Goal: Task Accomplishment & Management: Use online tool/utility

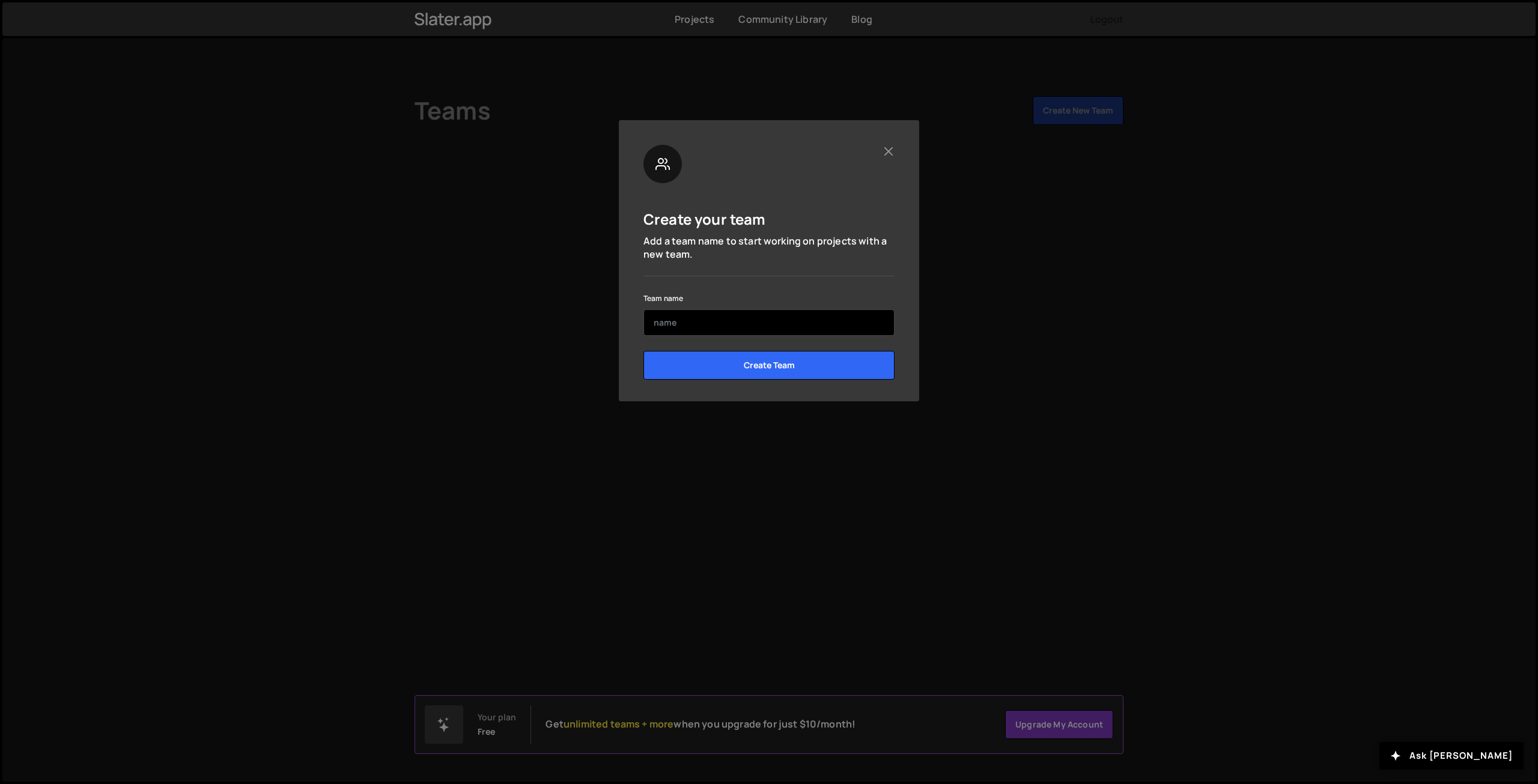
click at [718, 323] on input "text" at bounding box center [769, 322] width 251 height 27
type input "Lazarev.Agency"
click at [697, 342] on form "Team name Lazarev.Agency Create Team" at bounding box center [769, 339] width 251 height 98
click at [688, 319] on input "[DOMAIN_NAME]" at bounding box center [769, 322] width 251 height 27
click at [749, 297] on div "Team name Lazarev.Agency" at bounding box center [769, 313] width 251 height 45
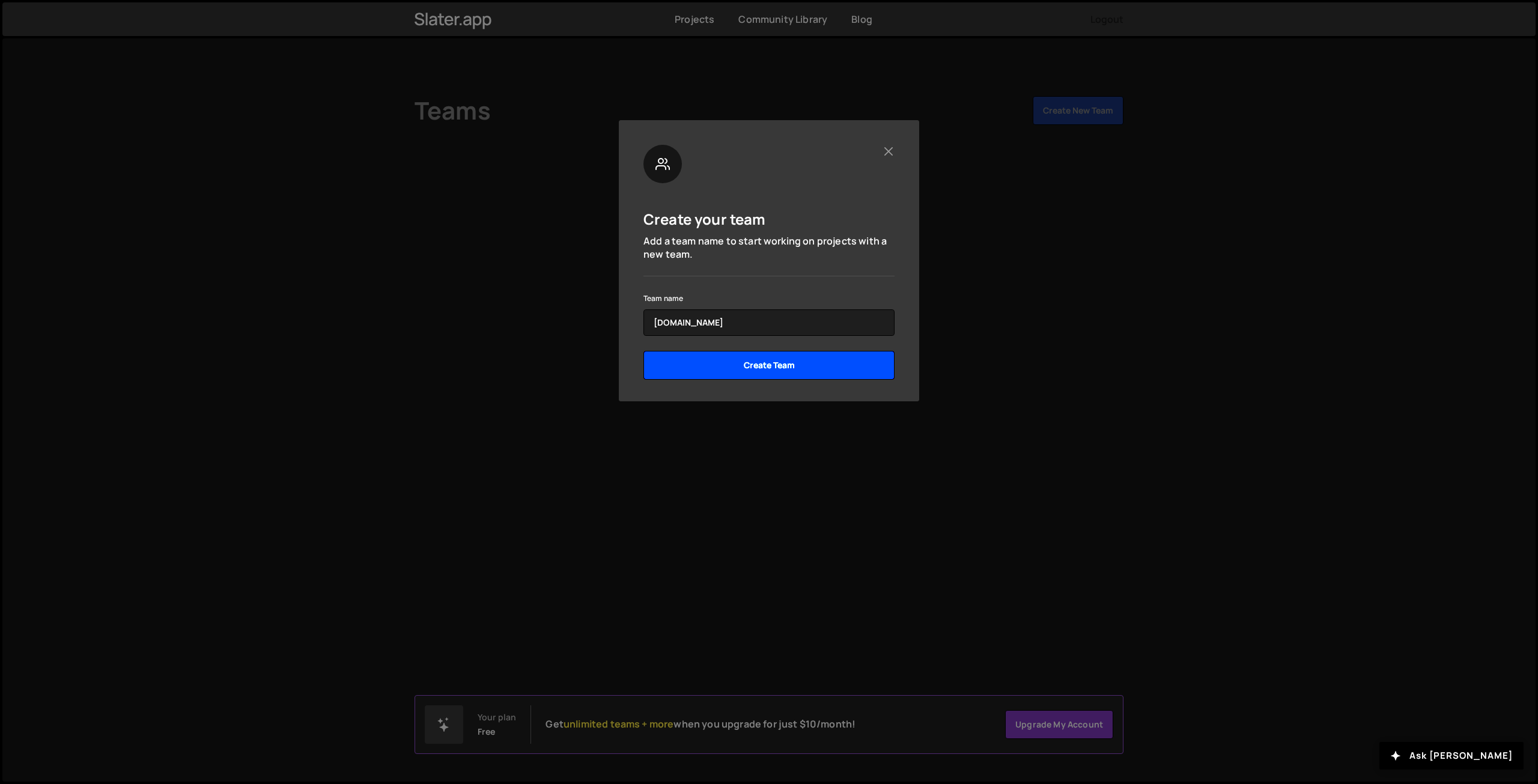
click at [771, 372] on input "Create Team" at bounding box center [769, 365] width 251 height 29
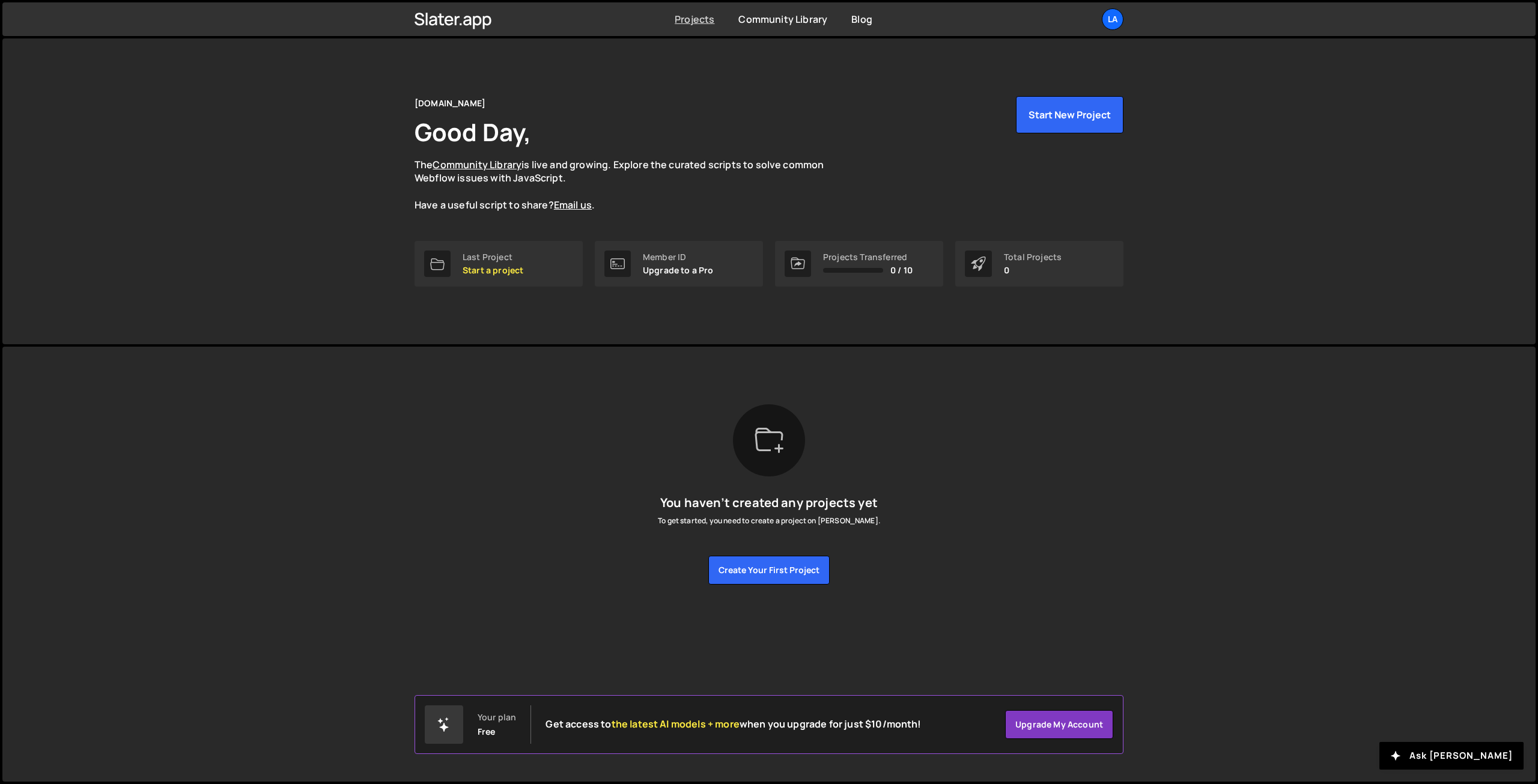
click at [703, 25] on link "Projects" at bounding box center [694, 19] width 40 height 13
click at [769, 22] on link "Community Library" at bounding box center [783, 19] width 89 height 13
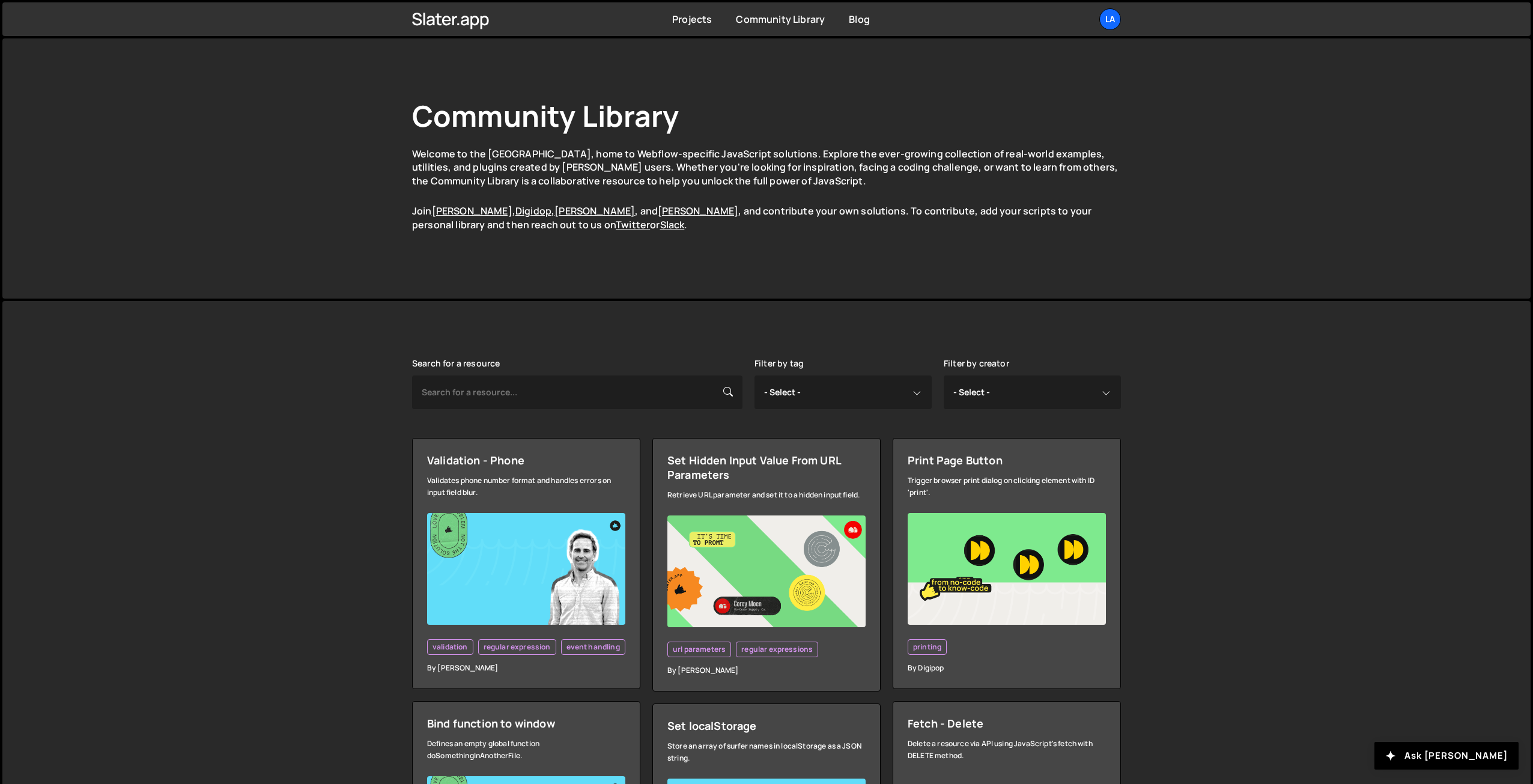
drag, startPoint x: 408, startPoint y: 158, endPoint x: 415, endPoint y: 150, distance: 10.6
click at [452, 22] on icon at bounding box center [450, 19] width 77 height 20
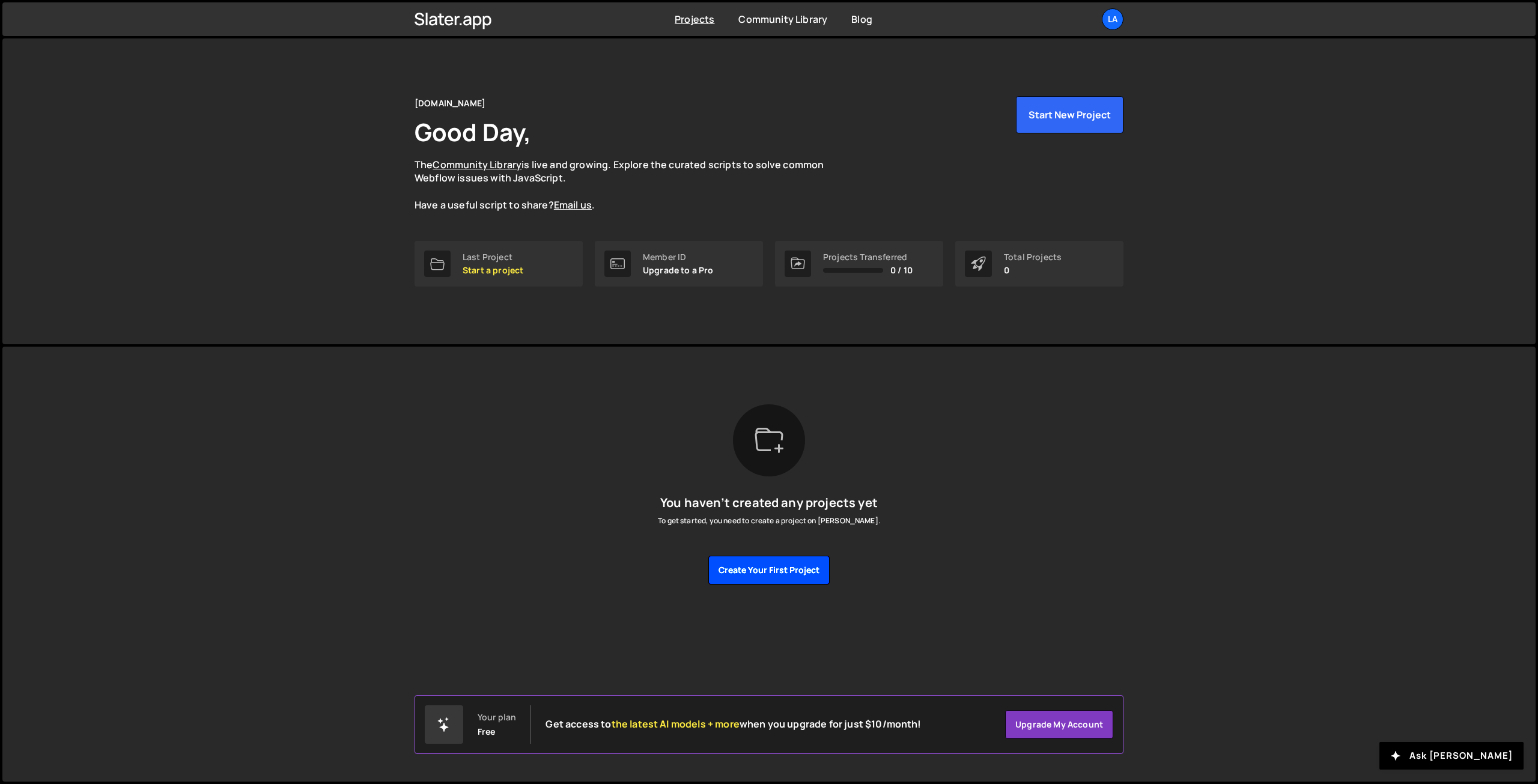
click at [794, 574] on button "Create your first project" at bounding box center [769, 570] width 121 height 29
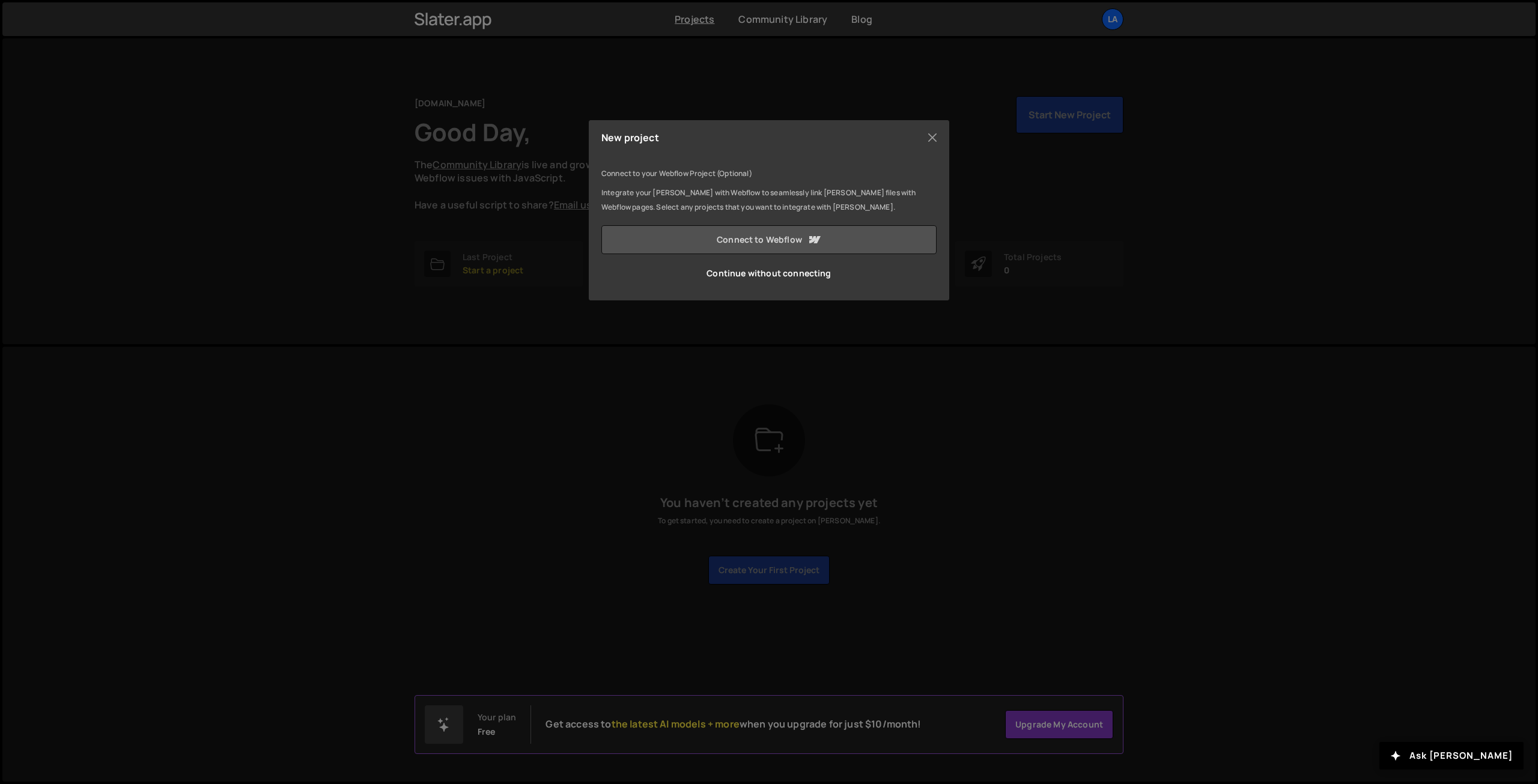
click at [772, 236] on link "Connect to Webflow" at bounding box center [769, 240] width 335 height 29
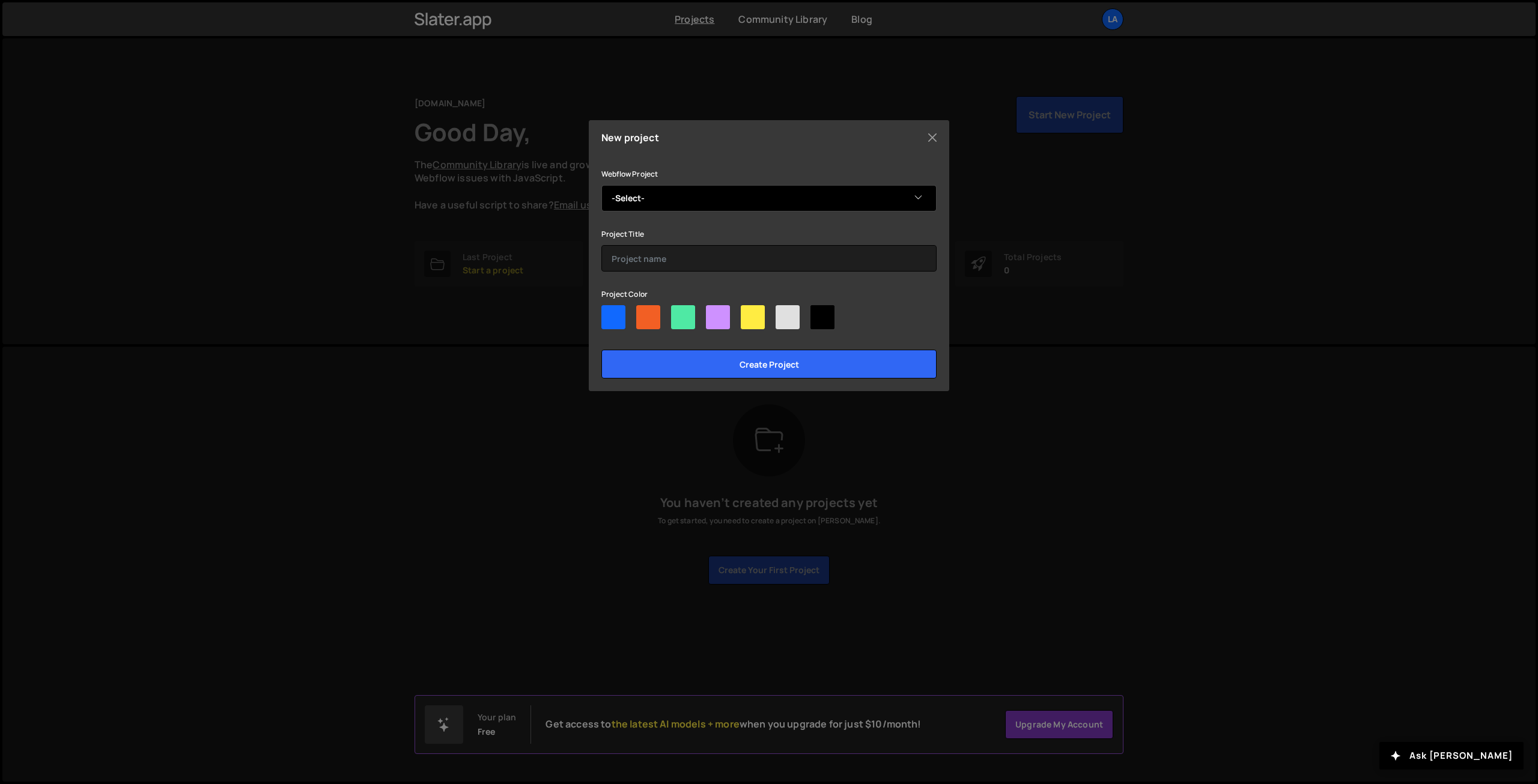
click at [665, 198] on select "-Select- GSAP ITEST" at bounding box center [769, 198] width 335 height 27
select select "687964a2ea49e8598adfb29e"
click at [601, 185] on select "-Select- GSAP ITEST" at bounding box center [769, 198] width 335 height 27
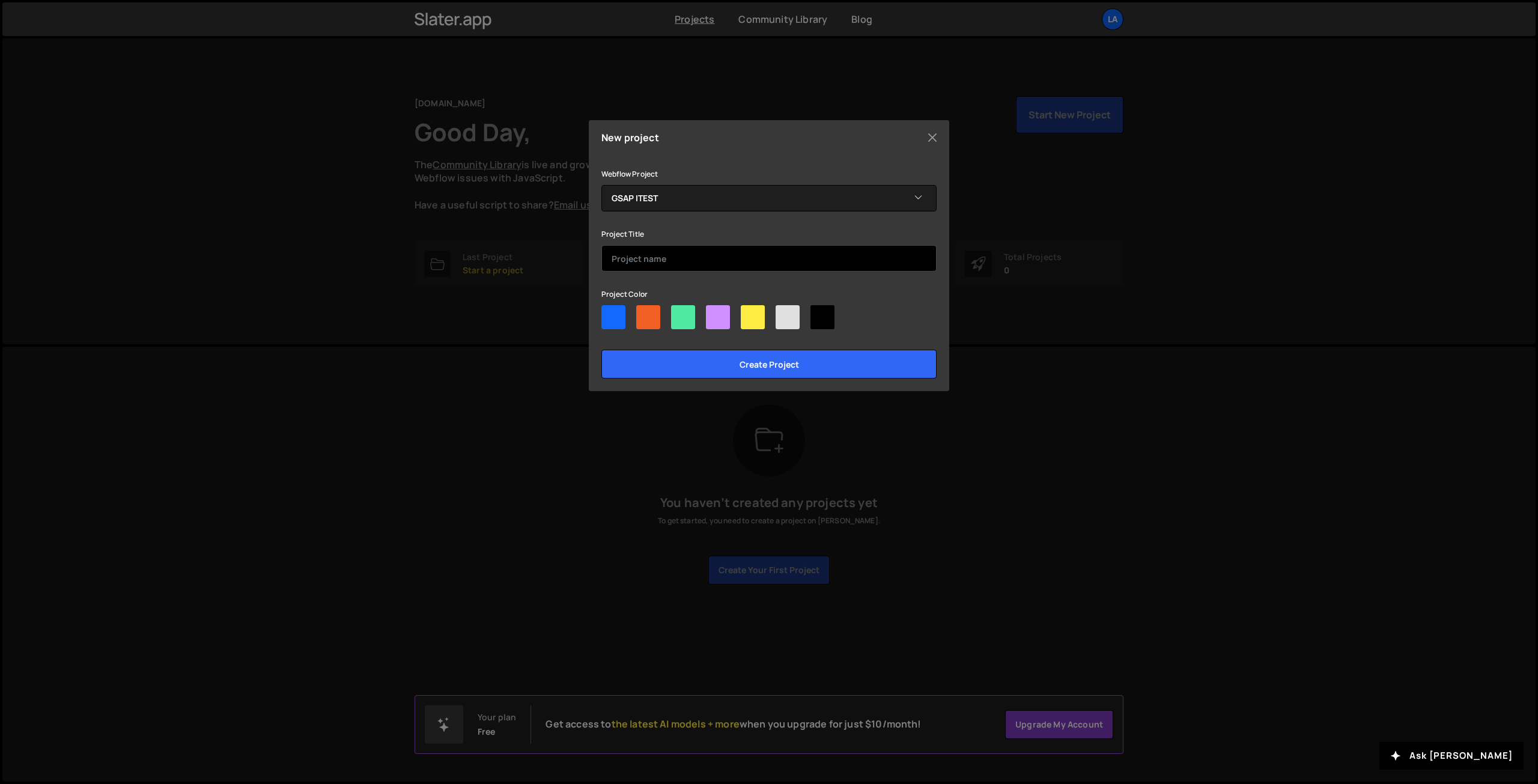
click at [678, 258] on input "text" at bounding box center [769, 258] width 335 height 27
type input "GSAP ITEST"
click at [624, 315] on div at bounding box center [613, 317] width 24 height 24
click at [609, 313] on input"] "radio" at bounding box center [605, 309] width 8 height 8
radio input"] "true"
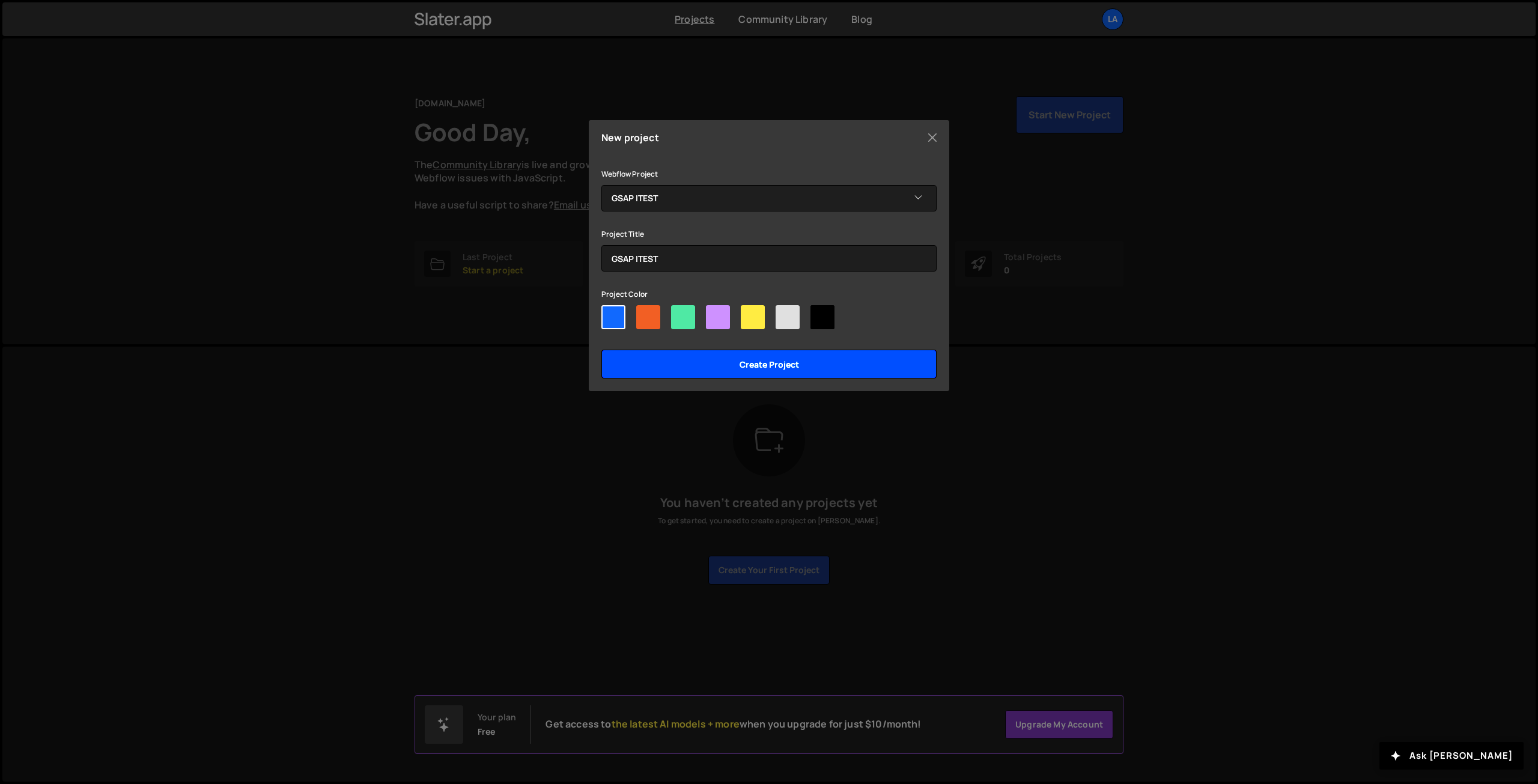
click at [727, 365] on input "Create project" at bounding box center [769, 364] width 335 height 29
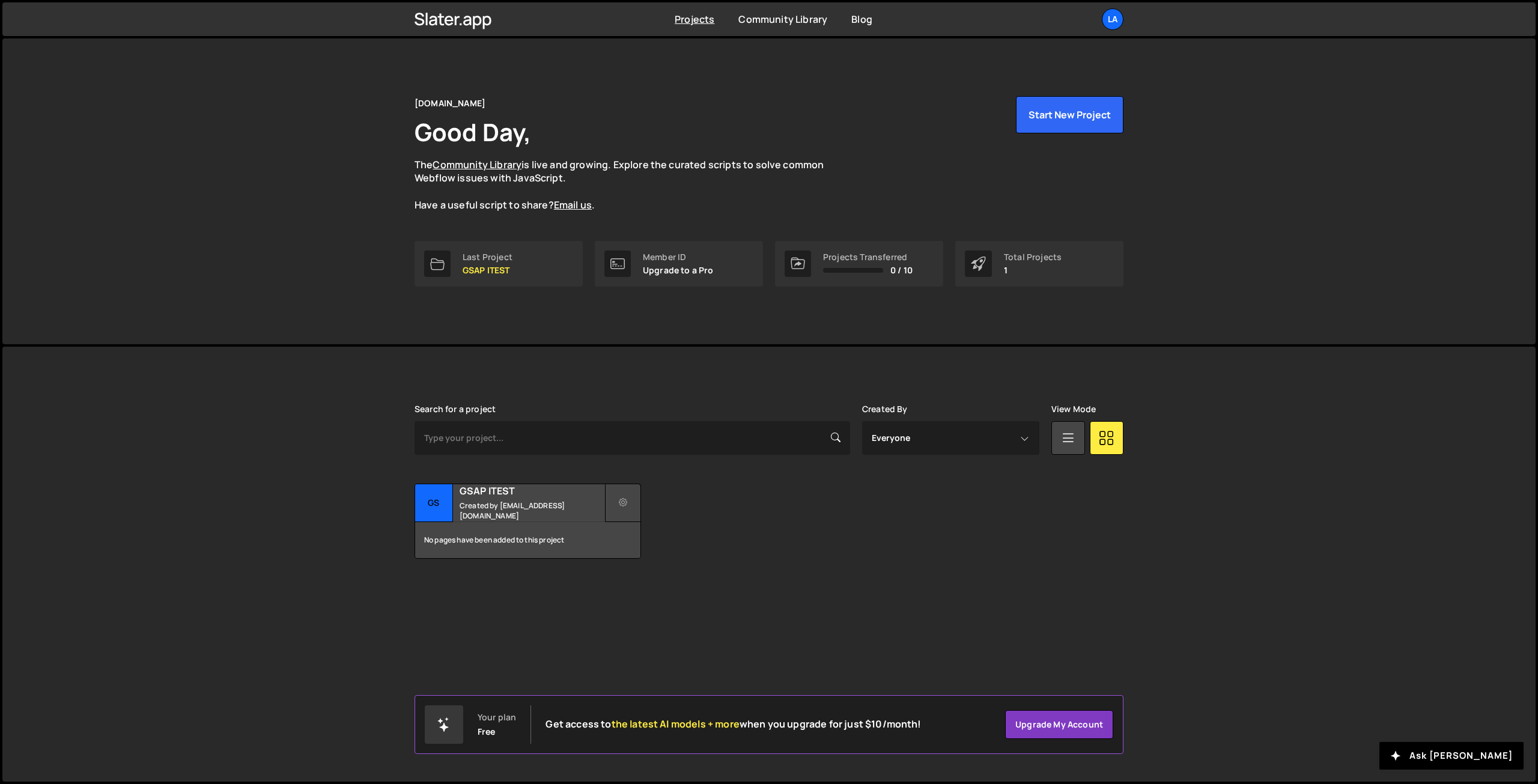
click at [619, 504] on icon at bounding box center [623, 502] width 9 height 12
click at [898, 539] on div "Transfer Project Edit Project Delete Project GS GSAP ITEST Created by soft@laza…" at bounding box center [769, 521] width 709 height 75
click at [958, 444] on select "Everyone soft@lazarev.agency" at bounding box center [951, 438] width 177 height 33
click at [950, 515] on div "Transfer Project Edit Project Delete Project GS GSAP ITEST Created by soft@laza…" at bounding box center [769, 521] width 709 height 75
click at [739, 499] on div "Transfer Project Edit Project Delete Project GS GSAP ITEST Created by soft@laza…" at bounding box center [769, 521] width 709 height 75
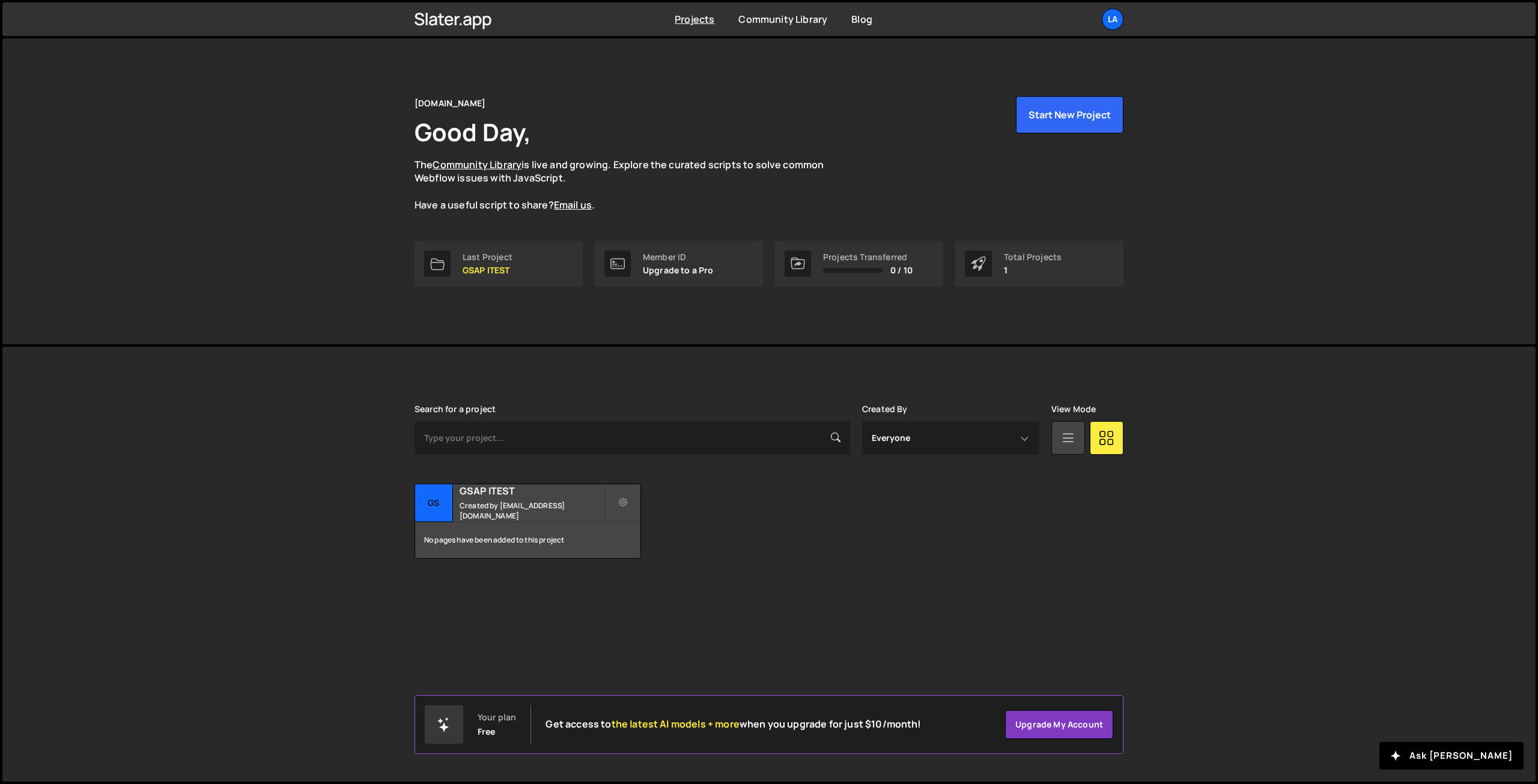
click at [1077, 441] on link at bounding box center [1068, 438] width 33 height 33
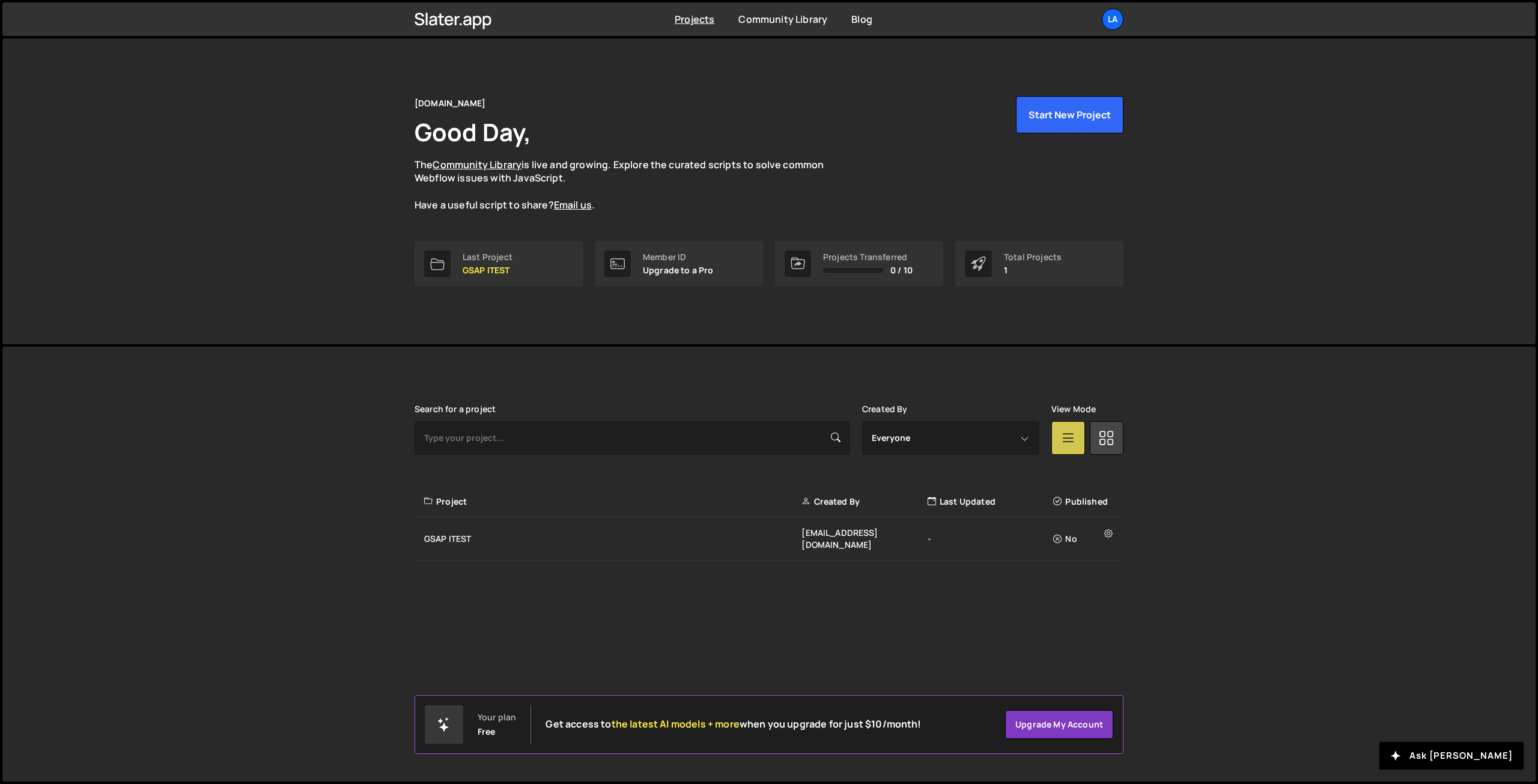
click at [1064, 439] on icon at bounding box center [1068, 437] width 15 height 22
click at [461, 534] on div "GSAP ITEST" at bounding box center [613, 538] width 377 height 12
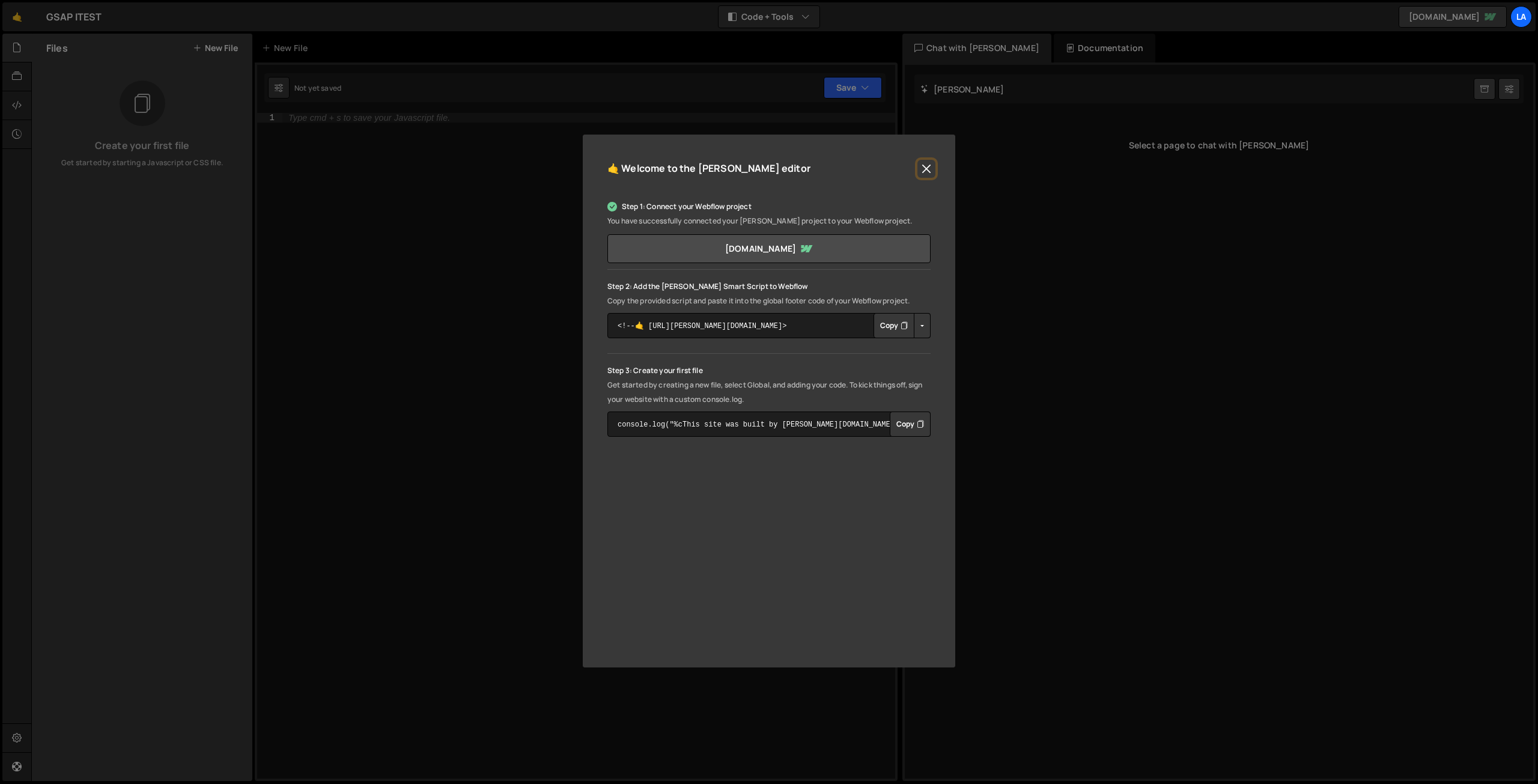
click at [924, 173] on button "Close" at bounding box center [926, 168] width 18 height 18
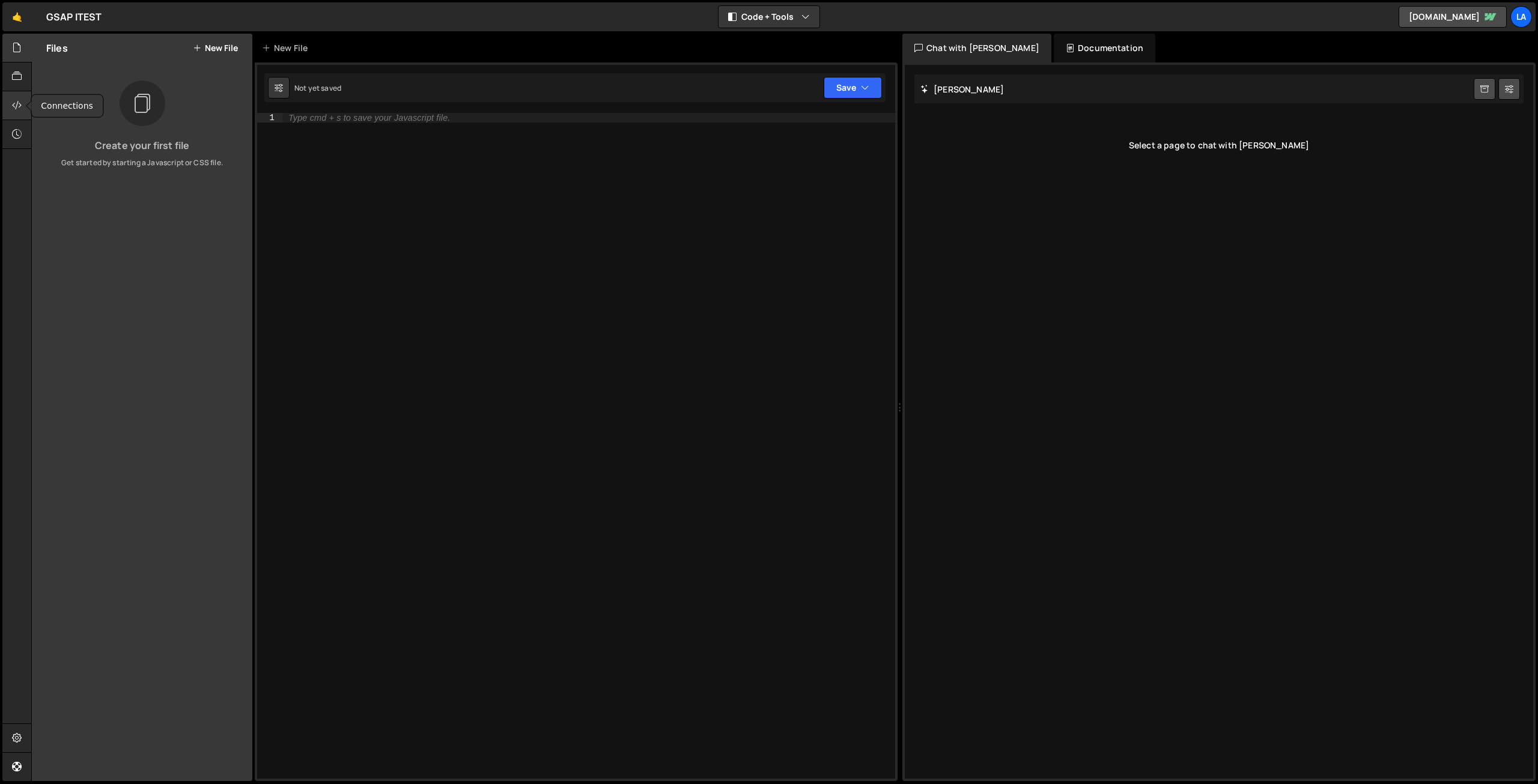
click at [19, 109] on icon at bounding box center [17, 105] width 10 height 13
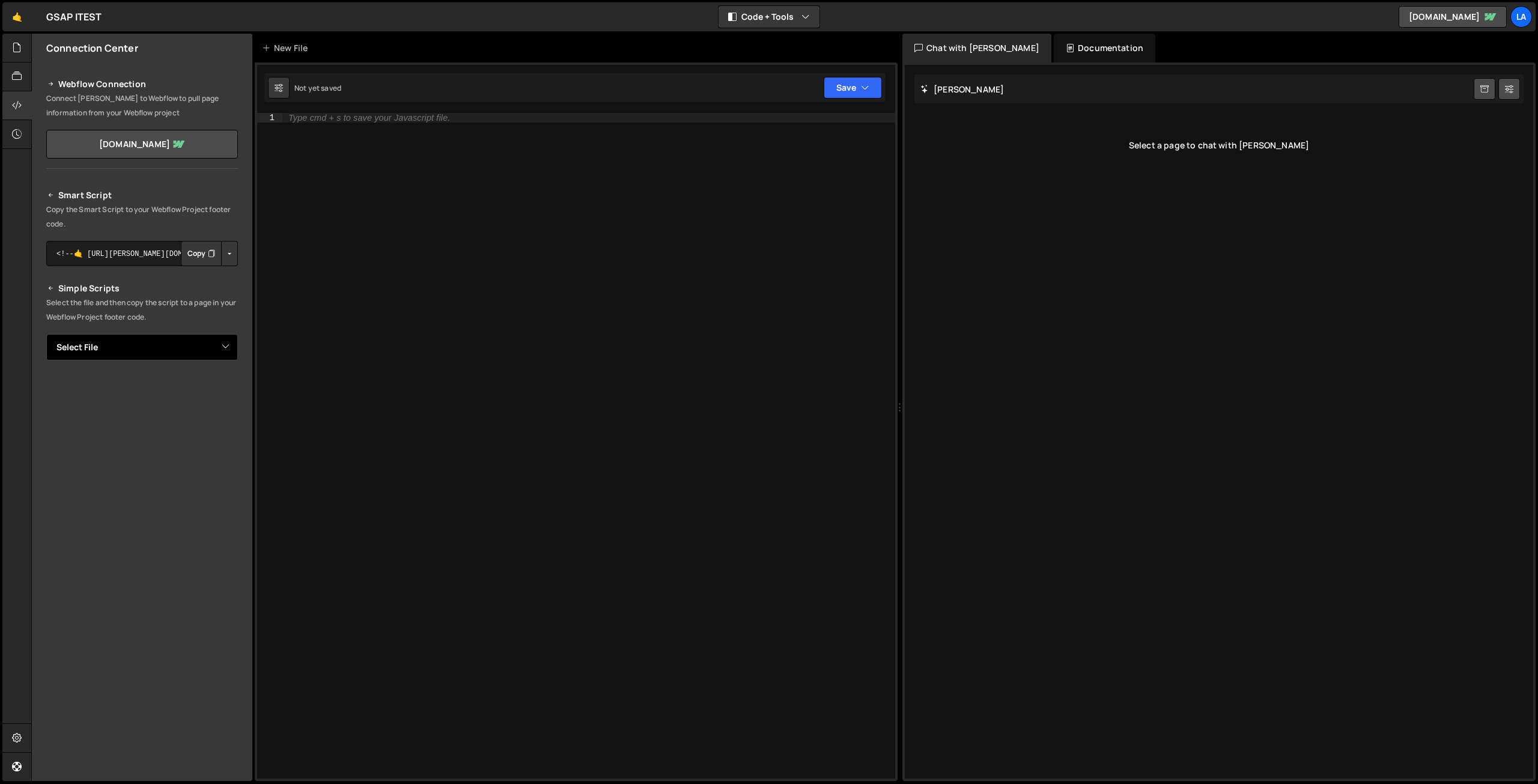
click at [138, 341] on select "Select File" at bounding box center [142, 347] width 191 height 27
click at [129, 328] on div "Smart Script Copy the Smart Script to your Webflow Project footer code. <!--🤙 h…" at bounding box center [142, 398] width 191 height 420
click at [13, 136] on icon at bounding box center [17, 134] width 10 height 13
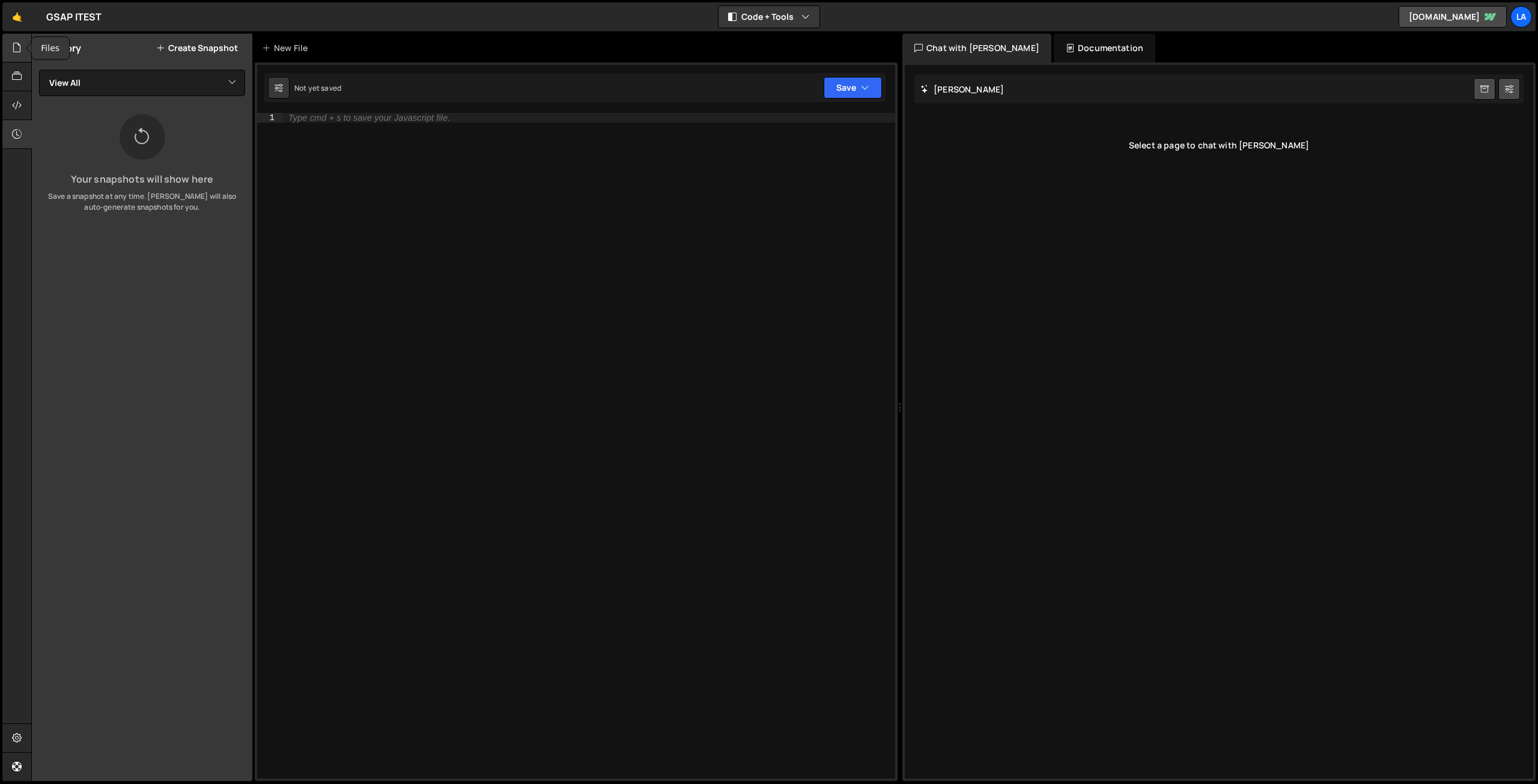
click at [15, 46] on icon at bounding box center [17, 47] width 10 height 13
click at [20, 732] on icon at bounding box center [17, 737] width 10 height 13
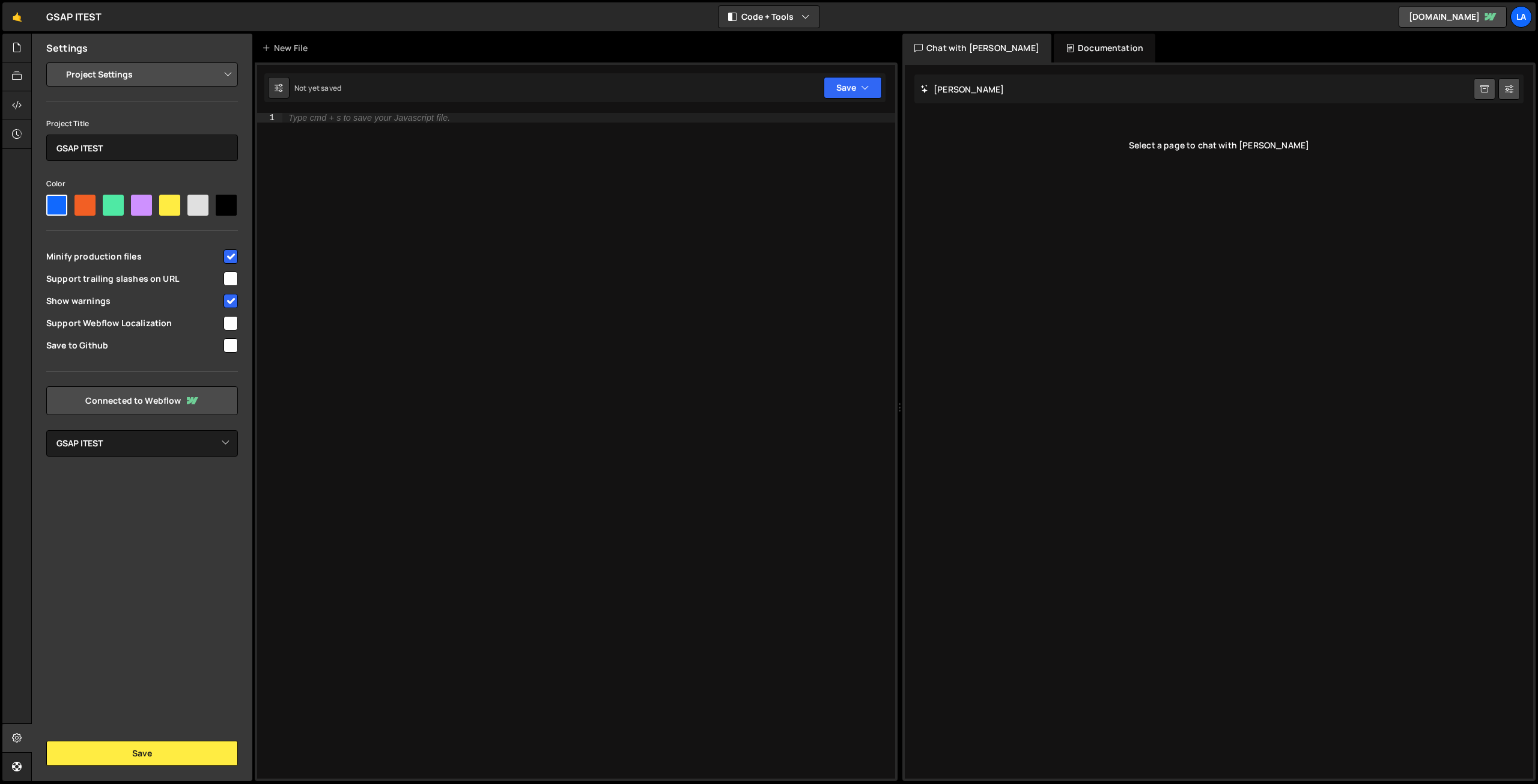
click at [209, 74] on select "Project Settings Code Editor Settings Chat Settings" at bounding box center [144, 74] width 176 height 27
drag, startPoint x: 166, startPoint y: 48, endPoint x: 83, endPoint y: 38, distance: 83.6
click at [165, 48] on div "Settings" at bounding box center [142, 48] width 221 height 29
click at [68, 10] on div "GSAP ITEST ⚠️ Code is being edited in another browser" at bounding box center [74, 17] width 56 height 14
click at [22, 20] on link "🤙" at bounding box center [17, 17] width 30 height 29
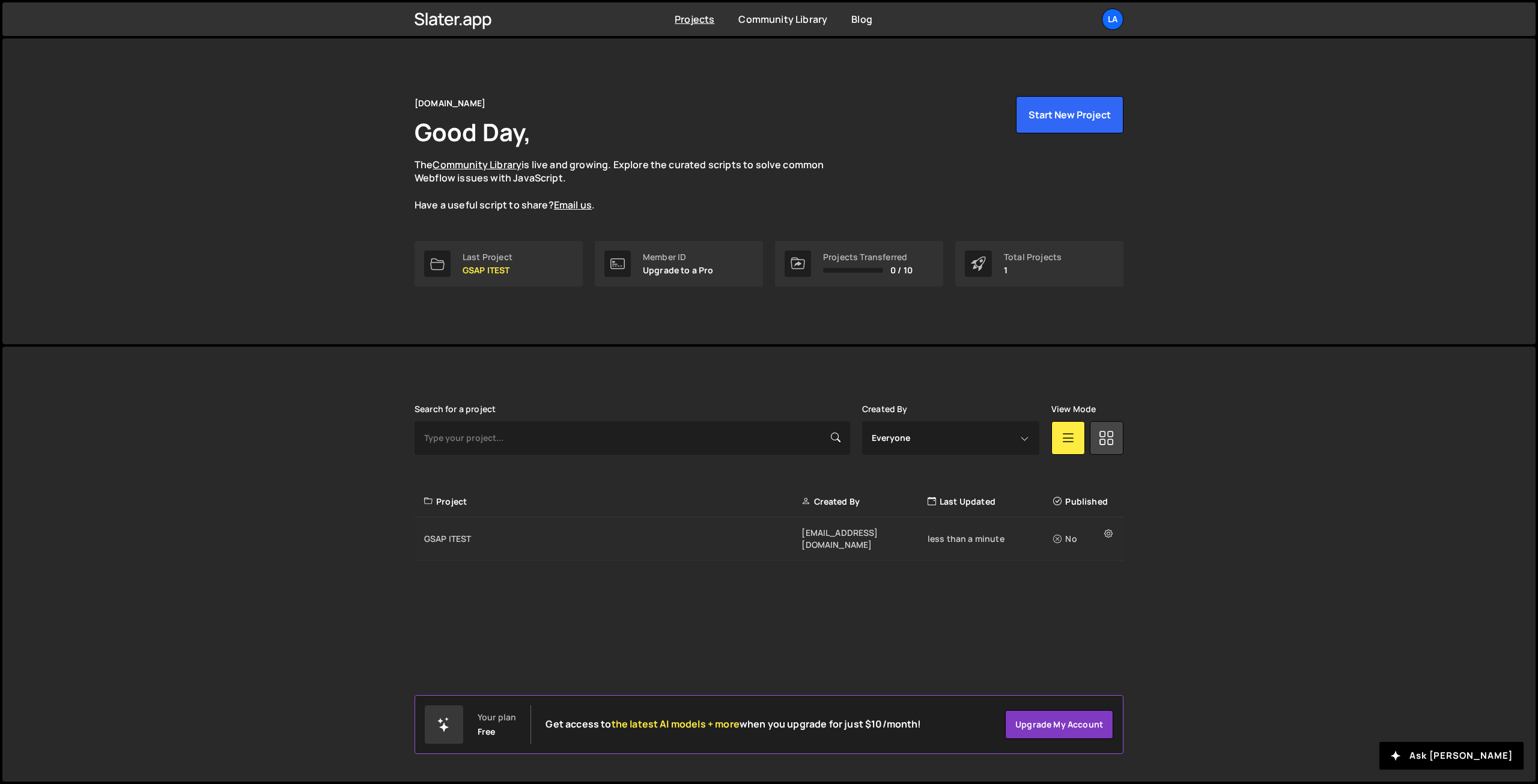
click at [868, 540] on div "GSAP ITEST [EMAIL_ADDRESS][DOMAIN_NAME] less than a minute No" at bounding box center [769, 539] width 709 height 43
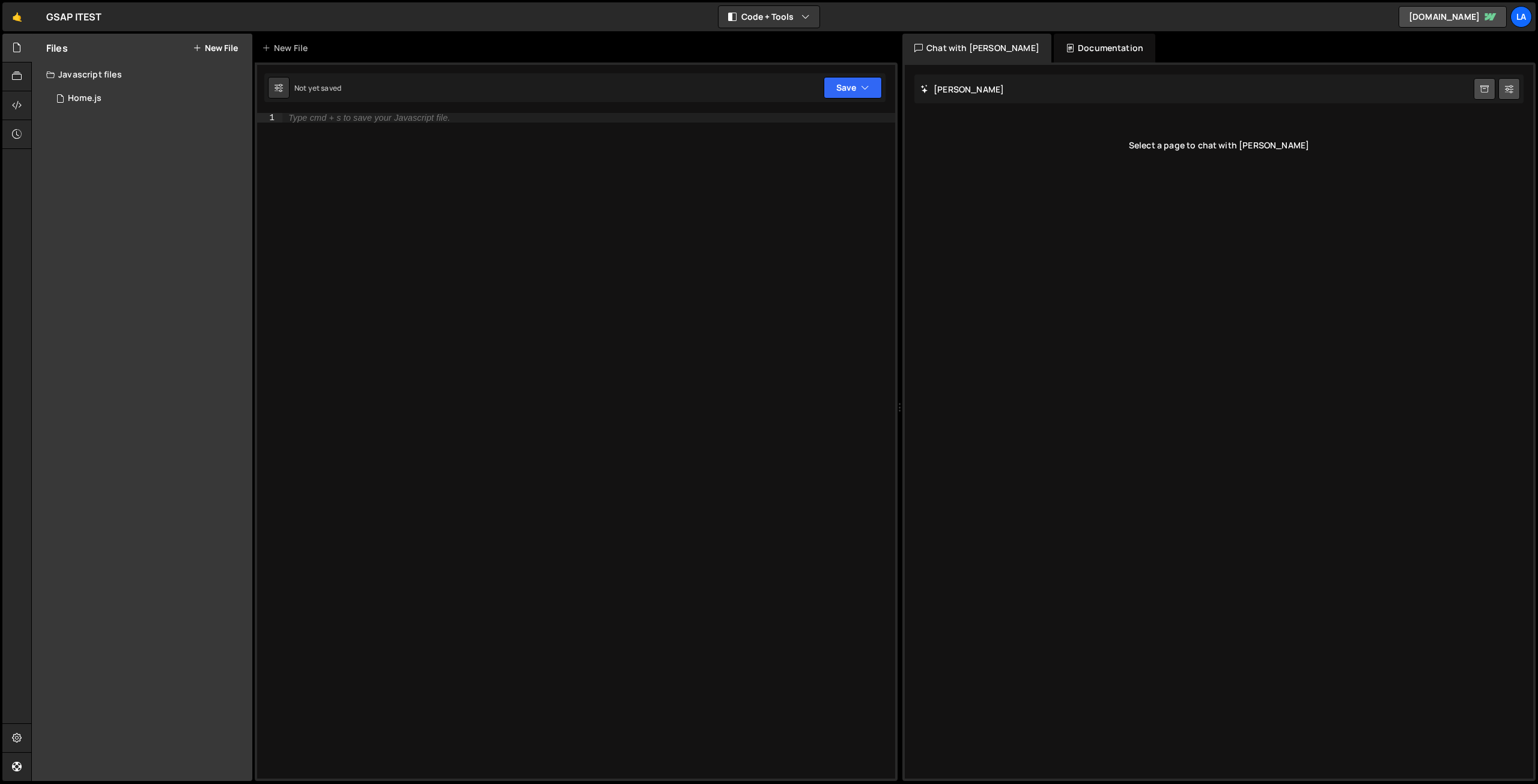
click at [1070, 48] on div "Documentation" at bounding box center [1104, 48] width 102 height 29
click at [959, 48] on div "Chat with [PERSON_NAME]" at bounding box center [977, 48] width 149 height 29
click at [310, 112] on div "1 Type cmd + s to save your Javascript file. הההההההההההההההההההההההההההההההההה…" at bounding box center [576, 422] width 643 height 718
click at [14, 76] on icon at bounding box center [17, 76] width 10 height 13
click at [15, 102] on icon at bounding box center [17, 105] width 10 height 13
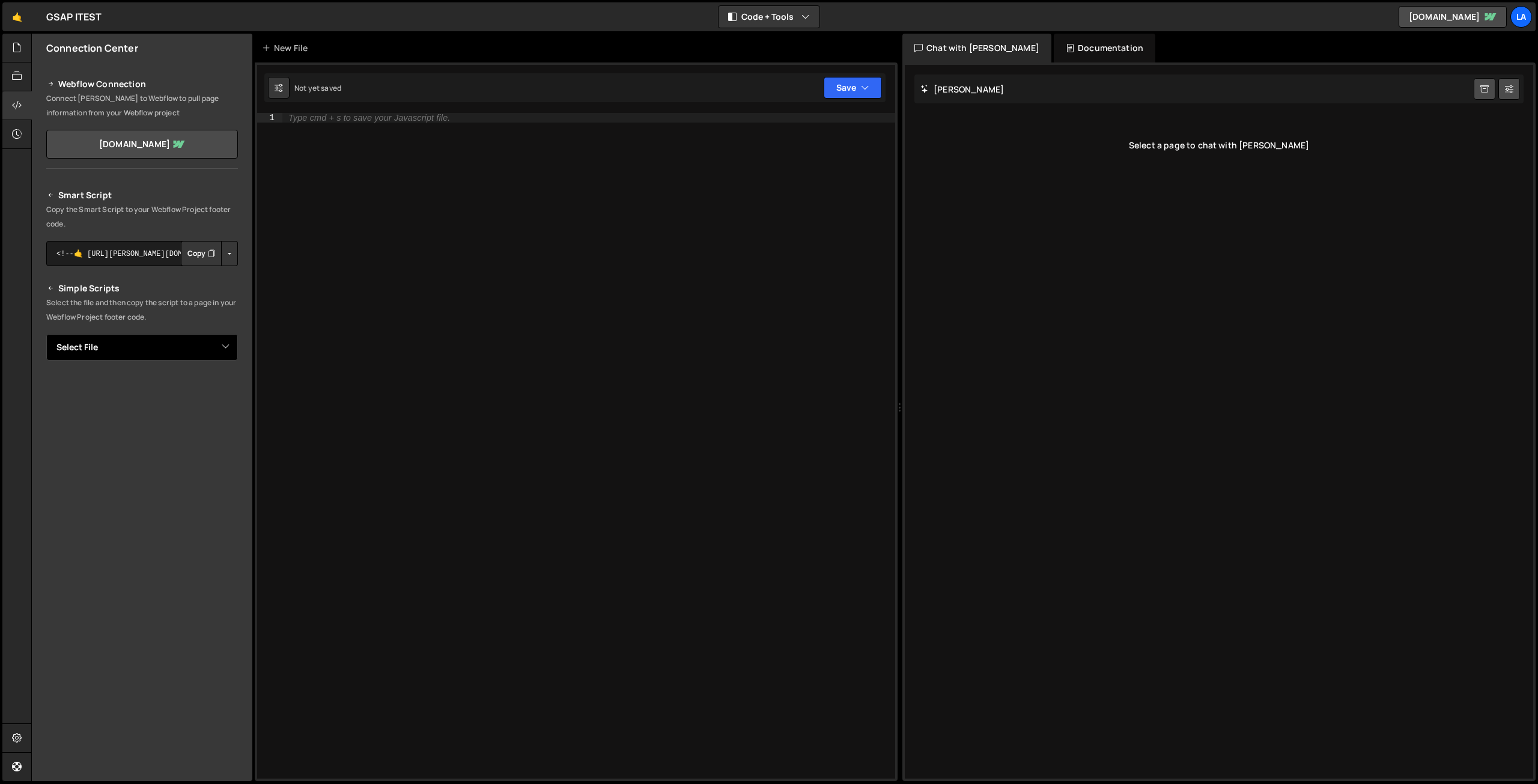
click at [141, 340] on select "Select File Home.js" at bounding box center [142, 347] width 191 height 27
click at [136, 325] on div "Smart Script Copy the Smart Script to your Webflow Project footer code. <!--🤙 h…" at bounding box center [142, 398] width 191 height 420
click at [19, 133] on icon at bounding box center [17, 134] width 10 height 13
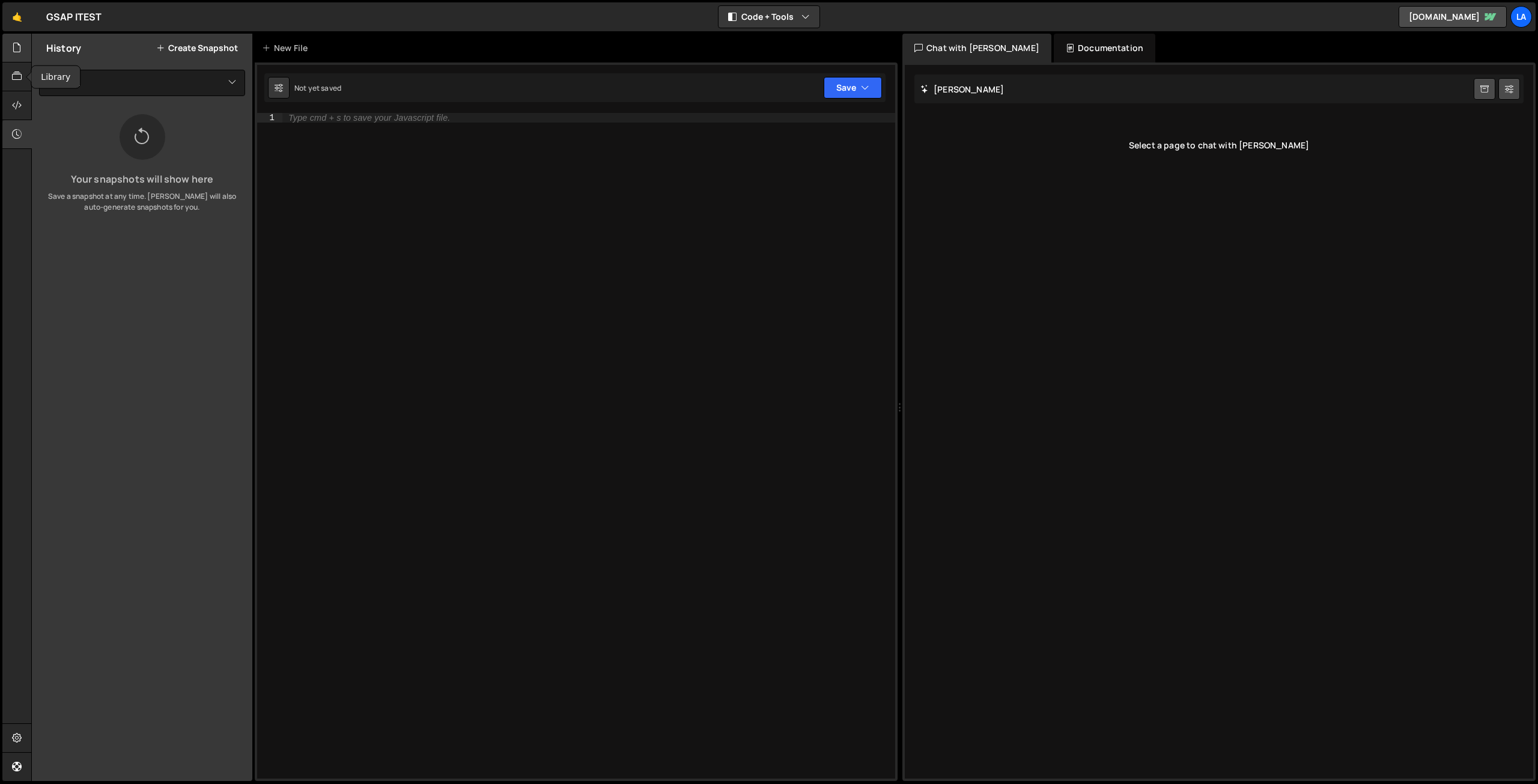
click at [14, 46] on icon at bounding box center [17, 47] width 10 height 13
click at [90, 97] on div "Home.js" at bounding box center [85, 98] width 33 height 11
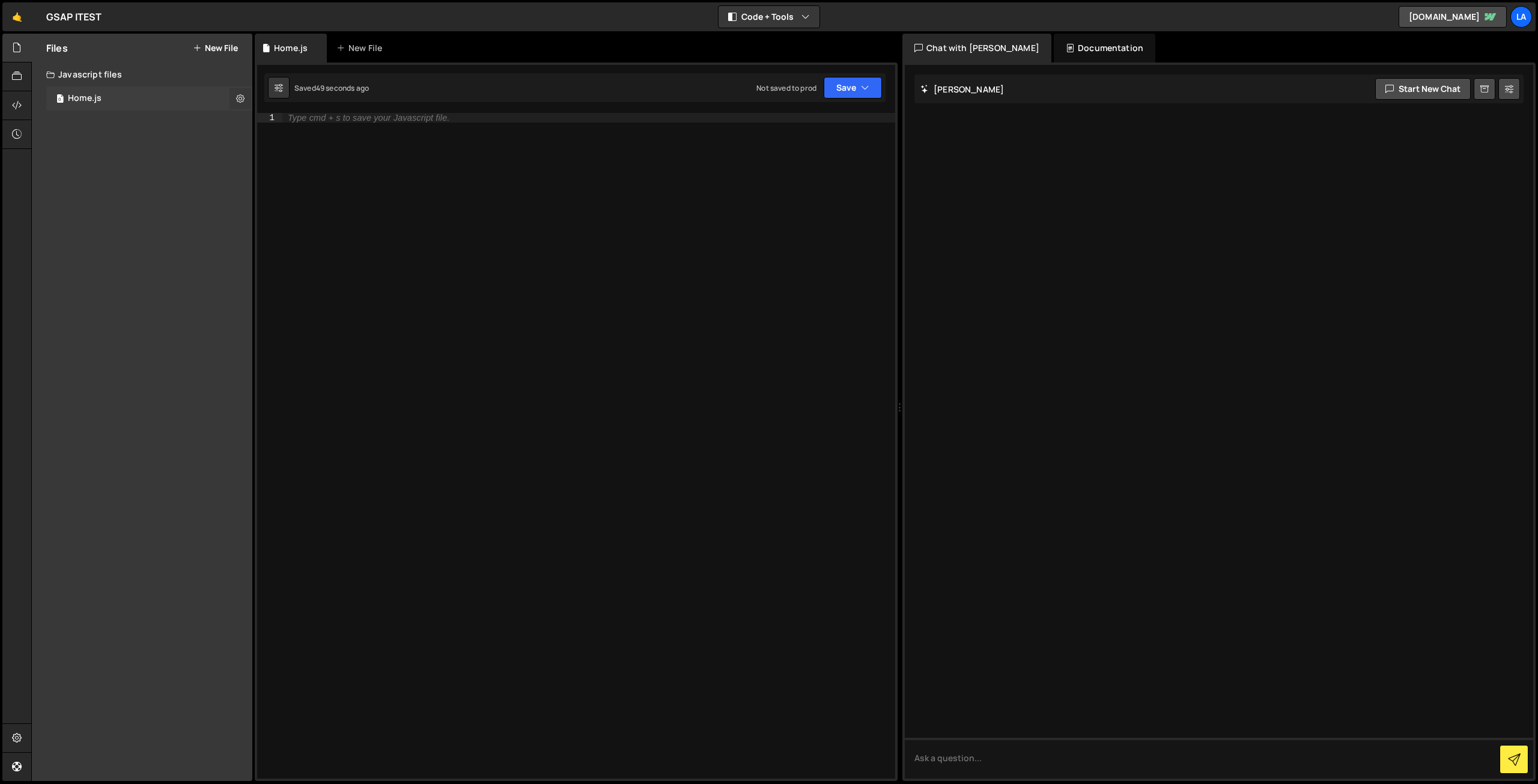
click at [242, 95] on icon at bounding box center [240, 98] width 9 height 11
click at [489, 123] on div "Type cmd + s to save your Javascript file." at bounding box center [588, 455] width 613 height 685
click at [354, 48] on div "New File" at bounding box center [361, 48] width 50 height 12
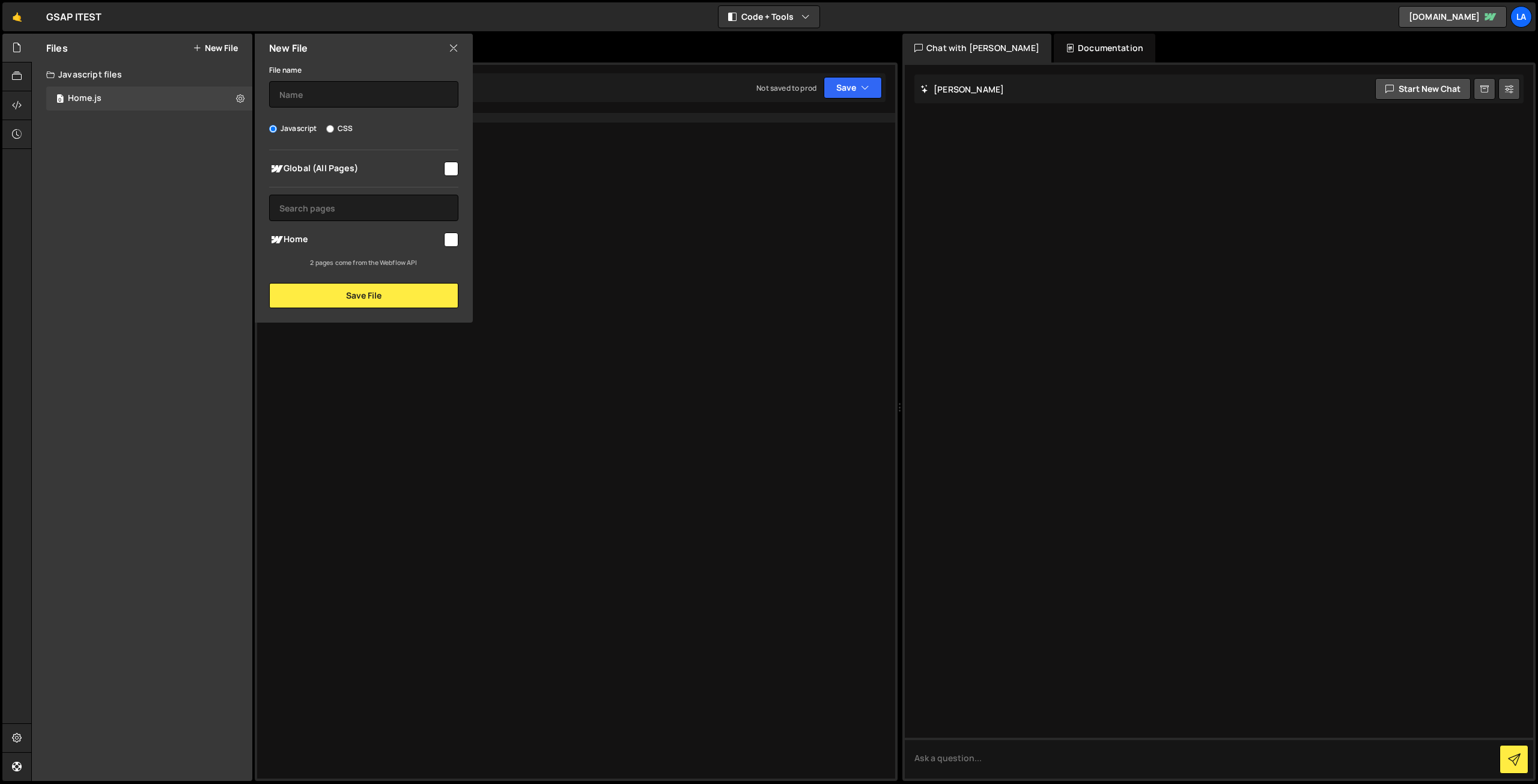
click at [452, 53] on icon at bounding box center [453, 48] width 10 height 13
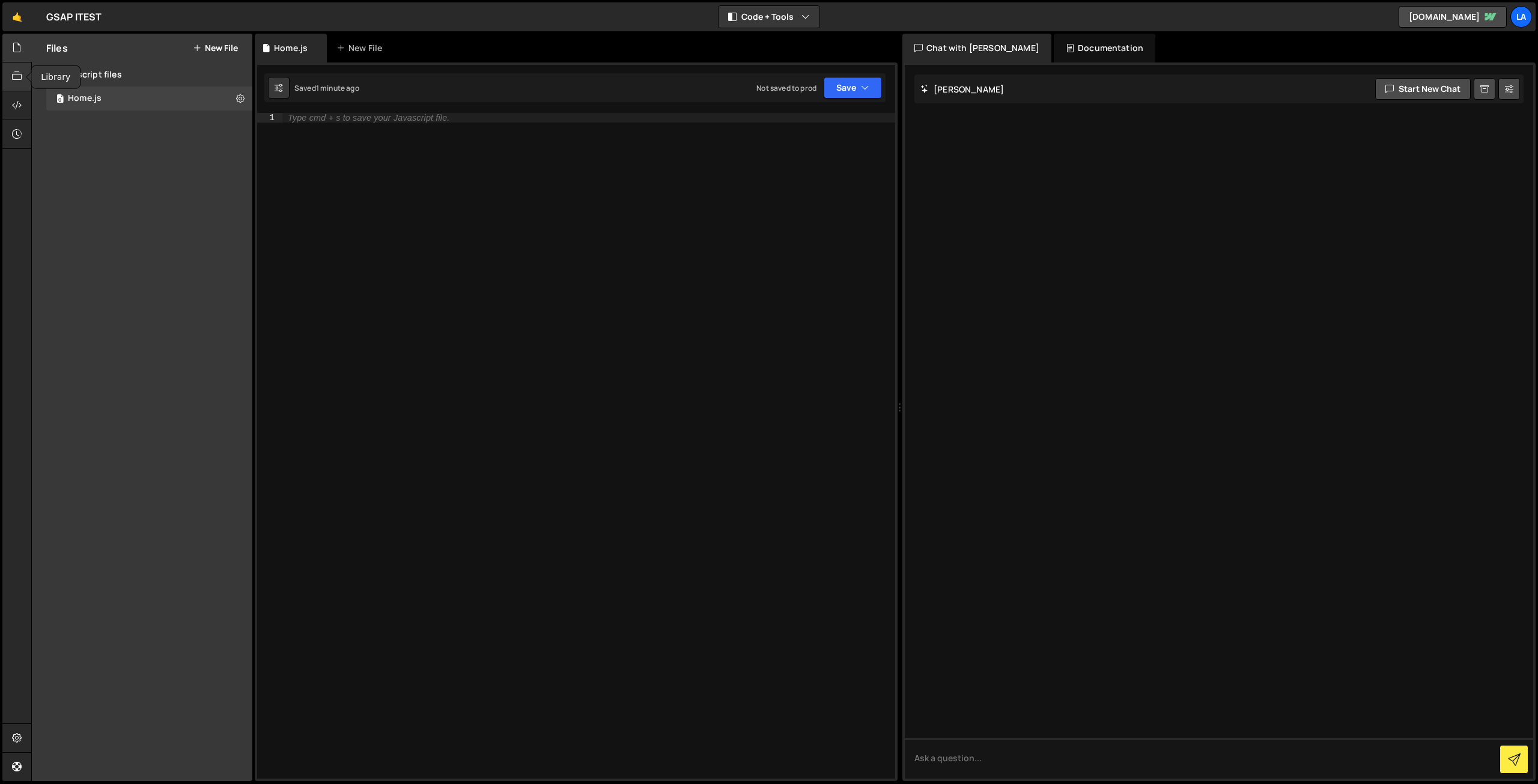
click at [19, 77] on icon at bounding box center [17, 76] width 10 height 13
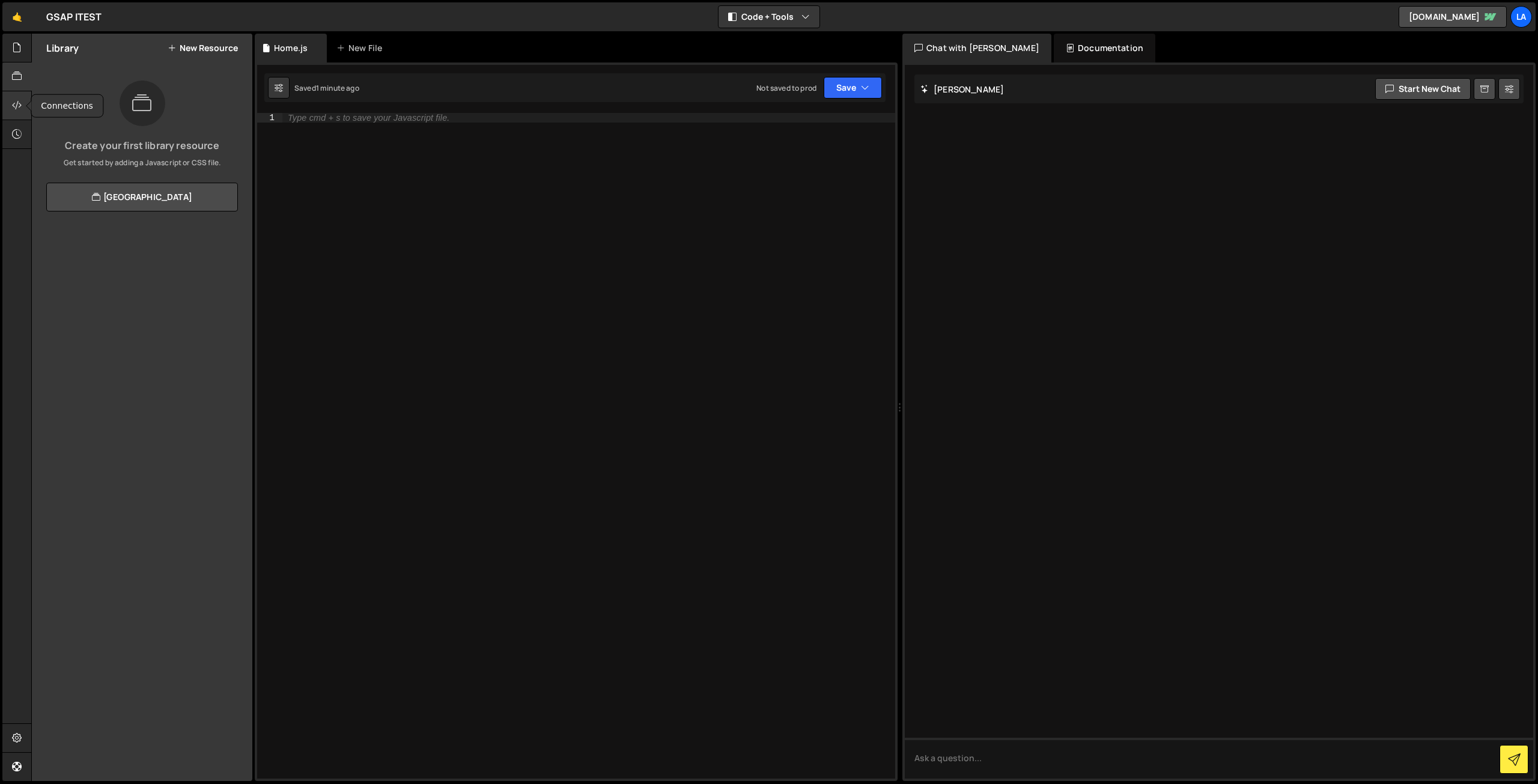
click at [24, 107] on div at bounding box center [17, 105] width 30 height 29
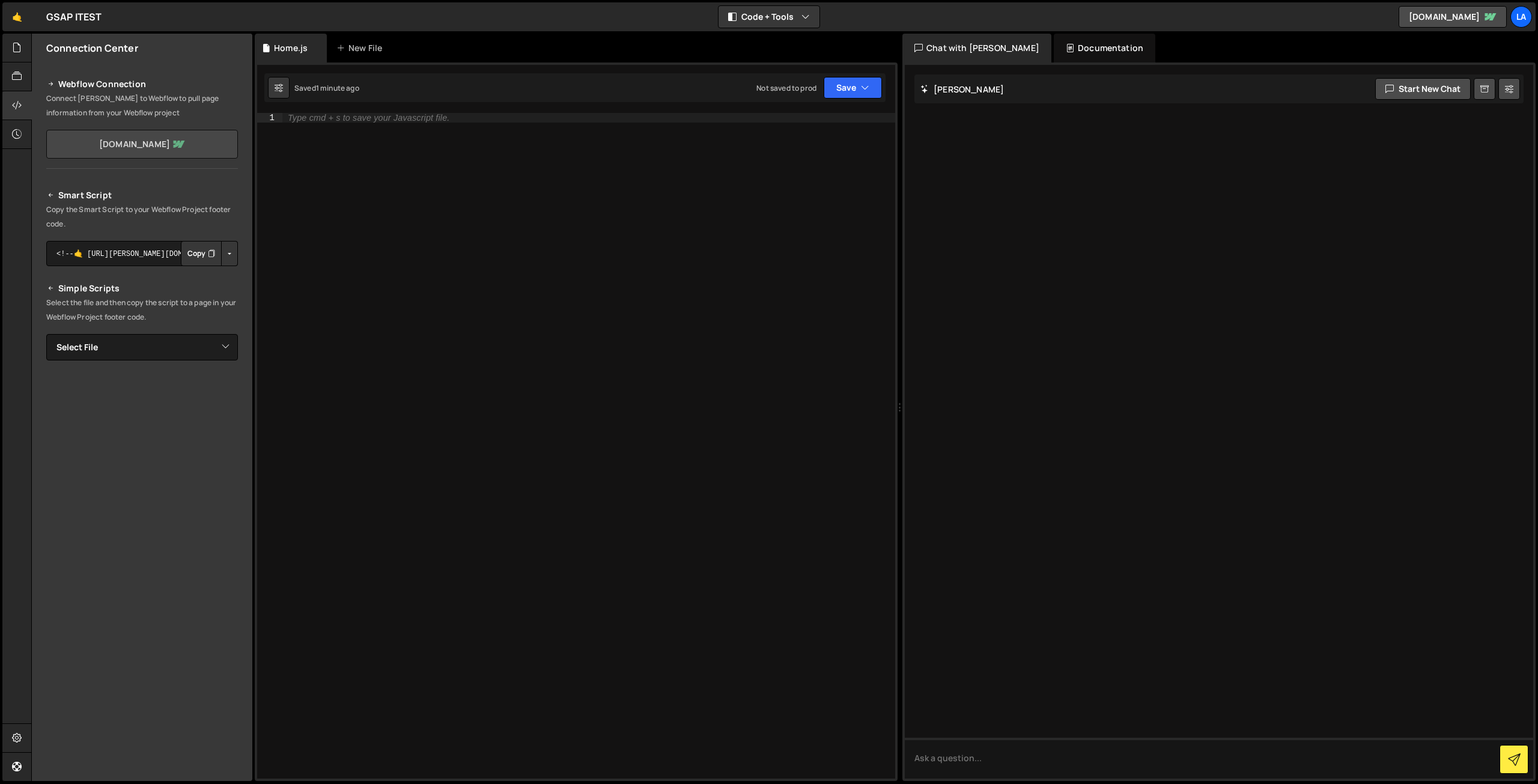
click at [155, 144] on link "gsap-itest.webflow.io" at bounding box center [142, 144] width 191 height 29
click at [203, 251] on button "Copy" at bounding box center [201, 253] width 41 height 25
click at [147, 342] on select "Select File Home.js" at bounding box center [142, 347] width 191 height 27
select select "44662"
click at [46, 334] on select "Select File Home.js" at bounding box center [142, 347] width 191 height 27
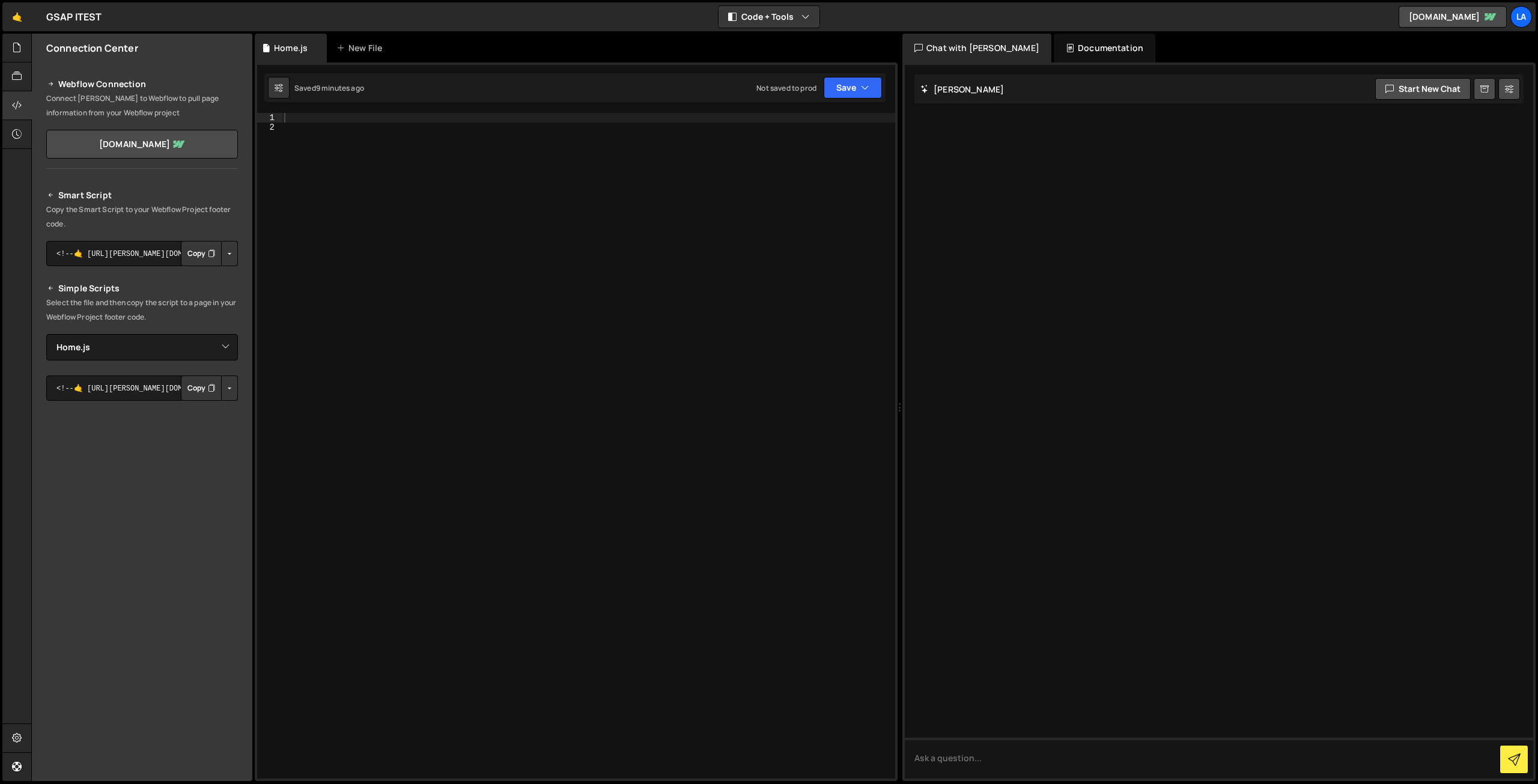
click at [198, 396] on button "Copy" at bounding box center [201, 388] width 41 height 25
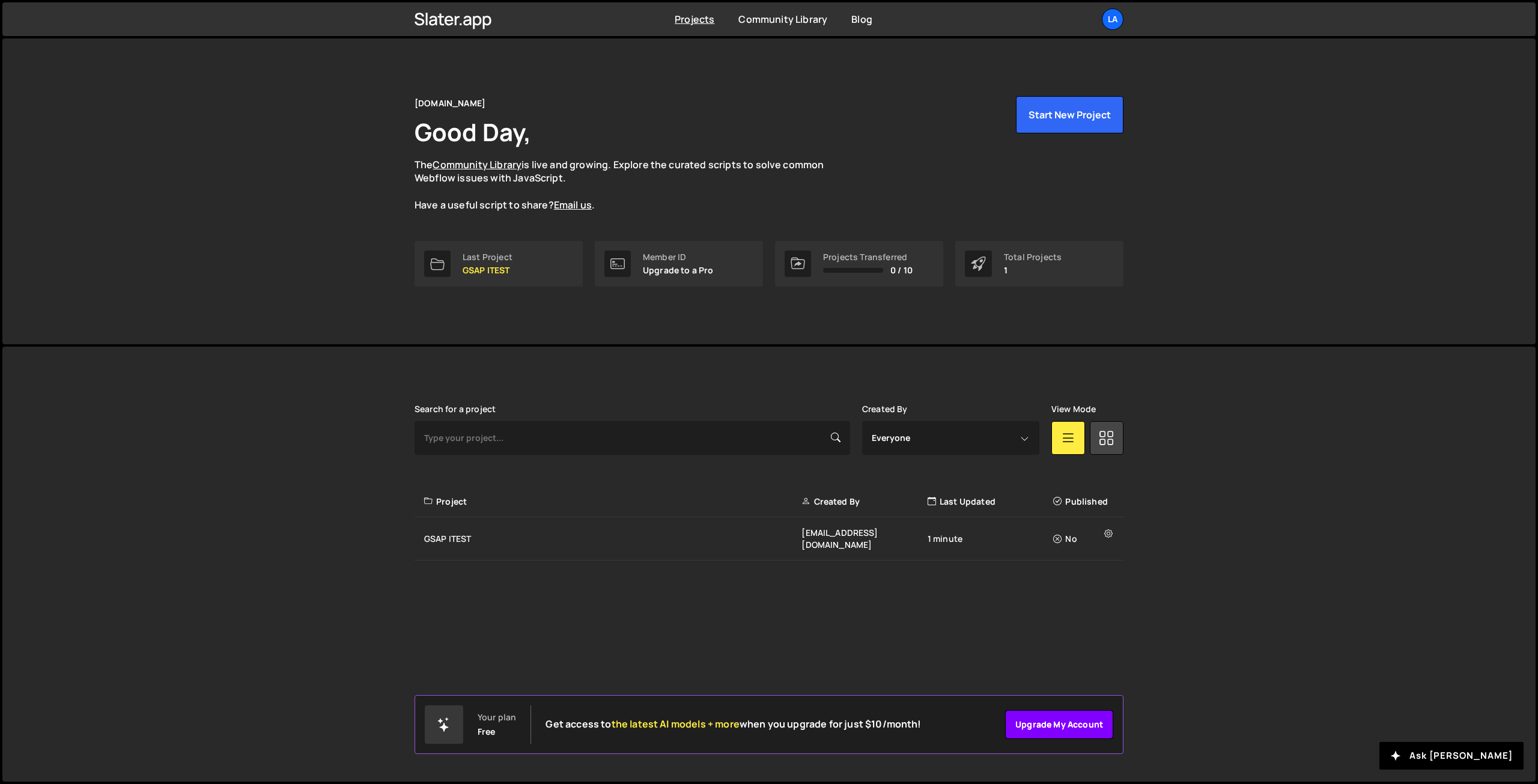
click at [1049, 724] on link "Upgrade my account" at bounding box center [1059, 724] width 108 height 29
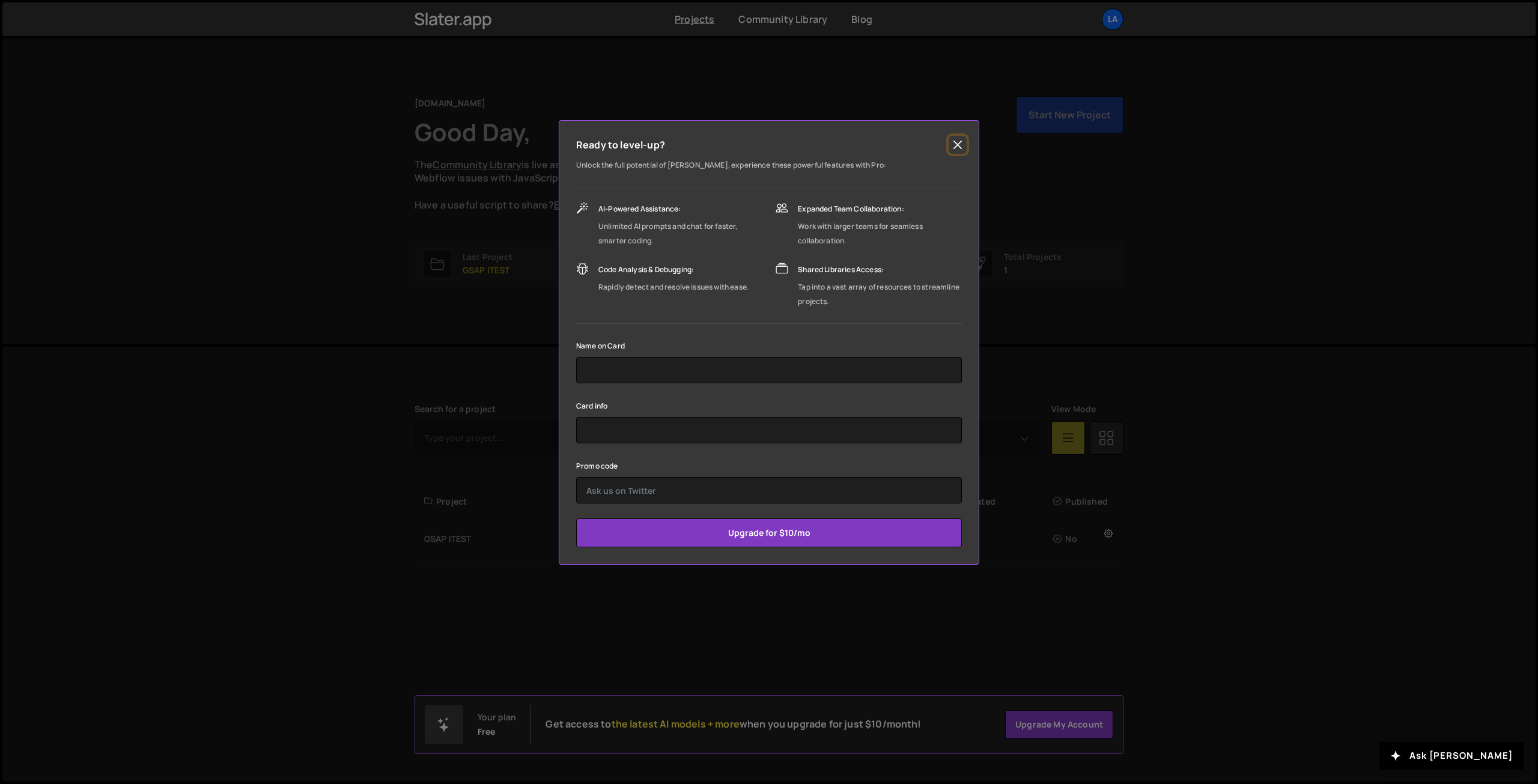
click at [956, 144] on button "Close" at bounding box center [957, 144] width 18 height 18
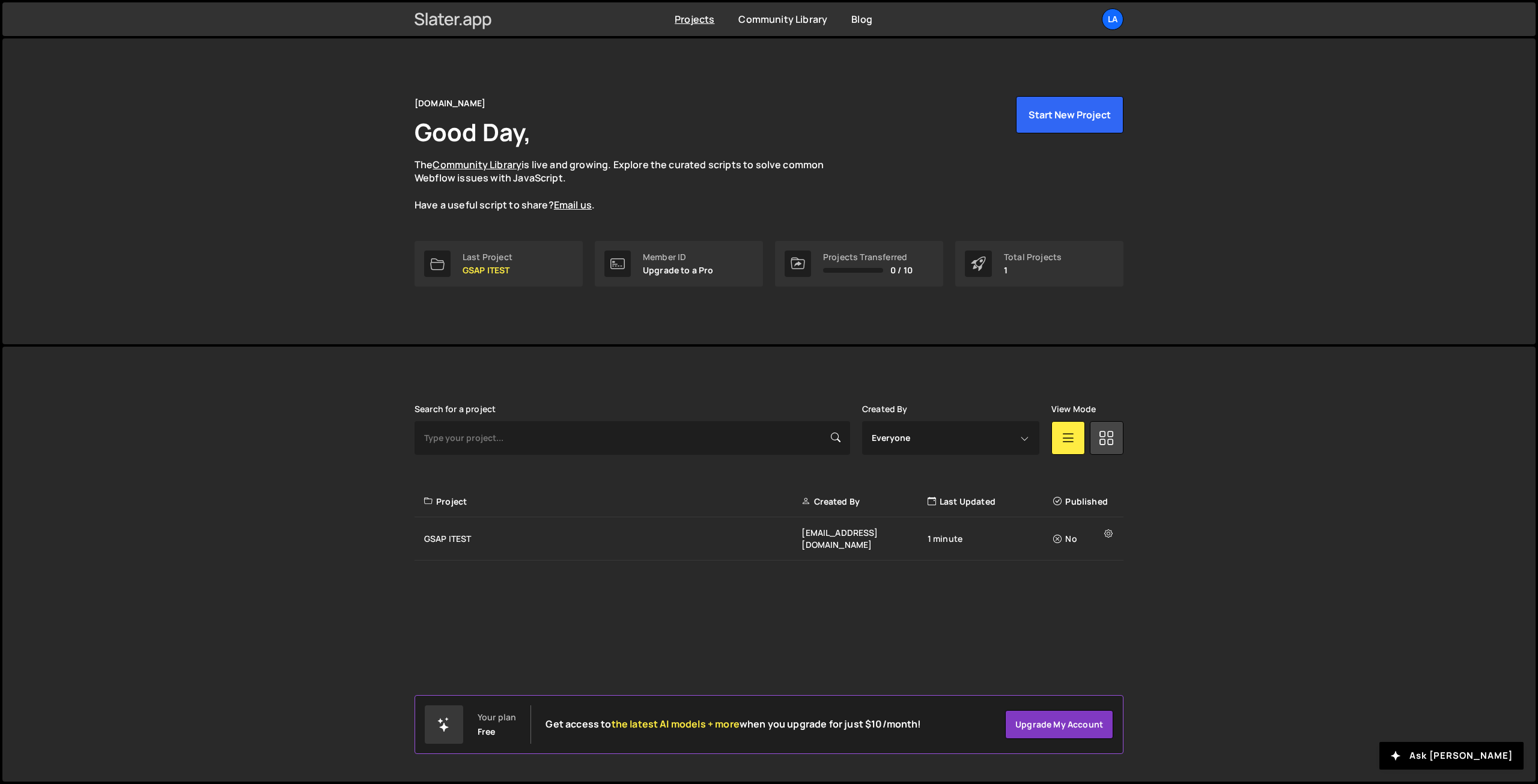
drag, startPoint x: 468, startPoint y: 19, endPoint x: 470, endPoint y: 25, distance: 6.3
click at [468, 19] on icon at bounding box center [453, 19] width 77 height 20
click at [452, 723] on div at bounding box center [444, 725] width 38 height 38
click at [854, 22] on link "Blog" at bounding box center [862, 19] width 21 height 13
click at [1111, 531] on icon at bounding box center [1109, 533] width 9 height 12
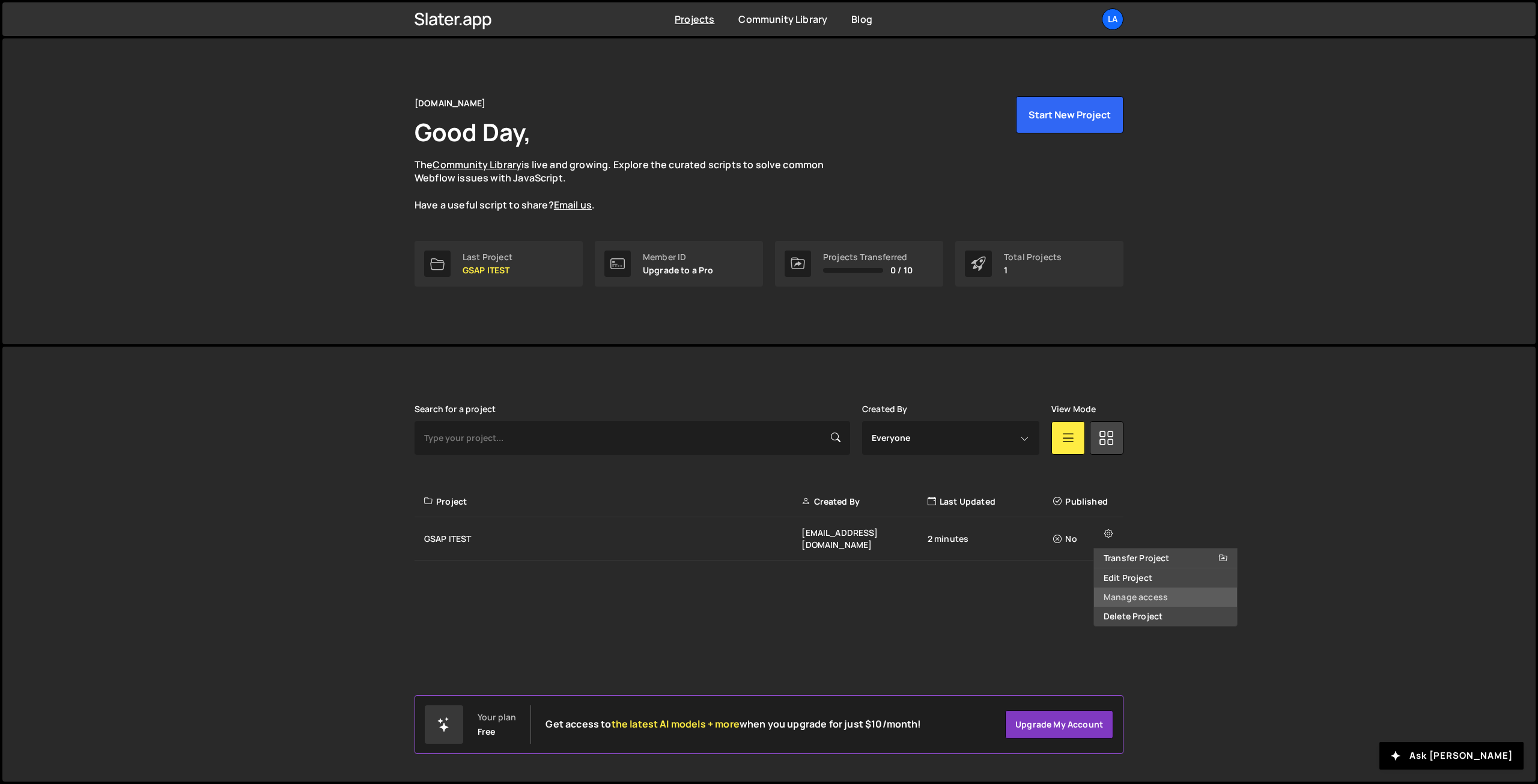
click at [1226, 596] on link "Manage access" at bounding box center [1165, 596] width 143 height 19
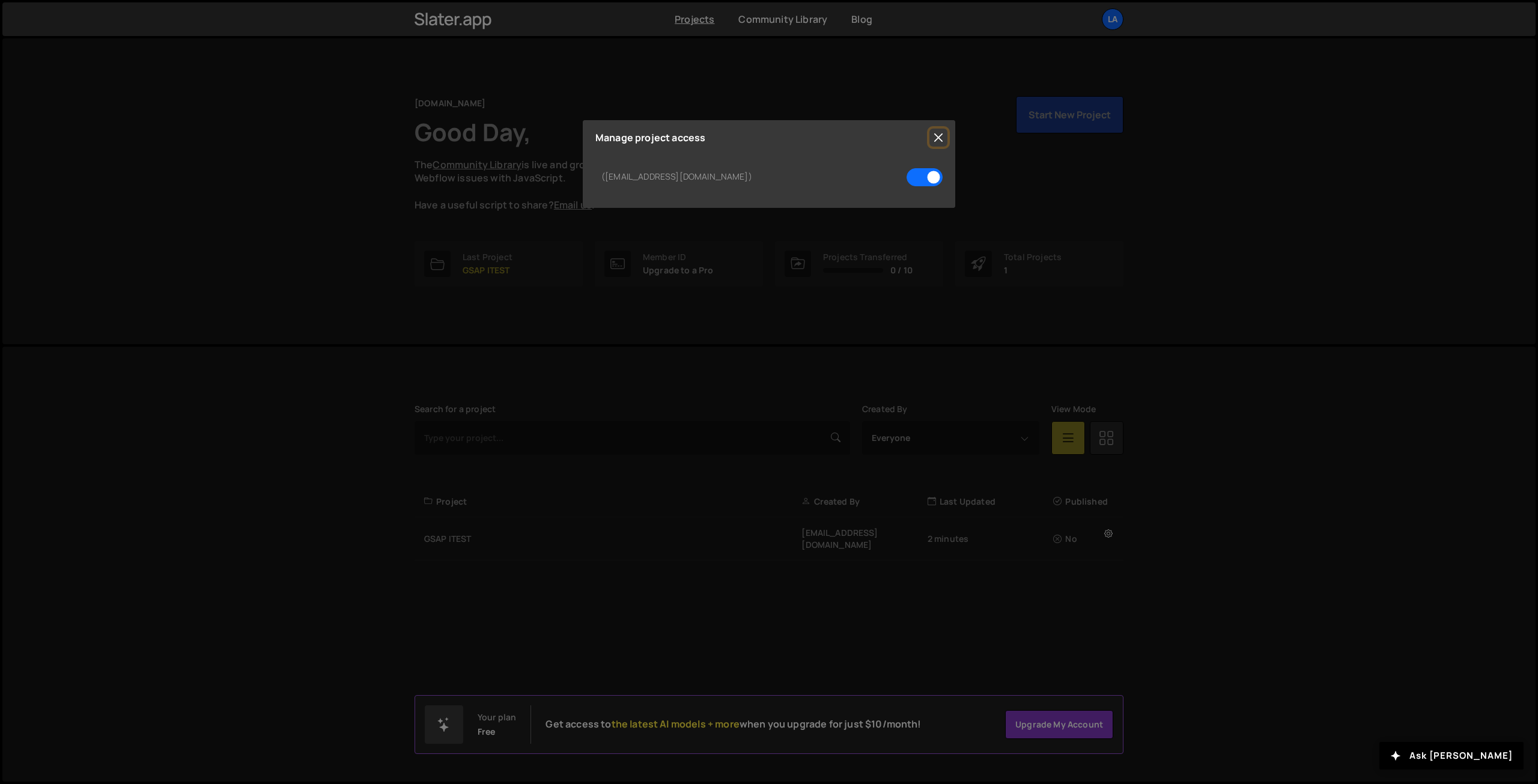
click at [940, 134] on button "Close" at bounding box center [938, 137] width 18 height 18
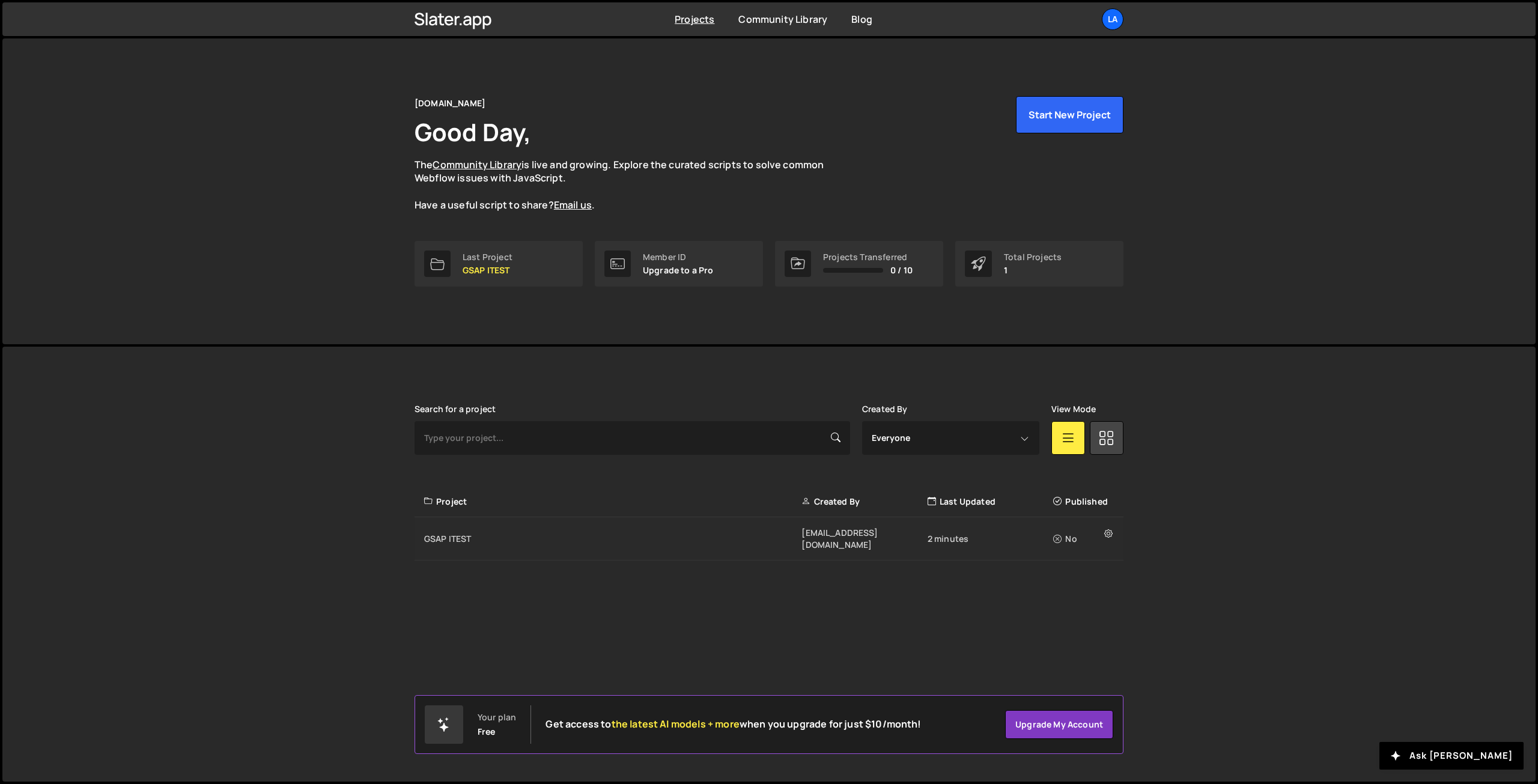
click at [477, 533] on div "GSAP ITEST" at bounding box center [613, 538] width 377 height 12
drag, startPoint x: 619, startPoint y: 22, endPoint x: 631, endPoint y: 23, distance: 12.0
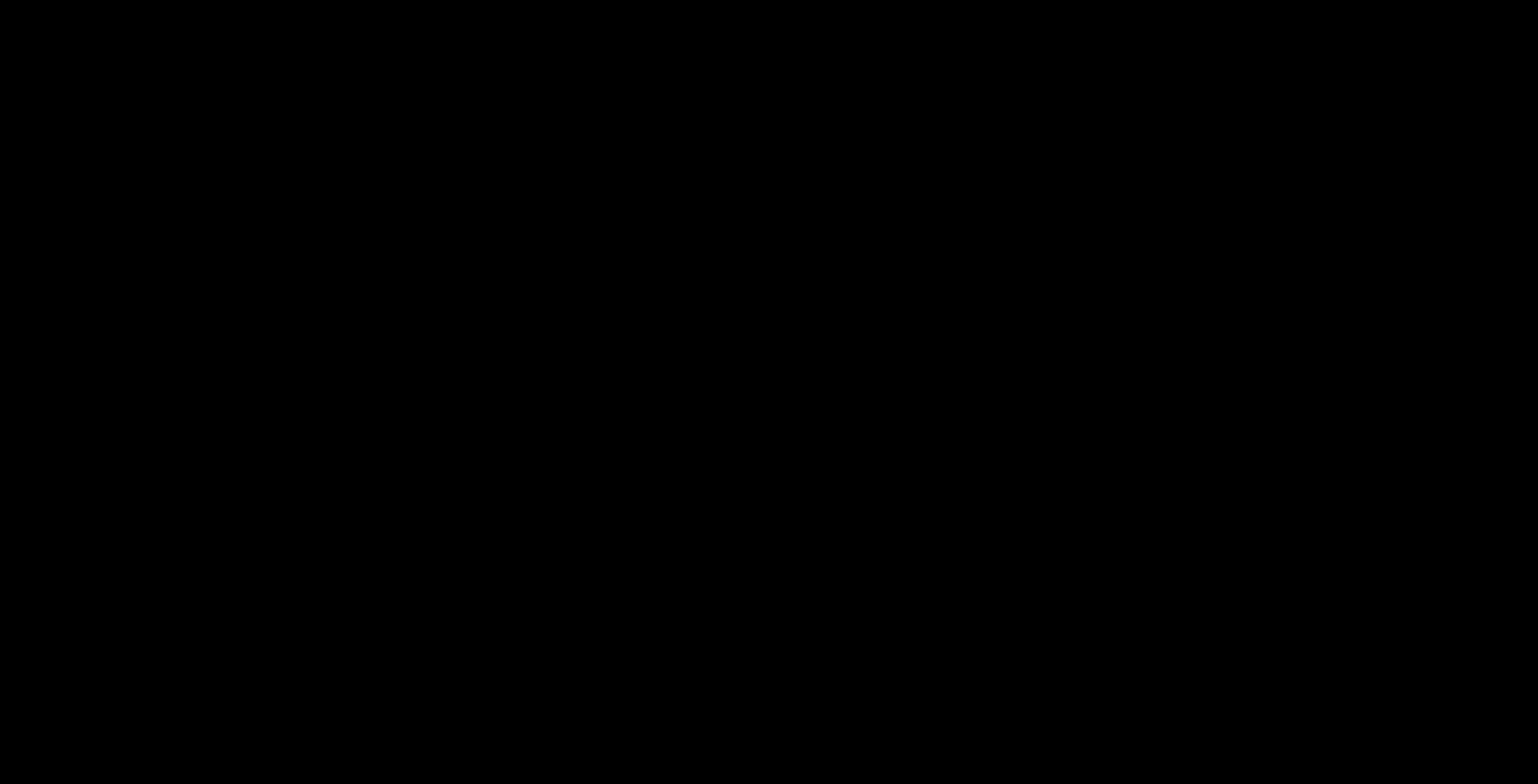
select select "687964a2ea49e8598adfb29e"
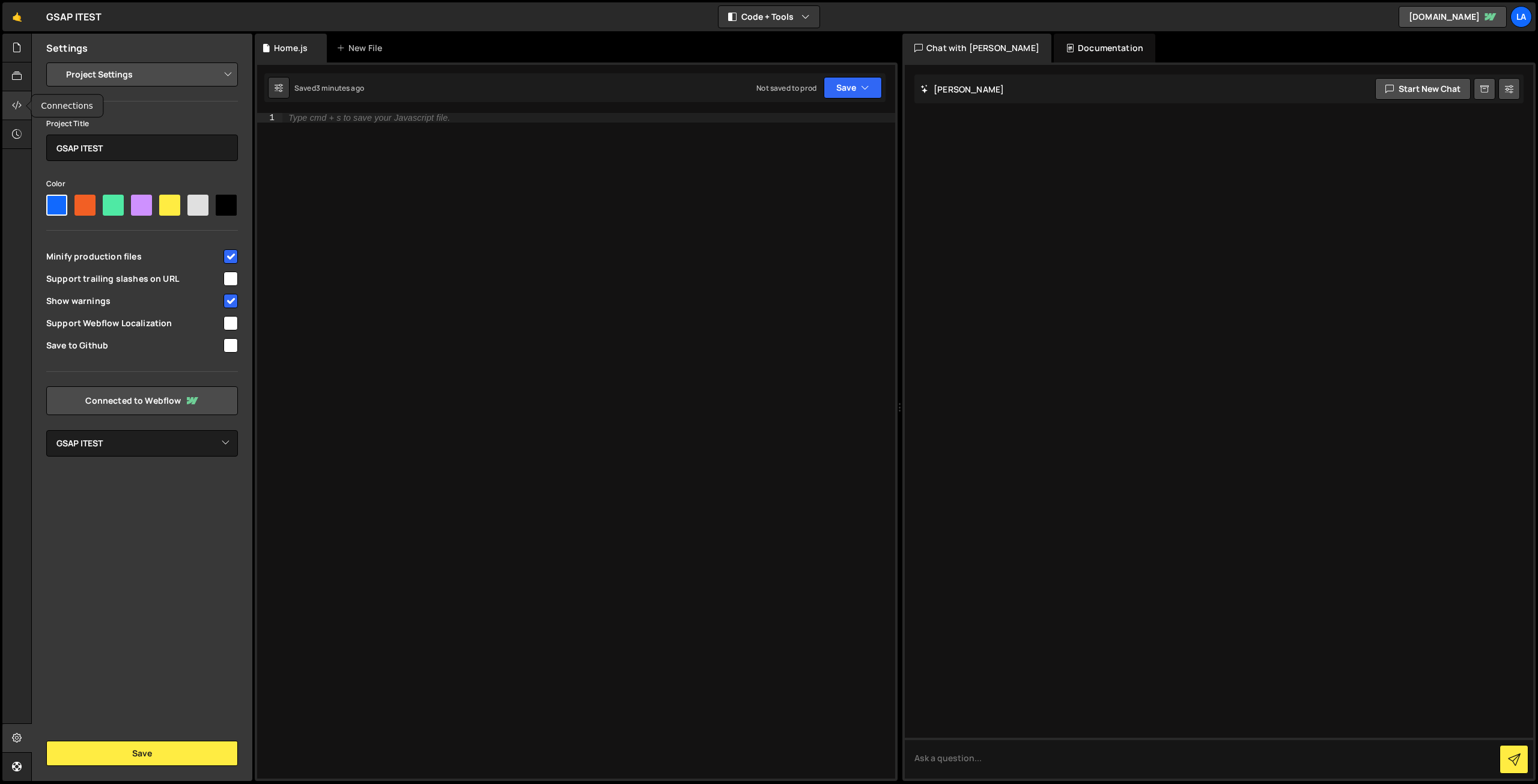
click at [11, 100] on div at bounding box center [17, 105] width 30 height 29
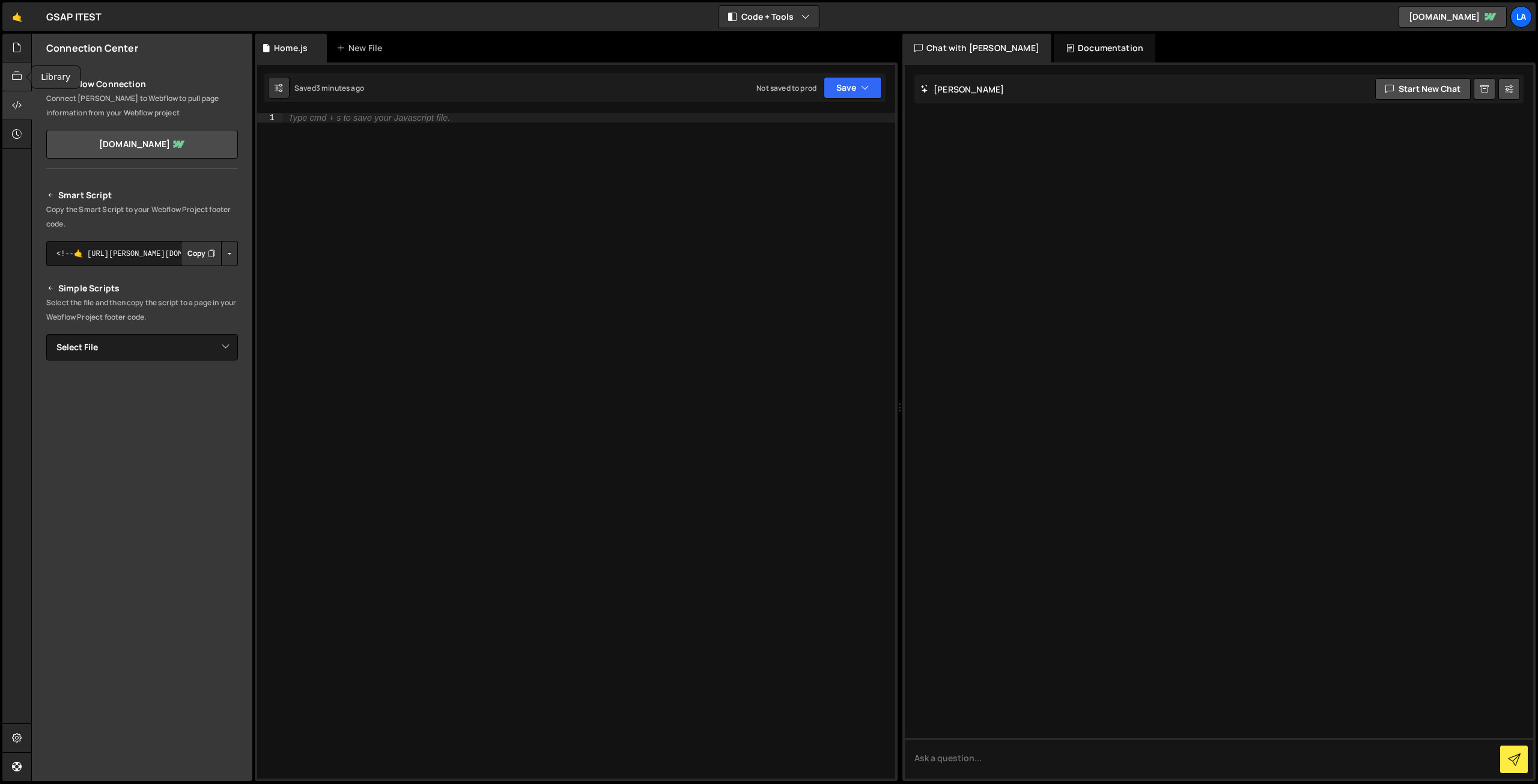
click at [15, 74] on icon at bounding box center [17, 76] width 10 height 13
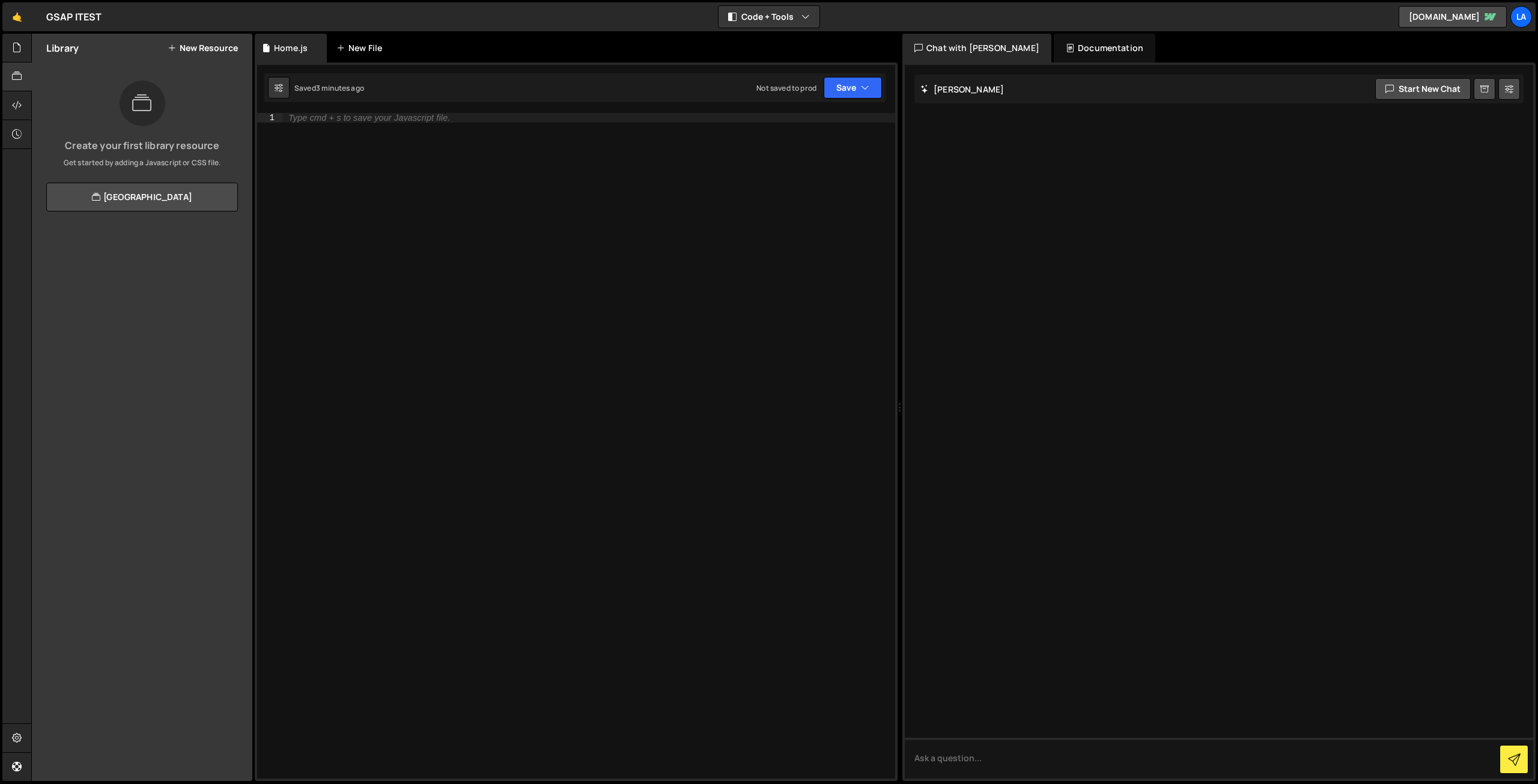
click at [360, 50] on div "New File" at bounding box center [361, 48] width 50 height 12
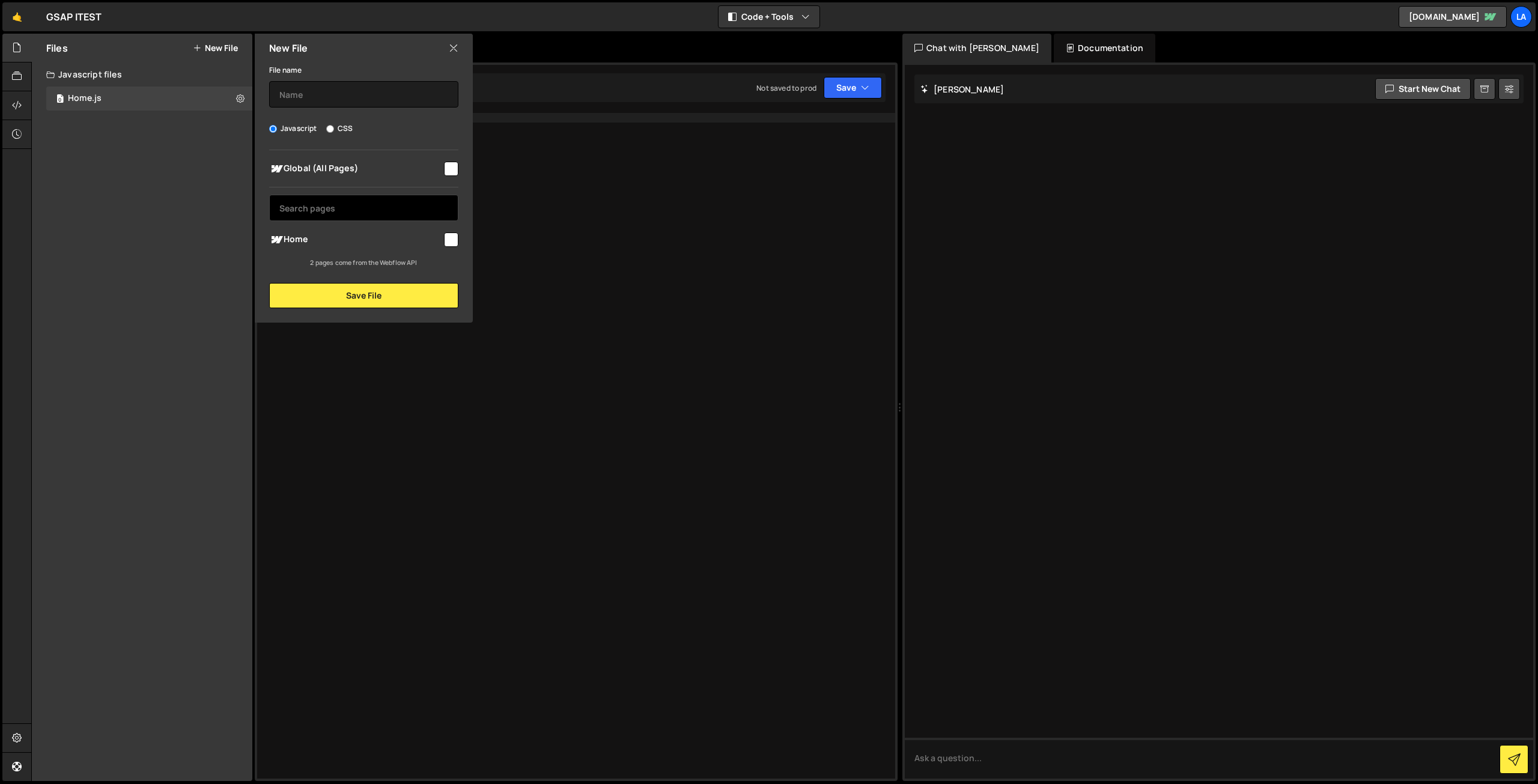
click at [307, 206] on input "text" at bounding box center [363, 207] width 189 height 27
click at [457, 50] on icon at bounding box center [453, 48] width 10 height 13
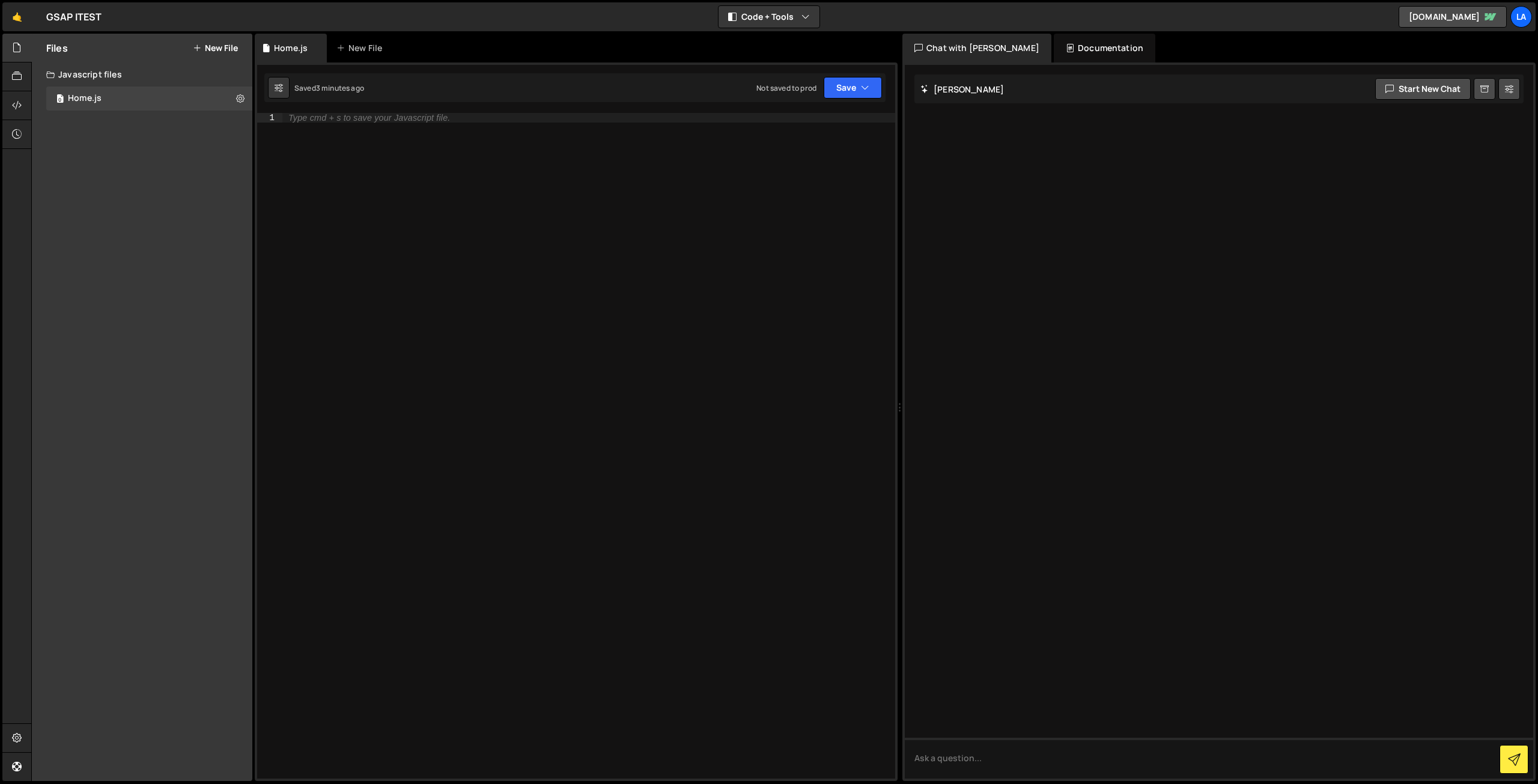
click at [349, 111] on div "1 Type cmd + s to save your Javascript file. הההההההההההההההההההההההההההההההההה…" at bounding box center [576, 422] width 643 height 718
click at [355, 116] on div "Type cmd + s to save your Javascript file." at bounding box center [369, 118] width 162 height 9
type textarea "s"
type textarea "d"
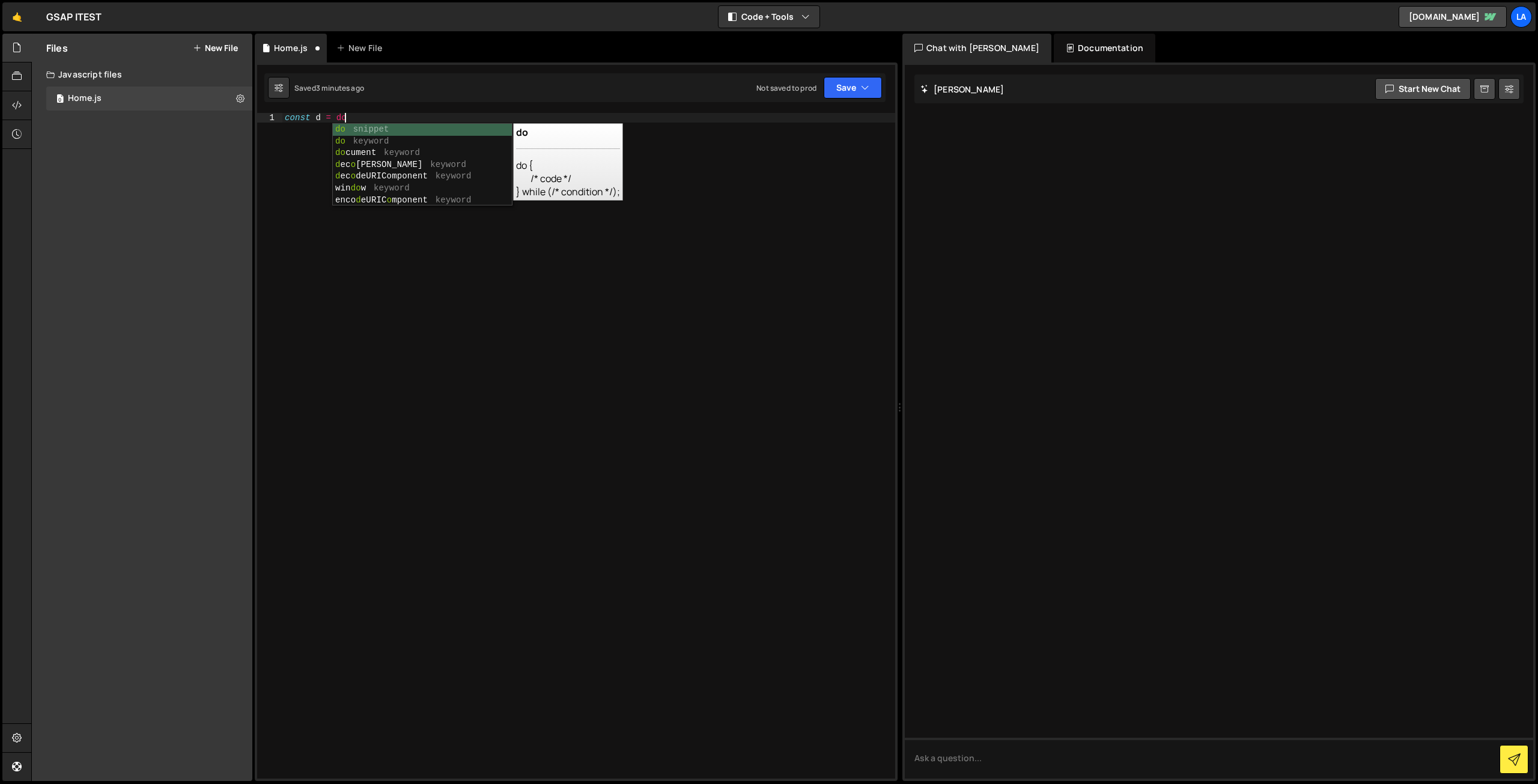
scroll to position [0, 4]
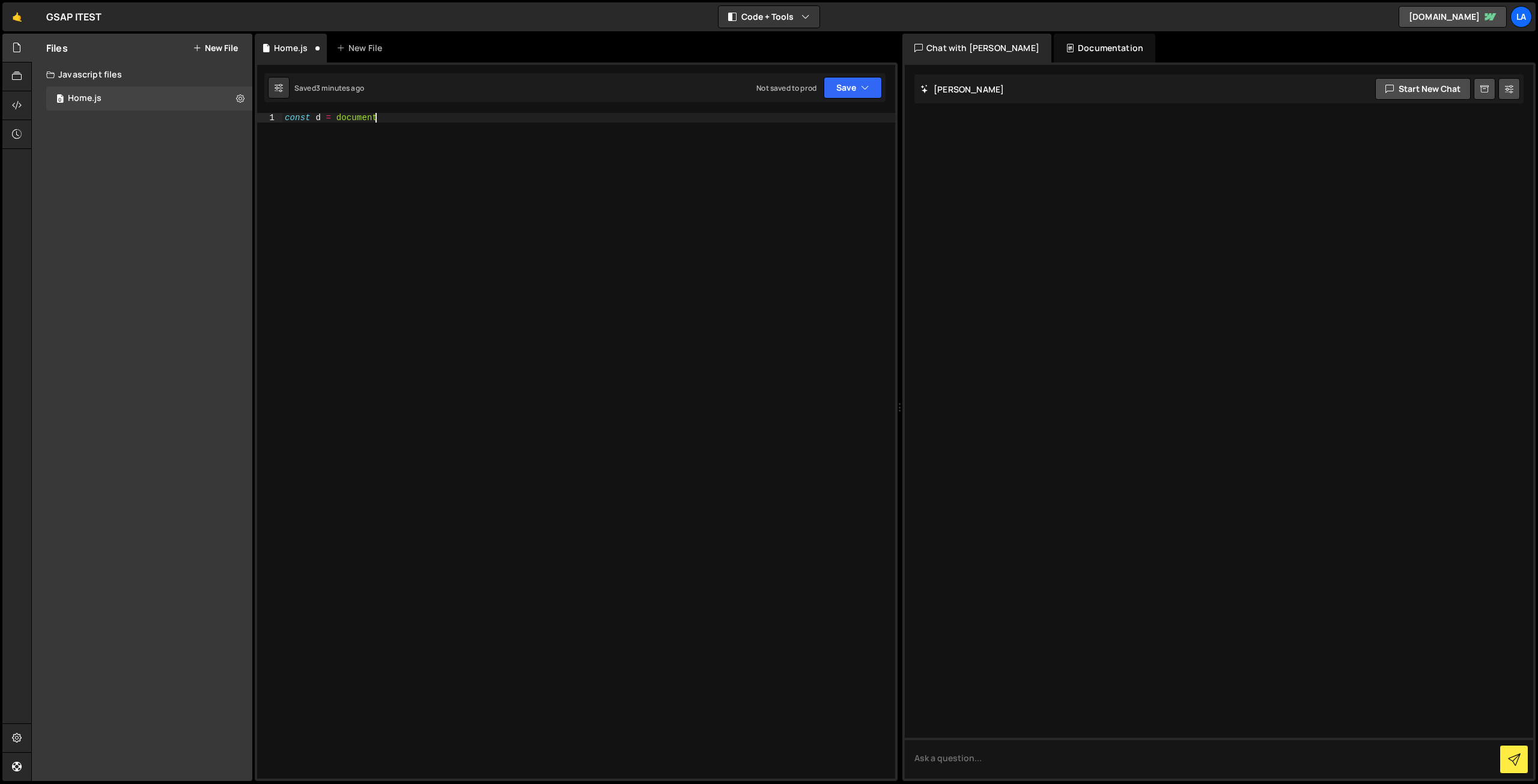
type textarea "const d = document;"
type textarea "d"
paste textarea "query"
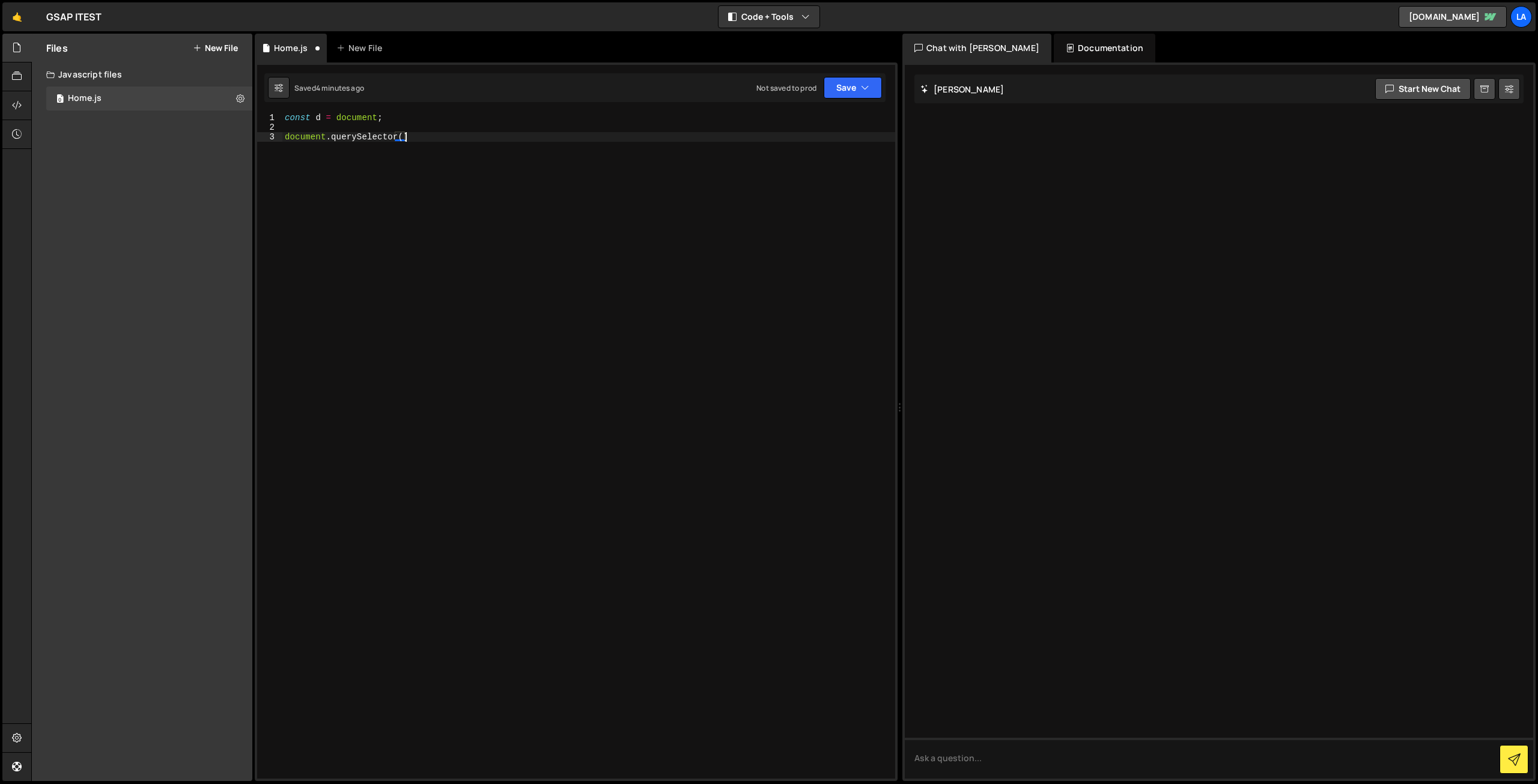
scroll to position [0, 8]
type textarea "const d = document;"
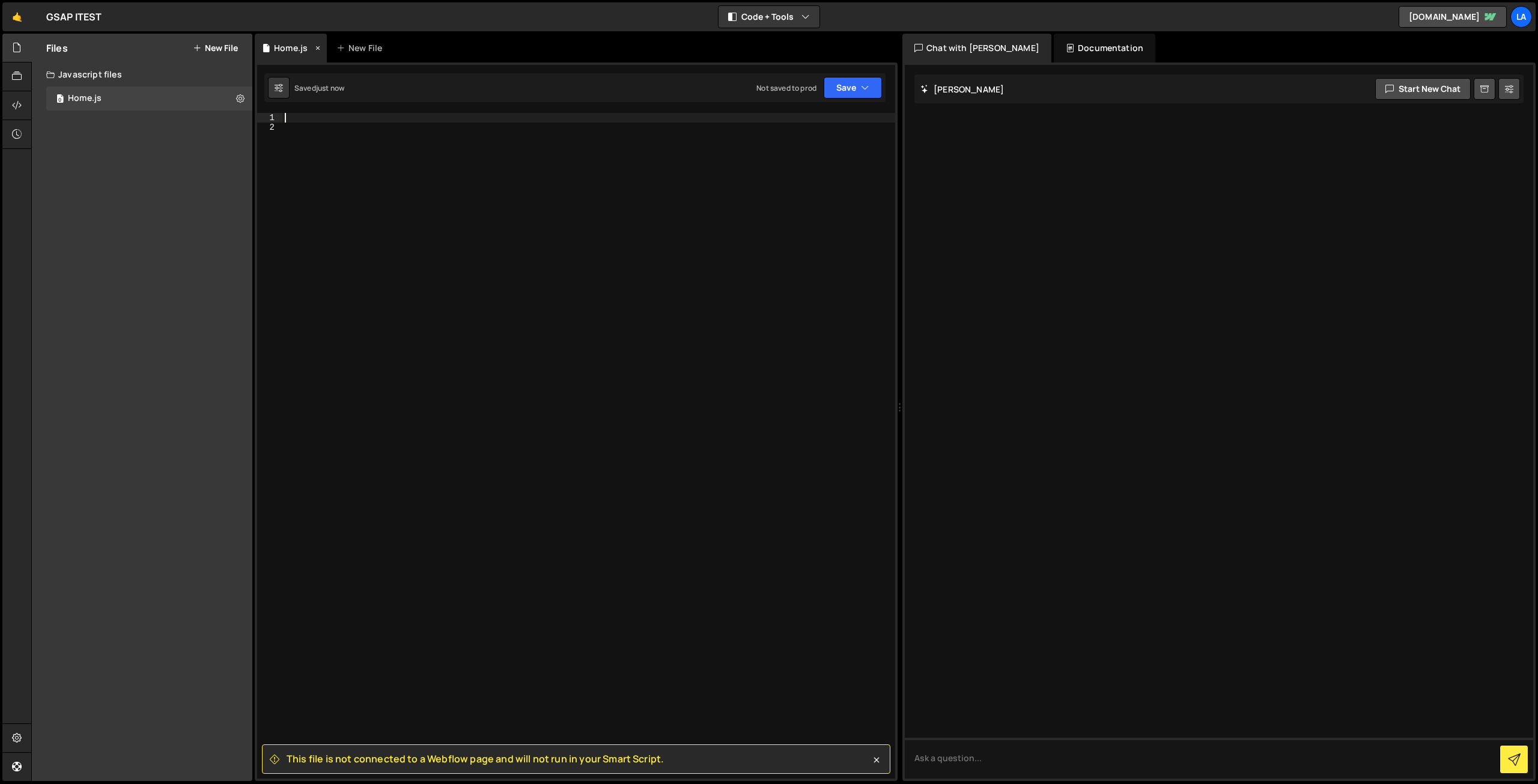
click at [291, 49] on div "Home.js" at bounding box center [291, 48] width 33 height 12
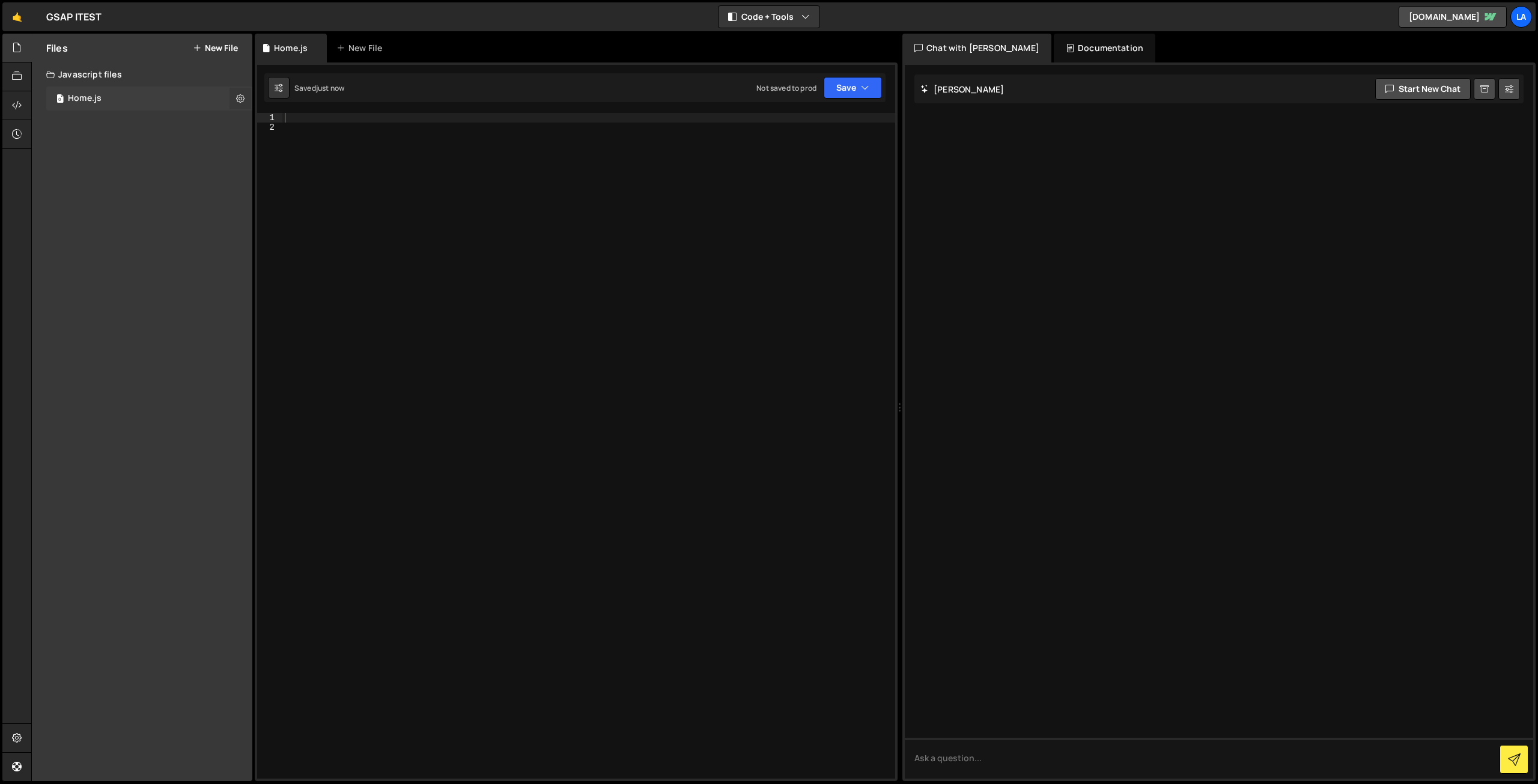
click at [239, 100] on icon at bounding box center [240, 98] width 9 height 11
type input "Home"
radio input "true"
click at [339, 129] on button "Edit File Settings" at bounding box center [313, 123] width 118 height 24
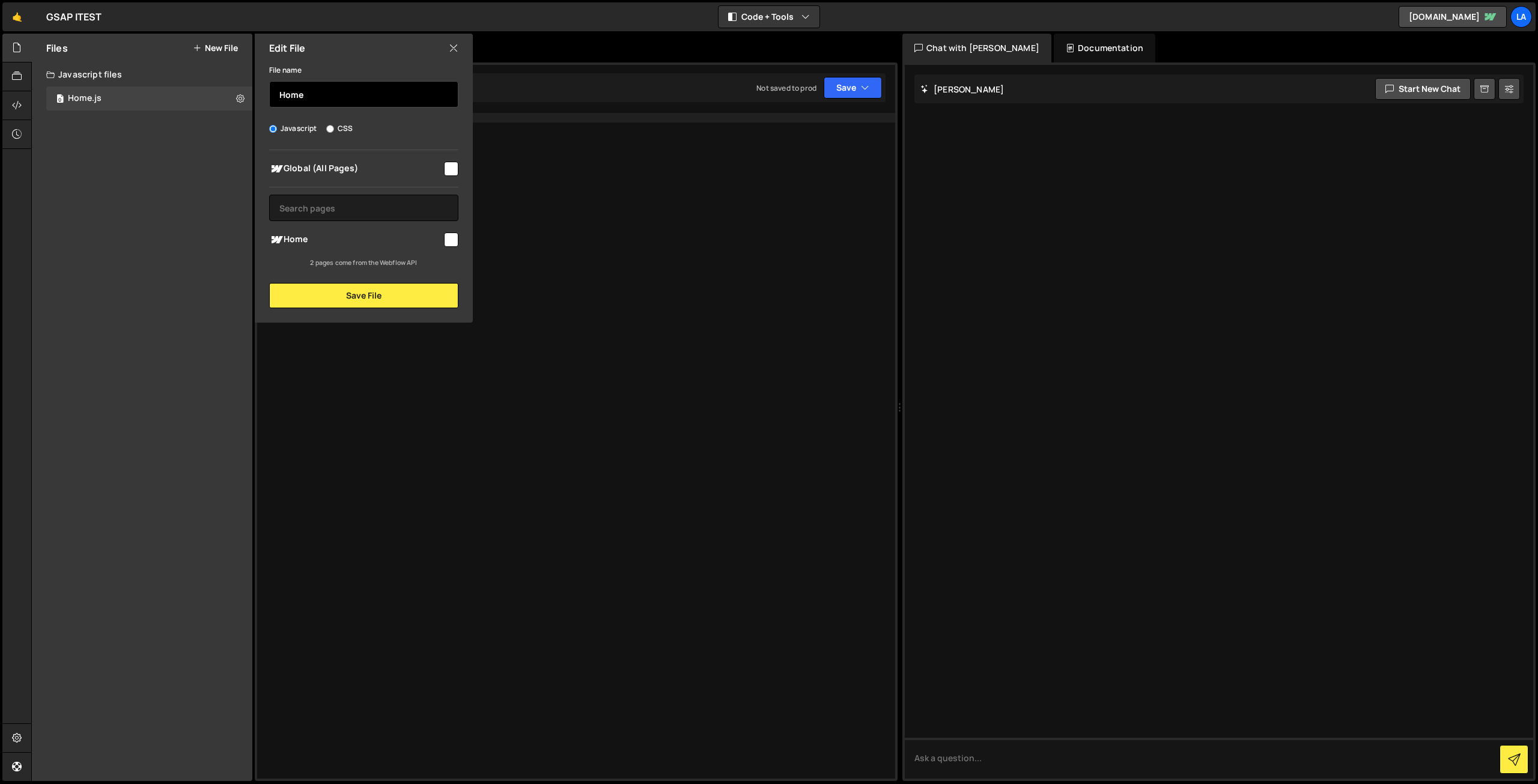
drag, startPoint x: 308, startPoint y: 90, endPoint x: 254, endPoint y: 100, distance: 54.9
click at [250, 90] on div "Files New File Javascript files 0 Home.js 0 CSS files Copy share link Edit File…" at bounding box center [142, 407] width 221 height 747
type input "home"
click at [448, 235] on input "checkbox" at bounding box center [451, 239] width 14 height 14
checkbox input "true"
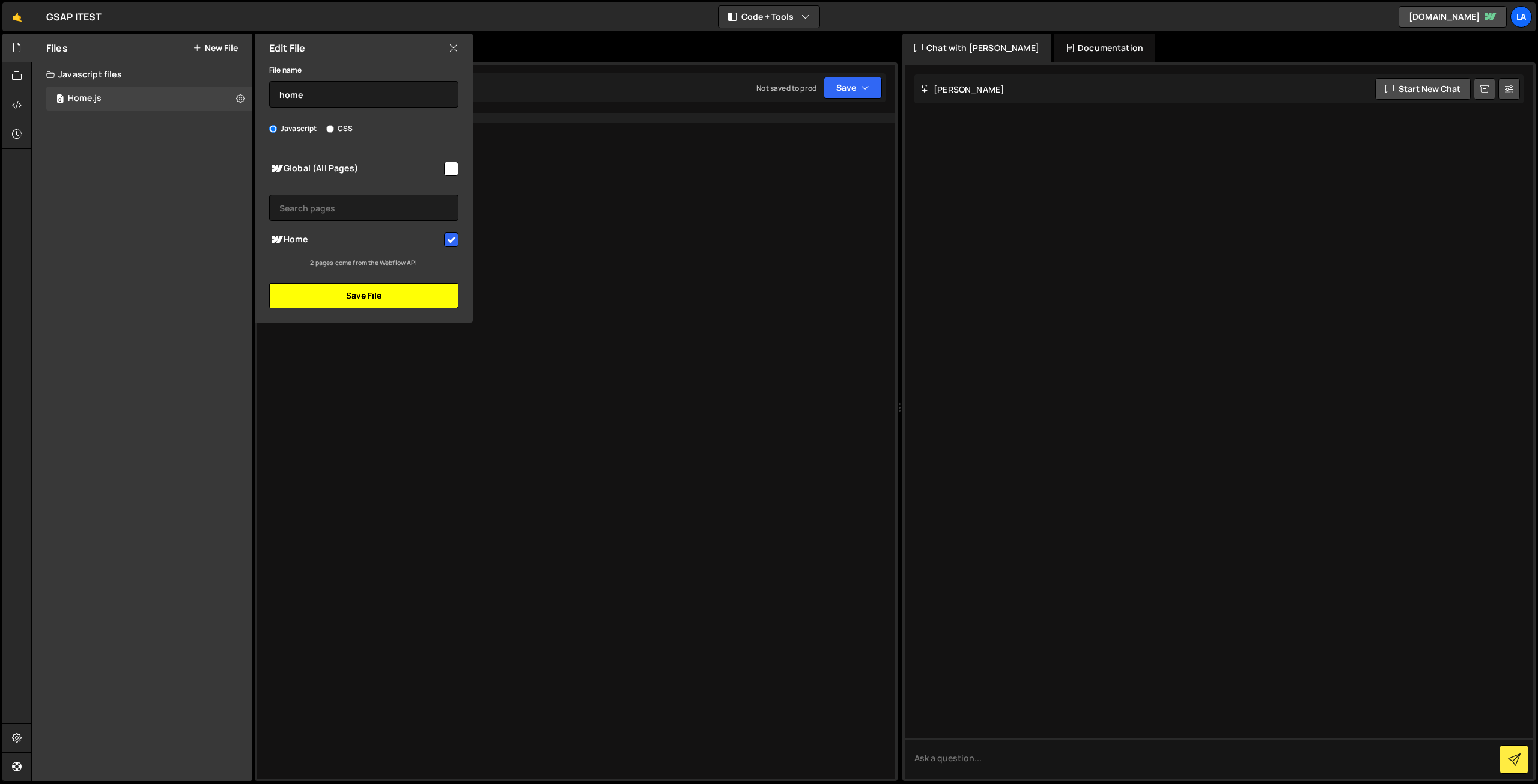
click at [382, 297] on button "Save File" at bounding box center [363, 295] width 189 height 25
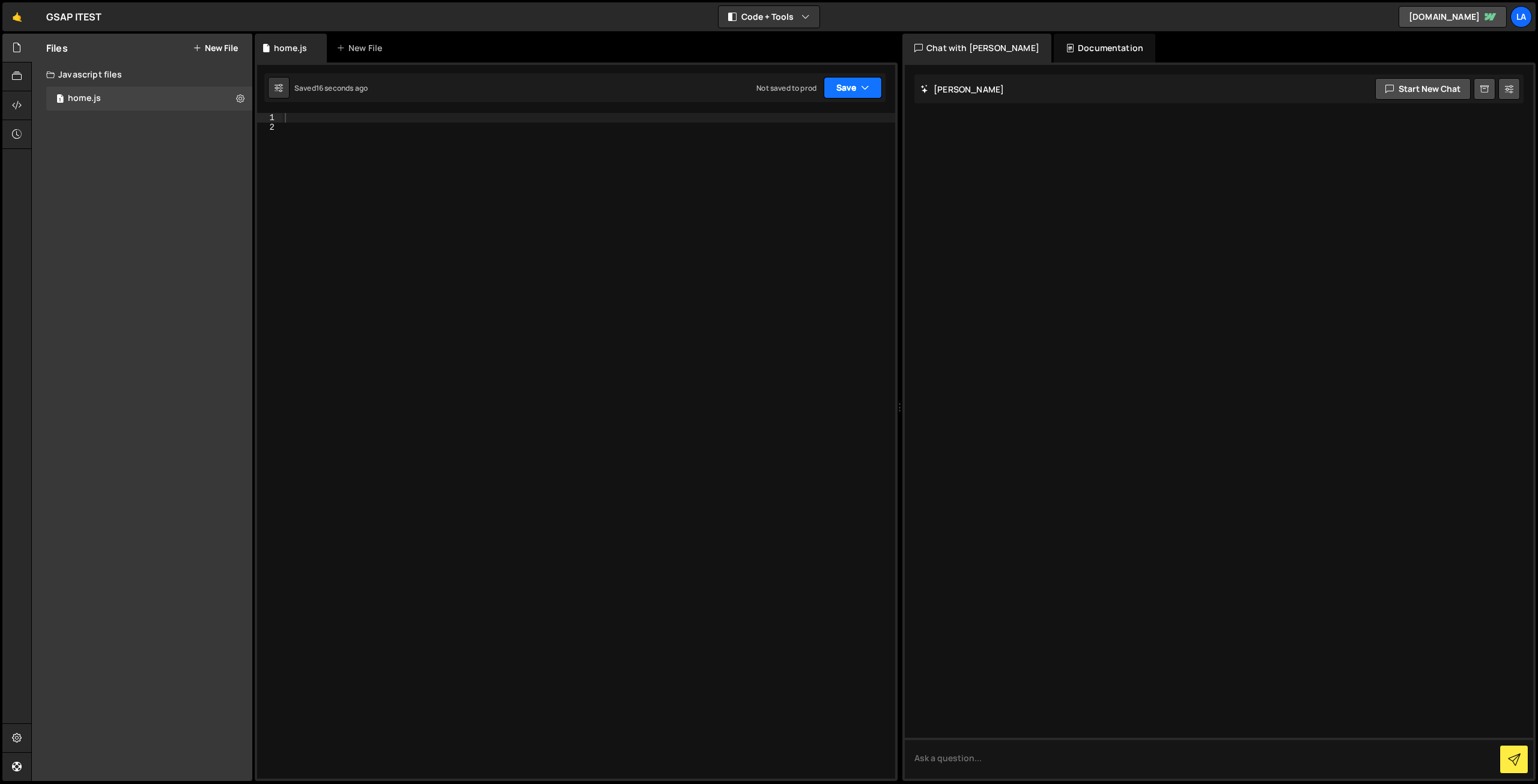
click at [859, 92] on button "Save" at bounding box center [853, 87] width 58 height 22
click at [348, 123] on div at bounding box center [588, 455] width 613 height 685
click at [344, 117] on div at bounding box center [588, 455] width 613 height 685
click at [424, 141] on div at bounding box center [588, 455] width 613 height 685
click at [312, 48] on div "home.js" at bounding box center [291, 48] width 72 height 29
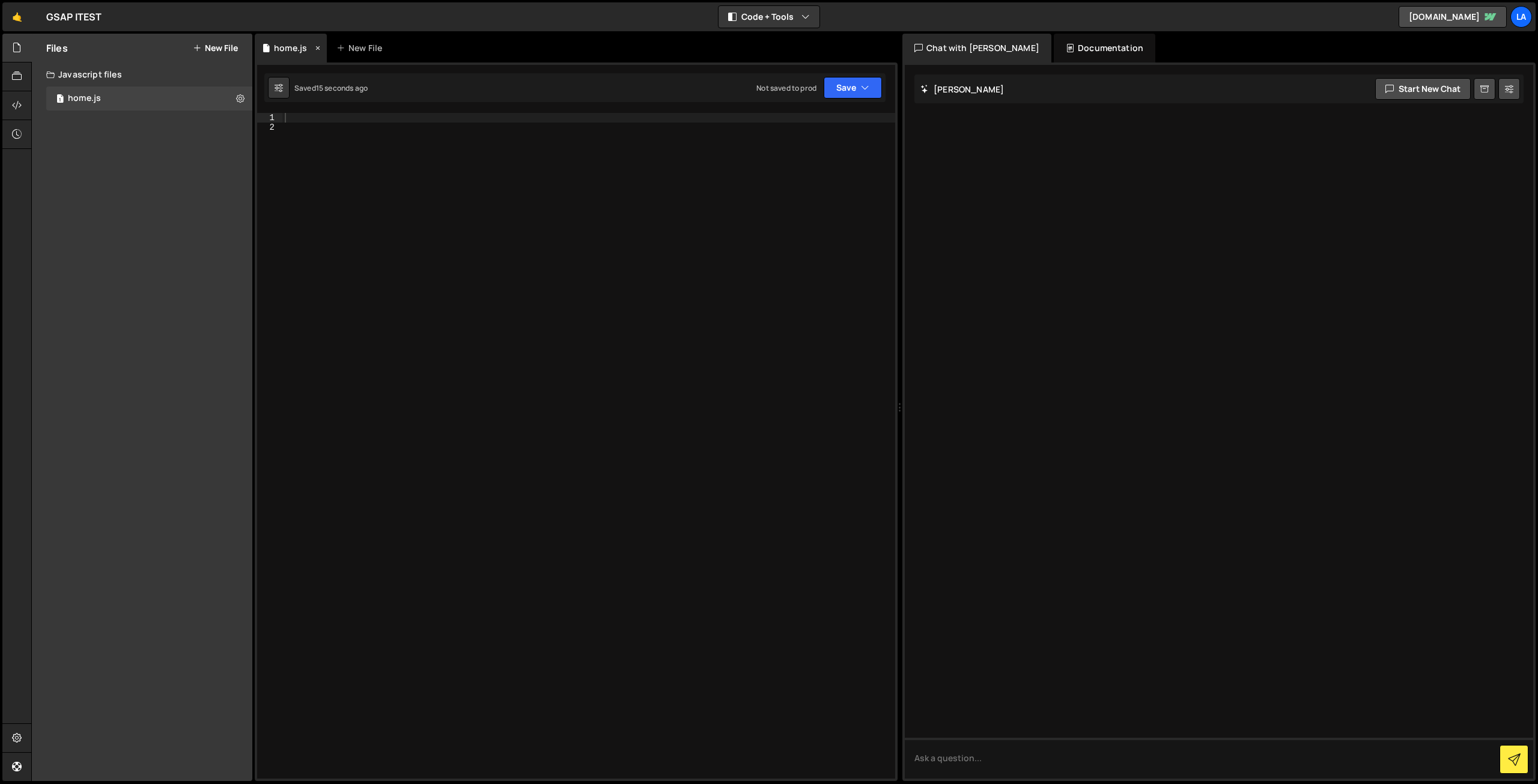
click at [320, 50] on icon at bounding box center [318, 48] width 9 height 12
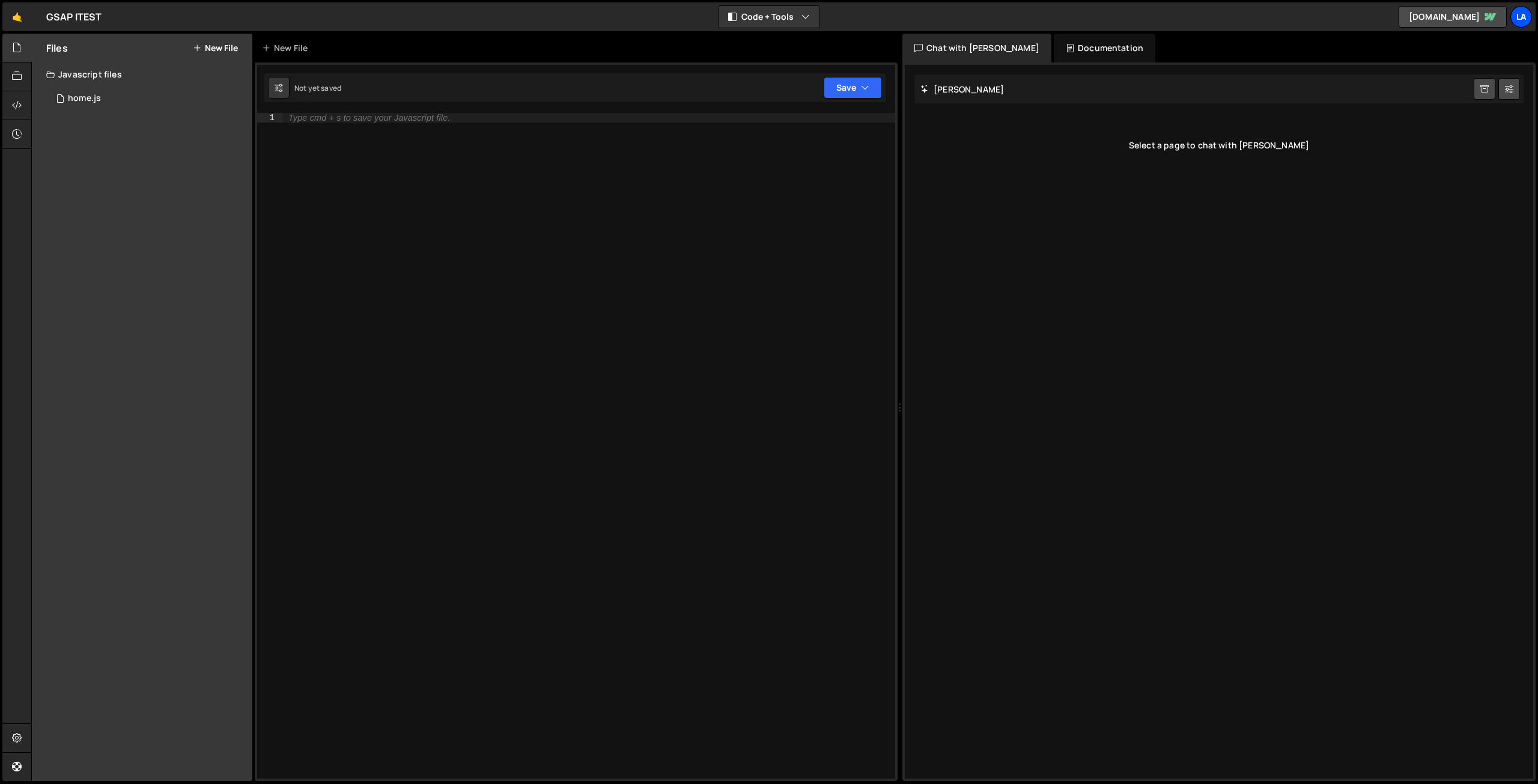
click at [1527, 22] on div "La" at bounding box center [1521, 17] width 22 height 22
click at [1460, 85] on link "Account" at bounding box center [1457, 89] width 149 height 21
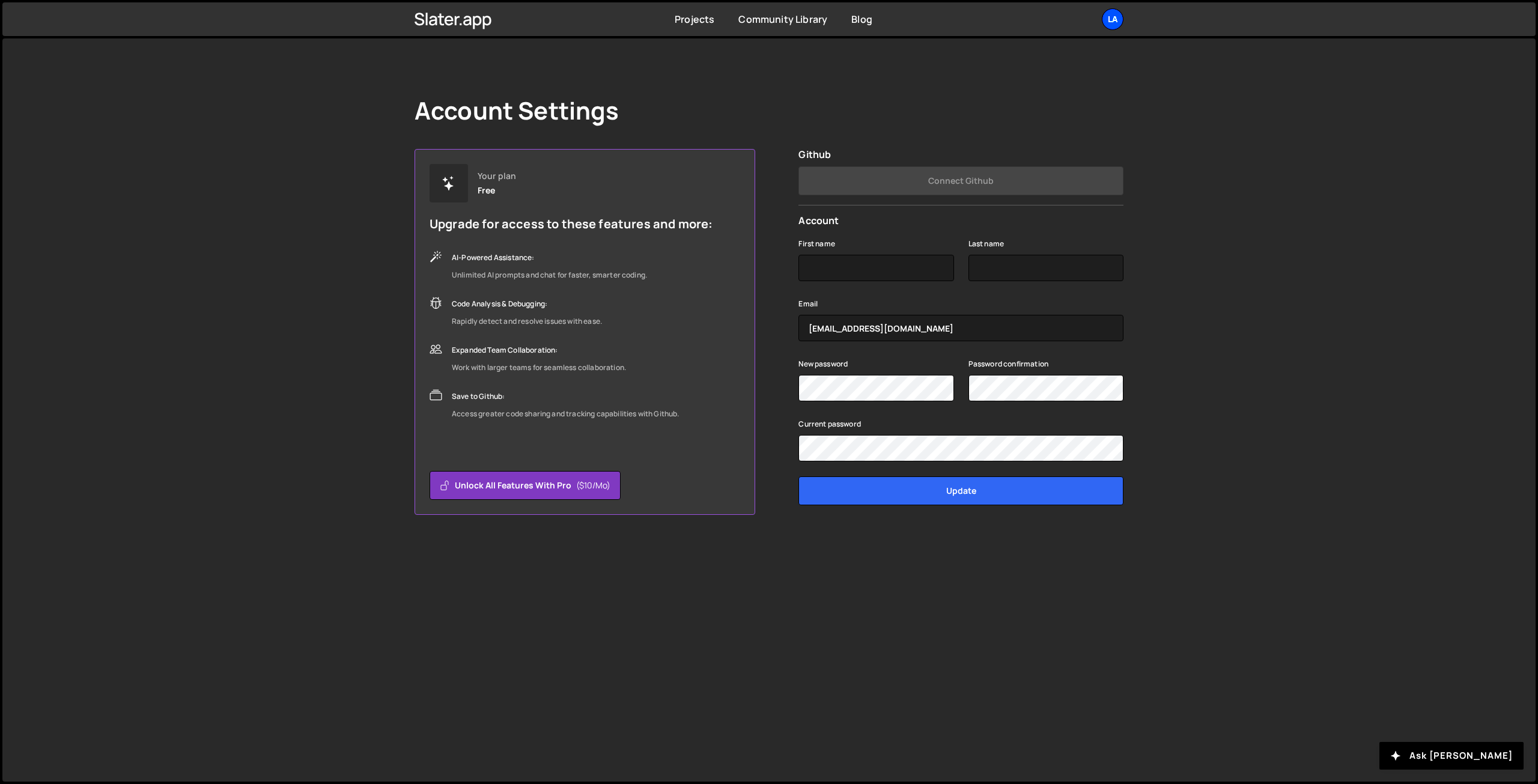
click at [1115, 9] on div "La" at bounding box center [1112, 19] width 22 height 22
click at [1036, 68] on link "Your Teams" at bounding box center [1048, 71] width 149 height 21
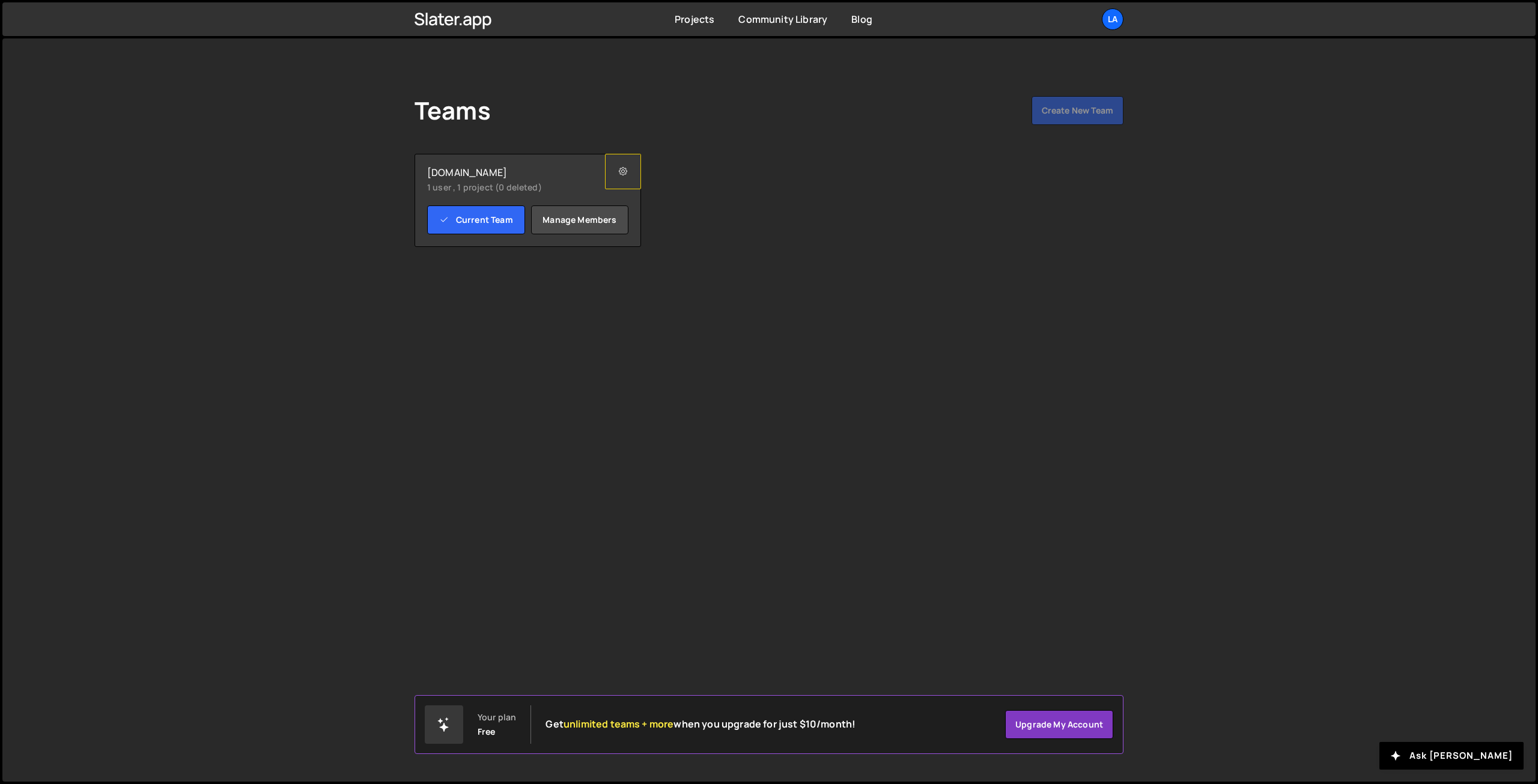
click at [618, 182] on button at bounding box center [623, 171] width 36 height 35
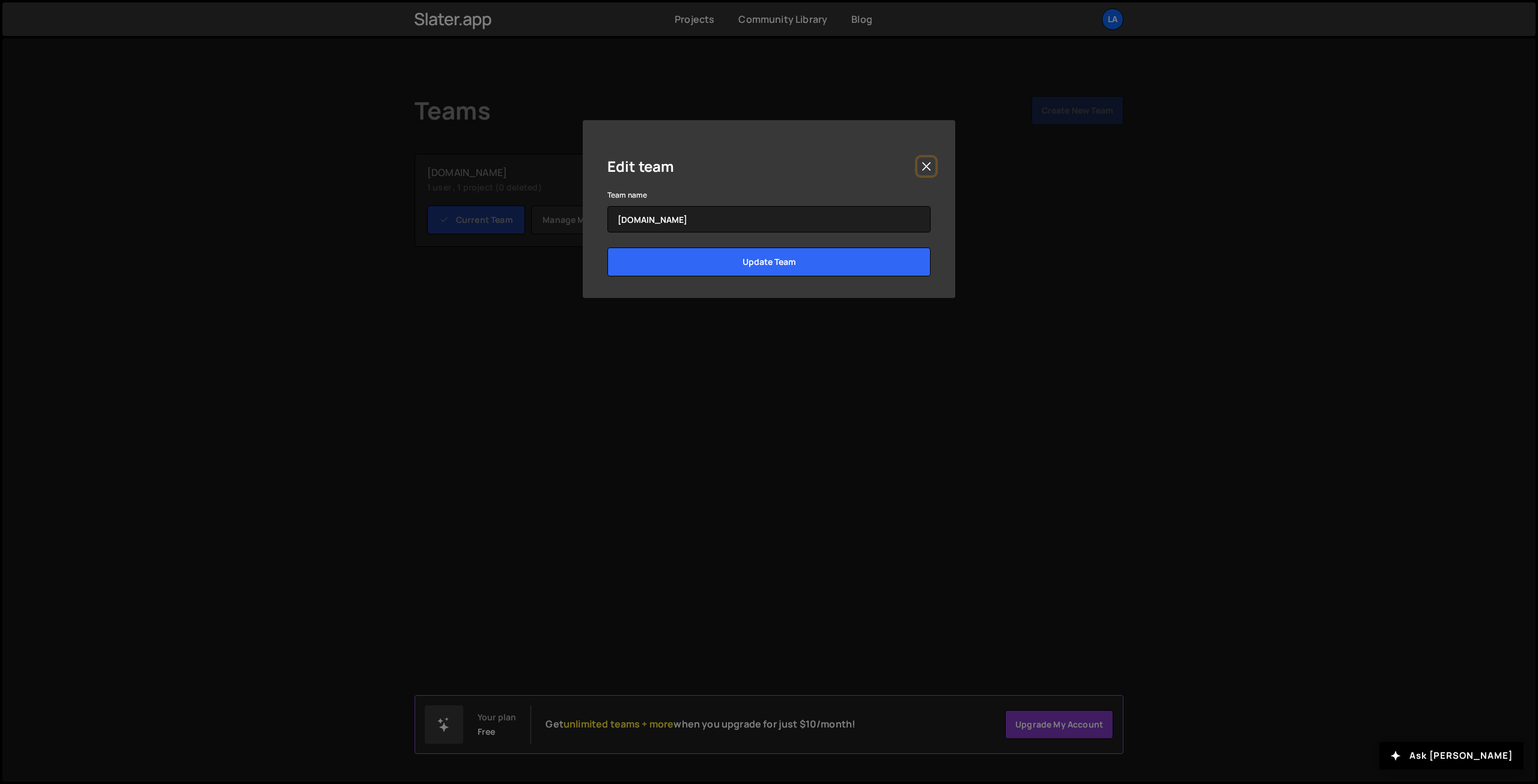
click at [931, 162] on button "Close" at bounding box center [926, 166] width 18 height 18
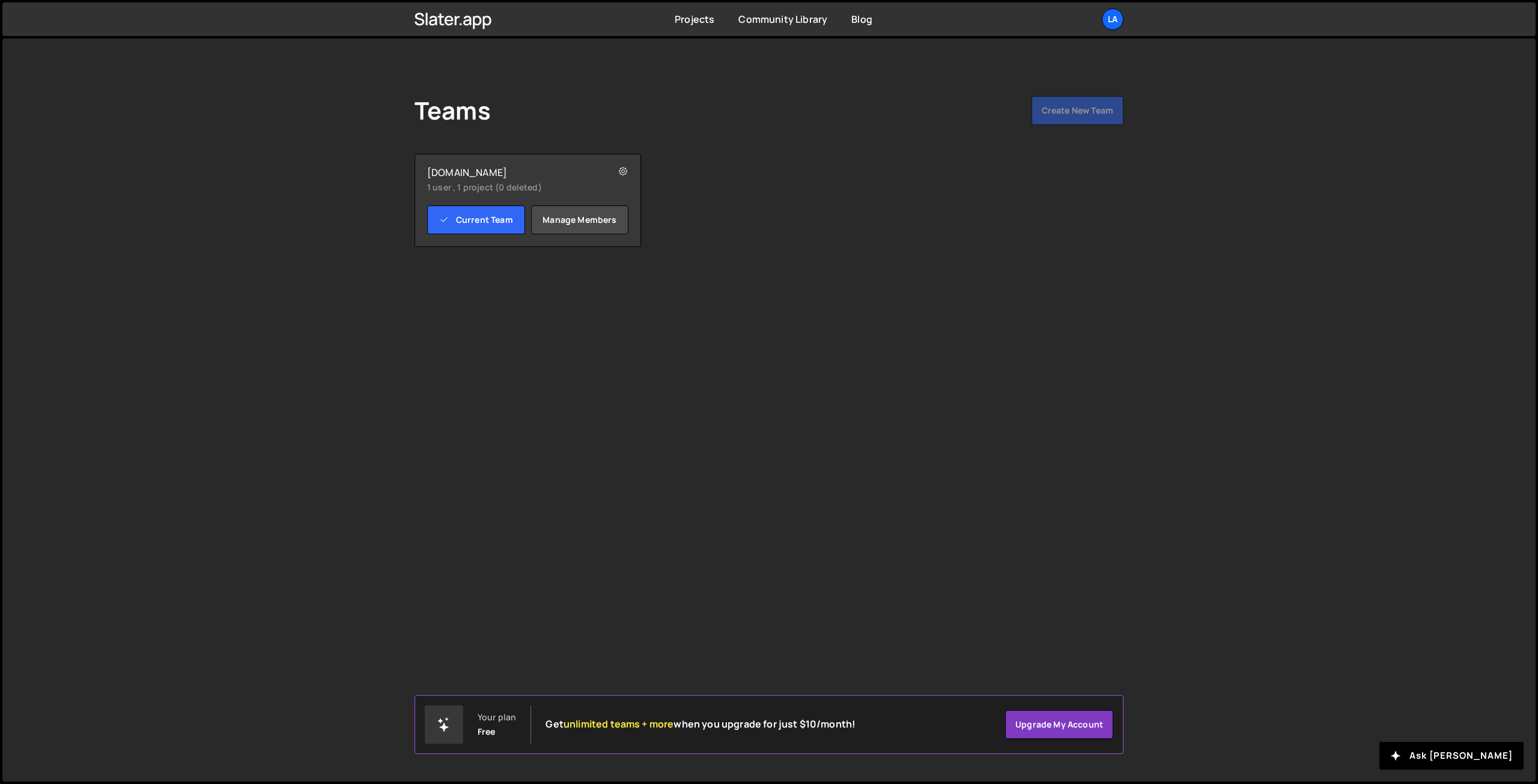
click at [1099, 34] on div "Projects [GEOGRAPHIC_DATA] Blog La Projects Your Teams Account Upgrade Logout" at bounding box center [769, 19] width 745 height 33
click at [1111, 20] on div "La" at bounding box center [1112, 19] width 22 height 22
click at [1041, 50] on link "Projects" at bounding box center [1048, 50] width 149 height 21
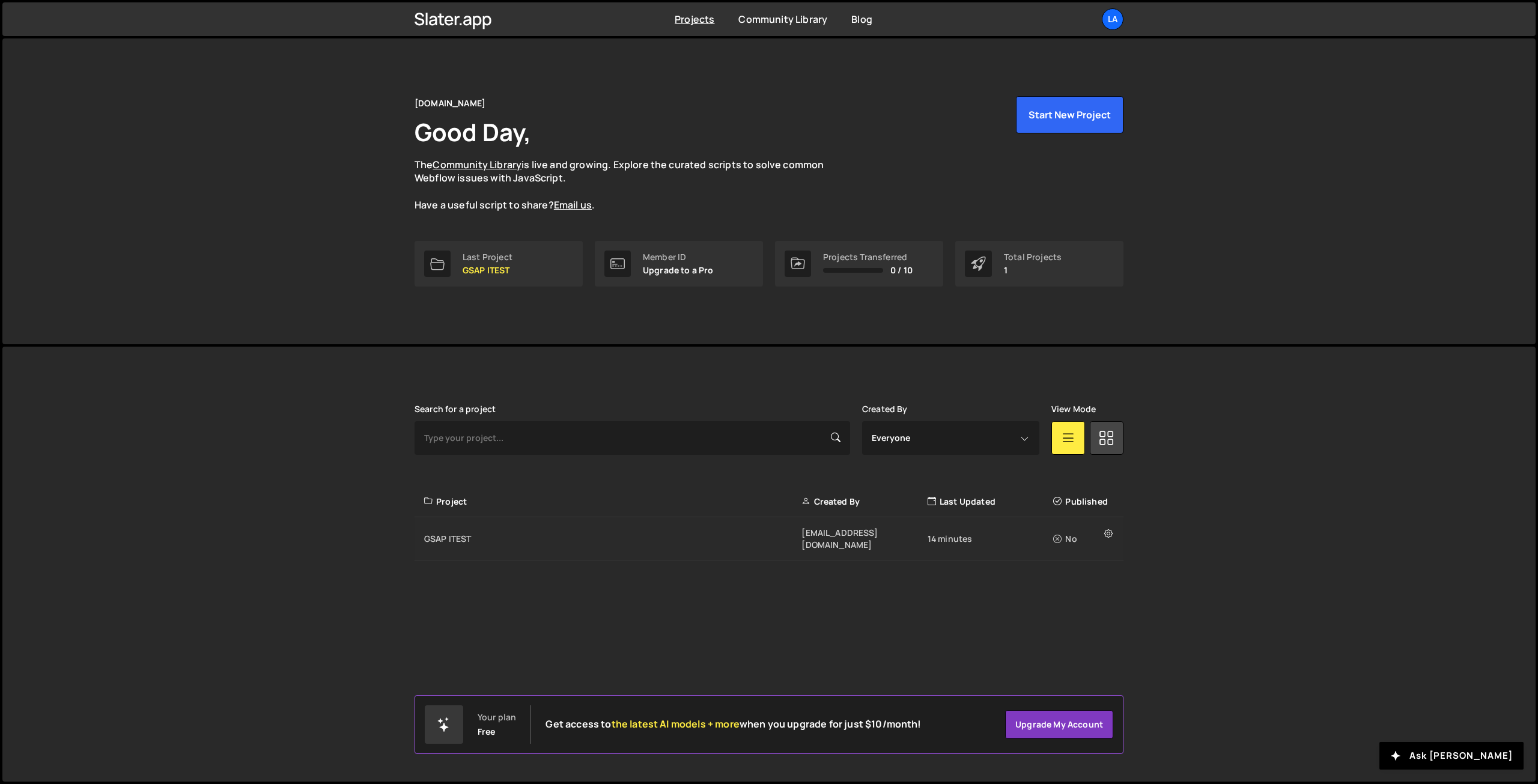
click at [481, 535] on div "GSAP ITEST" at bounding box center [613, 538] width 377 height 12
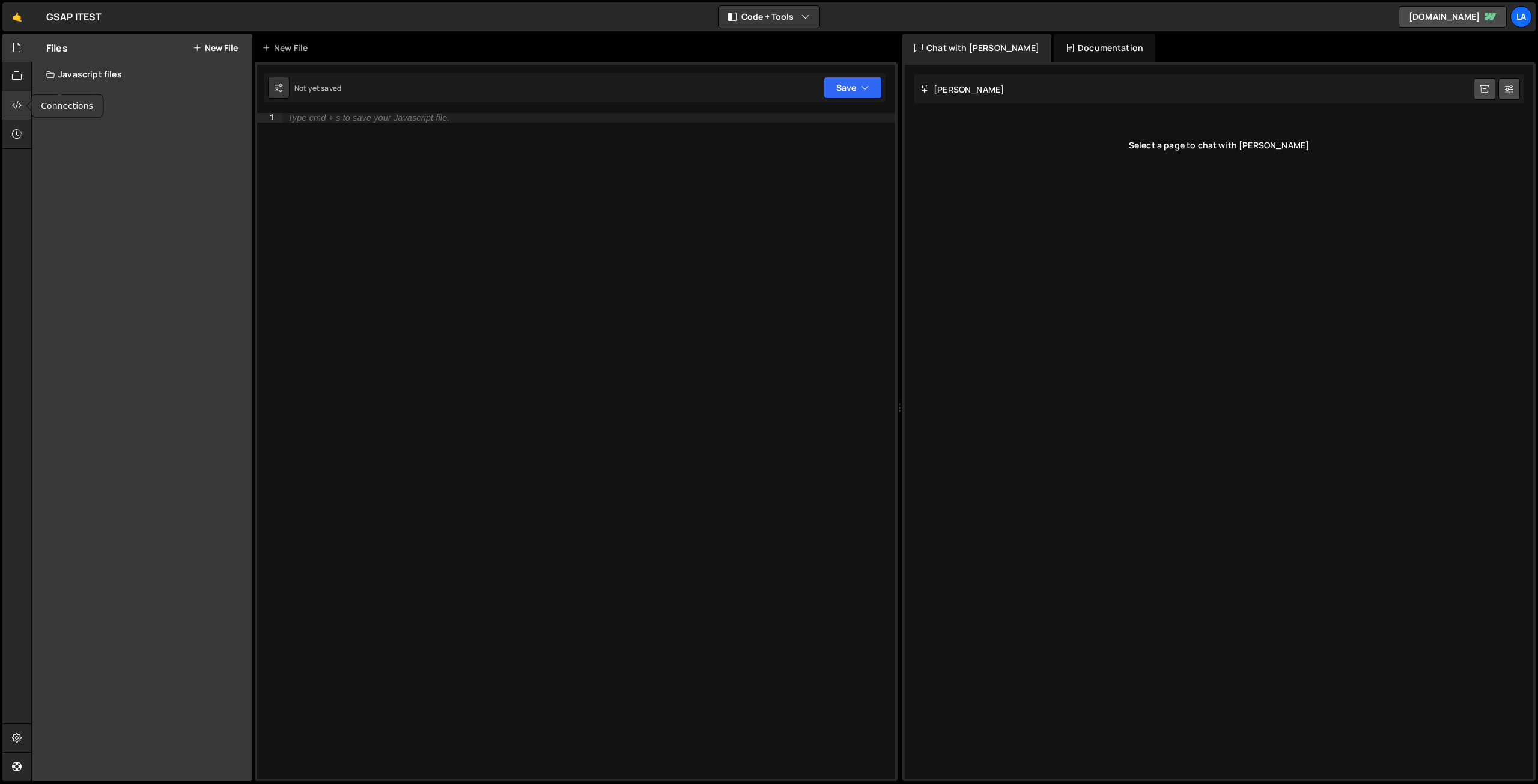
click at [19, 99] on icon at bounding box center [17, 105] width 10 height 13
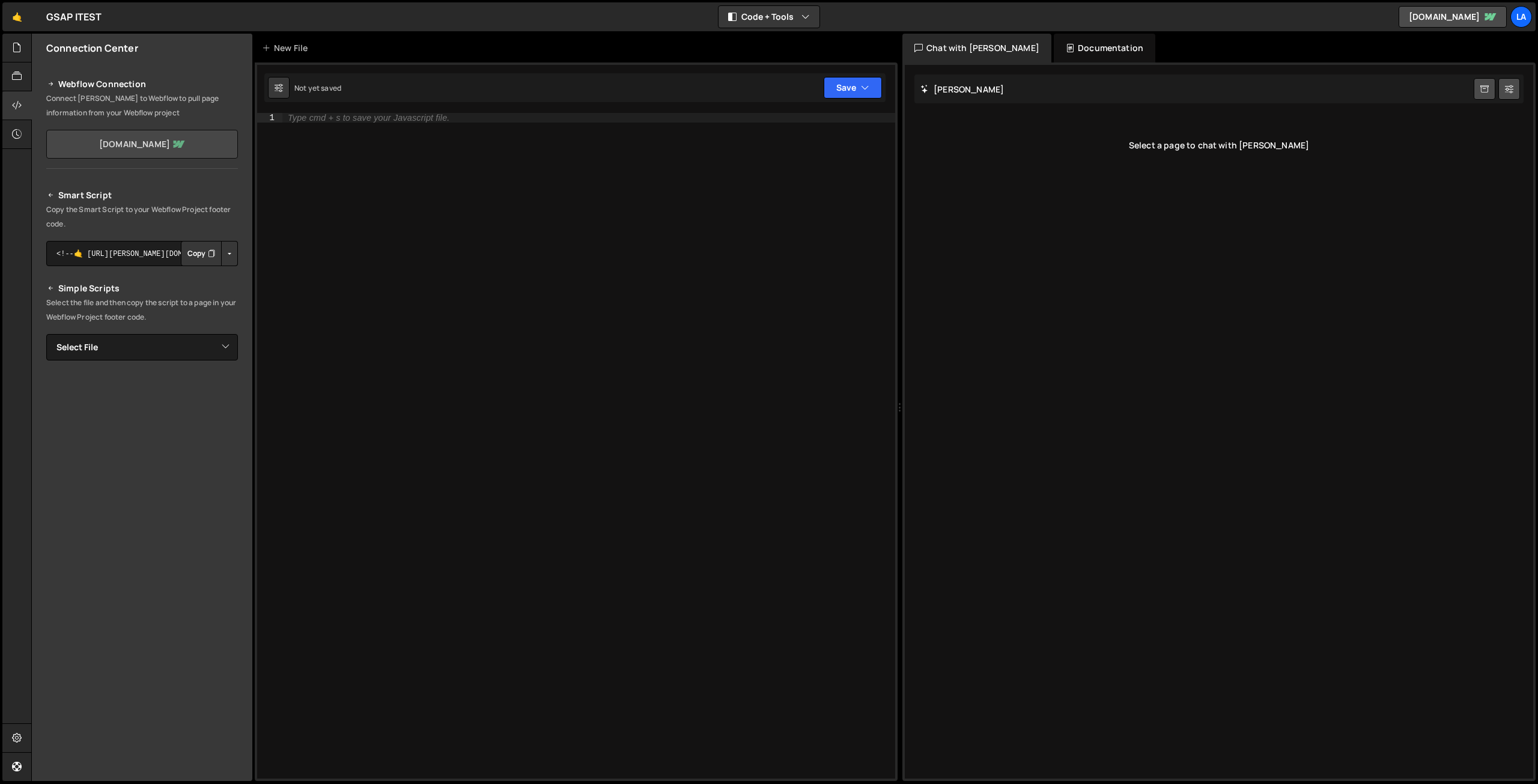
click at [151, 149] on link "[DOMAIN_NAME]" at bounding box center [142, 144] width 191 height 29
click at [764, 24] on button "Code + Tools" at bounding box center [769, 17] width 101 height 22
click at [878, 6] on div "🤙 GSAP ITEST ⚠️ Code is being edited in another browser Code + Tools Code Only …" at bounding box center [769, 17] width 1533 height 29
click at [1, 67] on div "Hold on a sec... Are you certain you wish to leave this page? Any changes you'v…" at bounding box center [769, 392] width 1538 height 784
click at [6, 72] on div at bounding box center [17, 77] width 30 height 29
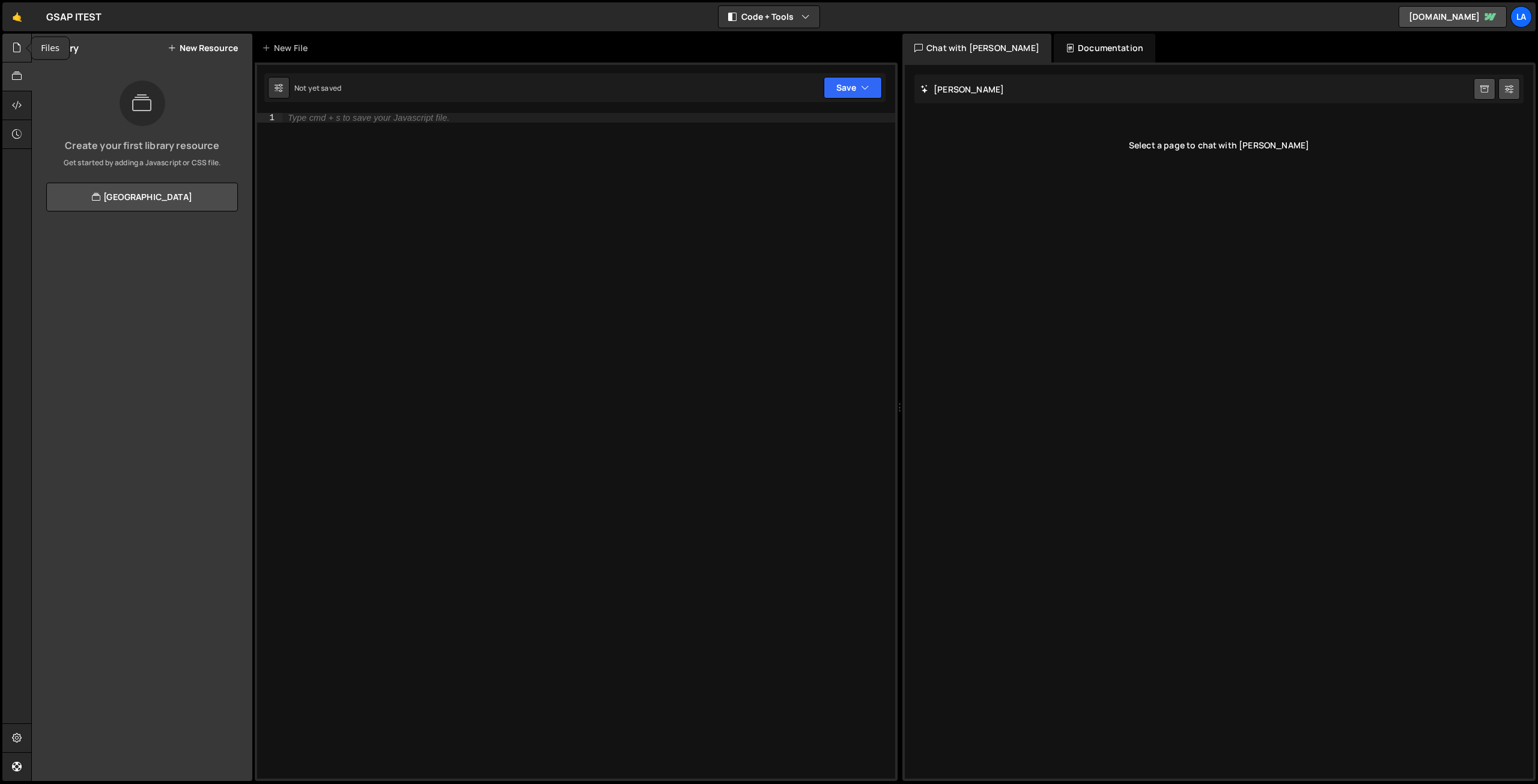
click at [11, 53] on div at bounding box center [17, 48] width 30 height 29
click at [109, 71] on div "Javascript files" at bounding box center [142, 74] width 221 height 24
click at [108, 98] on div "1 home.js 0" at bounding box center [151, 98] width 210 height 24
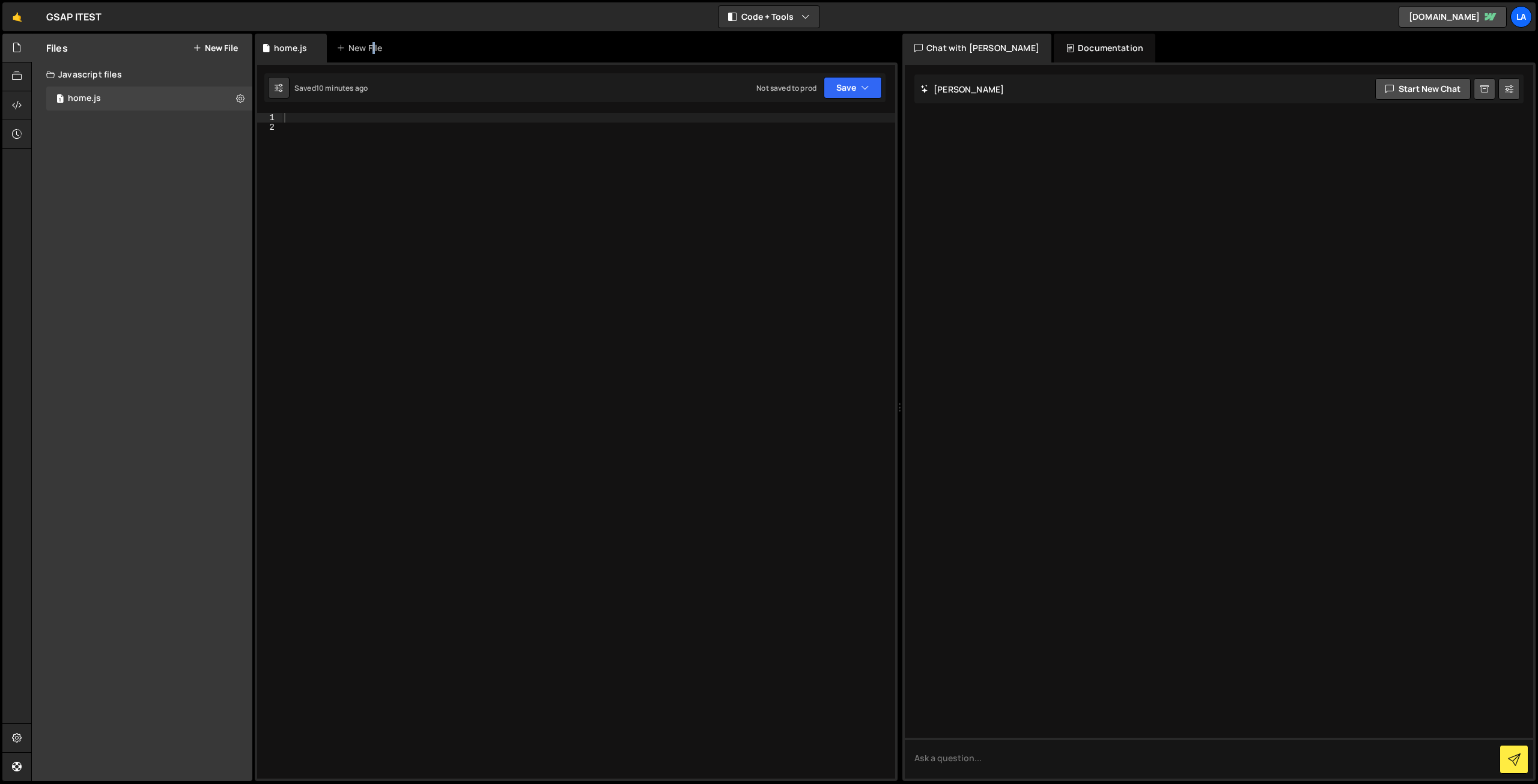
click at [370, 46] on div "New File" at bounding box center [361, 48] width 50 height 12
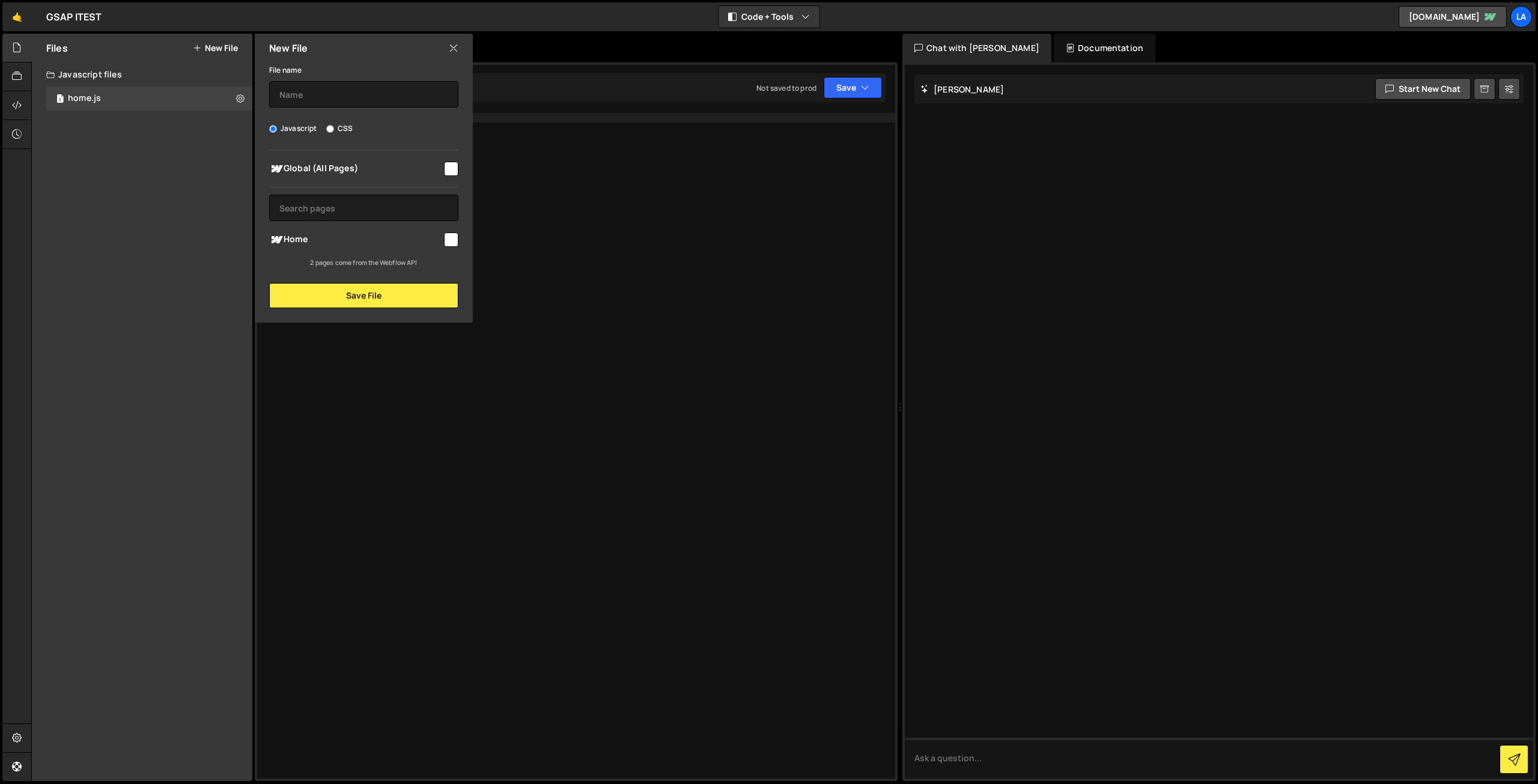
click at [455, 54] on icon at bounding box center [453, 48] width 10 height 13
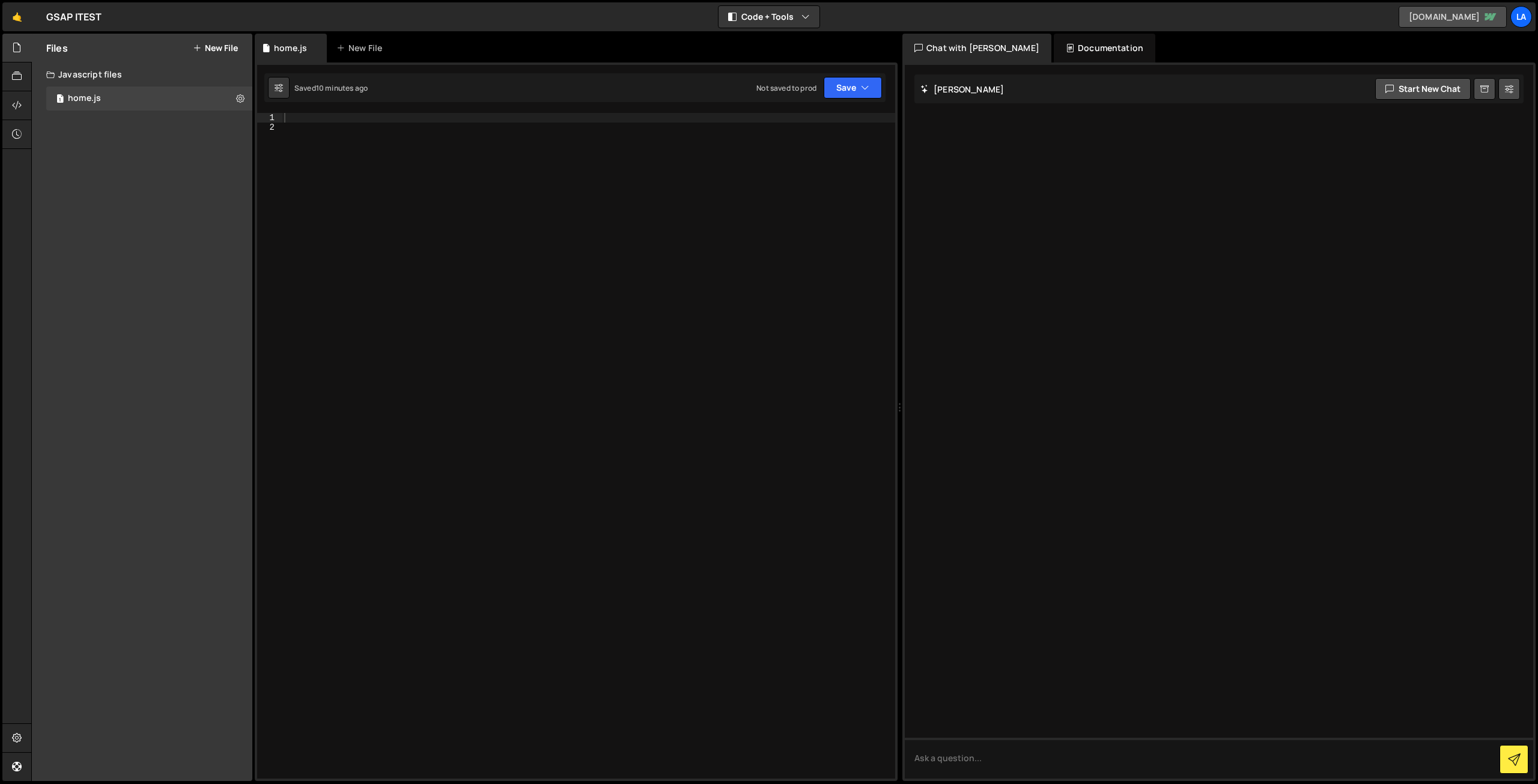
click at [1479, 22] on link "gsap-itest.webflow.io" at bounding box center [1453, 17] width 108 height 22
